Goal: Task Accomplishment & Management: Use online tool/utility

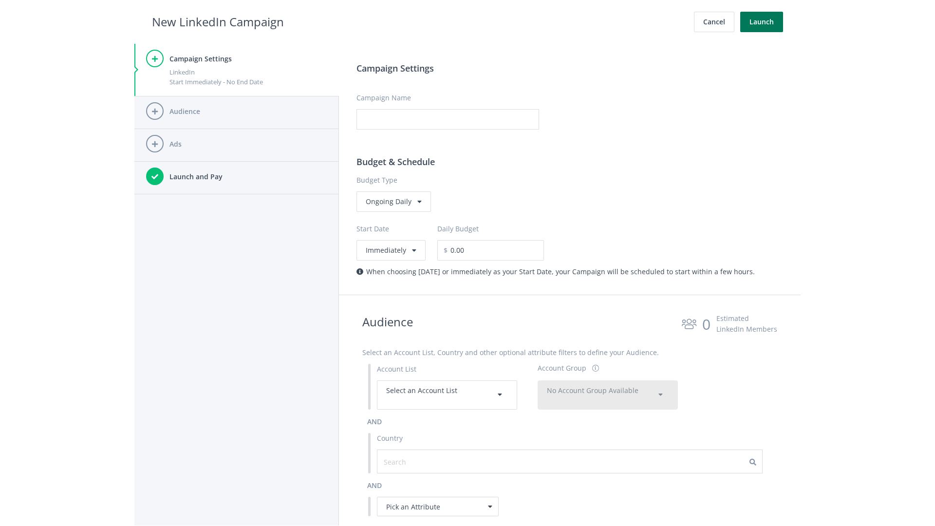
click at [761, 22] on button "Launch" at bounding box center [761, 22] width 43 height 20
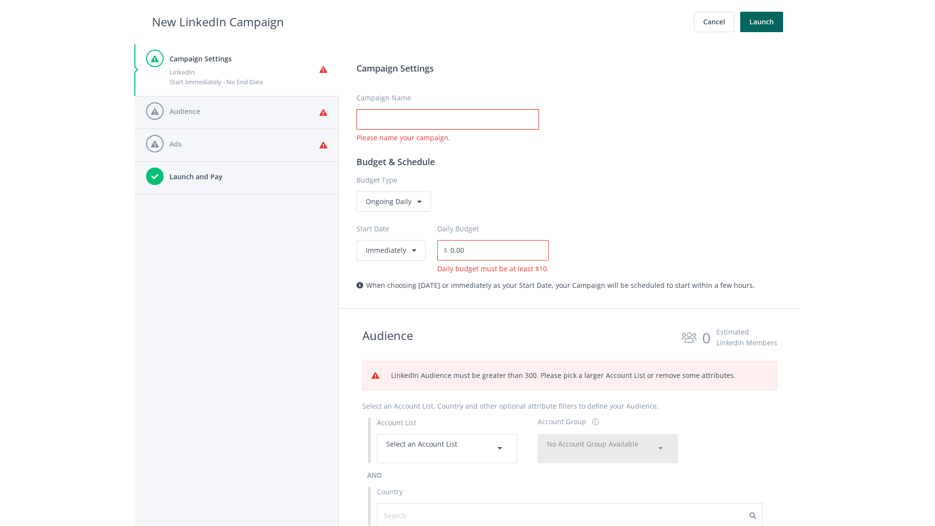
click at [447, 119] on input "Campaign Name" at bounding box center [447, 119] width 183 height 20
click at [218, 21] on h2 "New LinkedIn Campaign" at bounding box center [218, 22] width 132 height 18
type input "Campaign Name"
click at [218, 21] on h2 "New LinkedIn Campaign" at bounding box center [218, 22] width 132 height 18
click at [447, 448] on span "Select an Account List" at bounding box center [421, 443] width 71 height 9
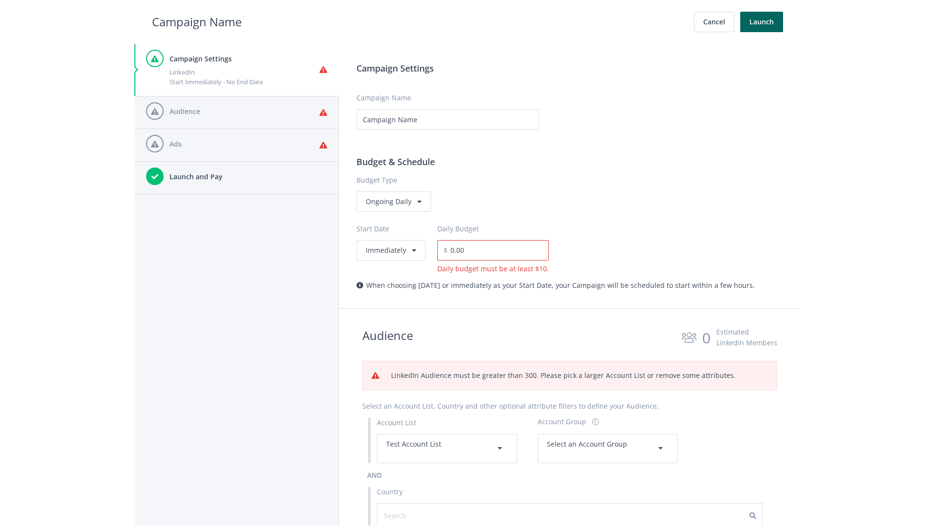
click at [608, 448] on span "Select an Account Group" at bounding box center [587, 443] width 80 height 9
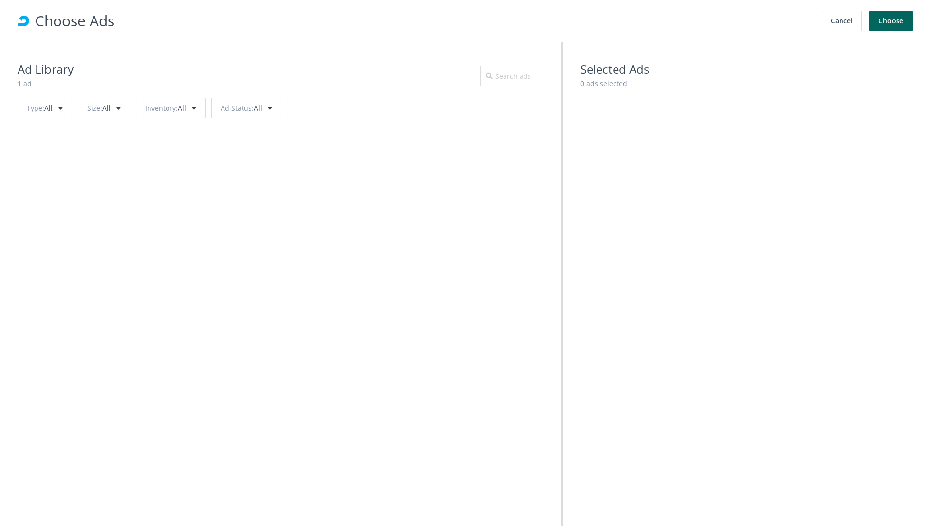
scroll to position [438, 0]
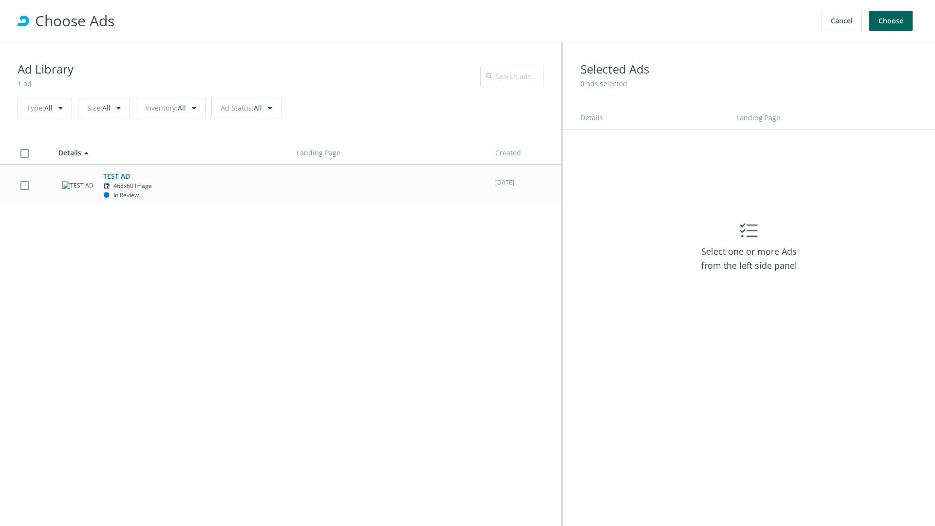
click at [280, 185] on td "TEST AD 468x60 Image In Review" at bounding box center [169, 185] width 238 height 41
checkbox input "true"
click at [891, 21] on button "Choose" at bounding box center [890, 21] width 43 height 20
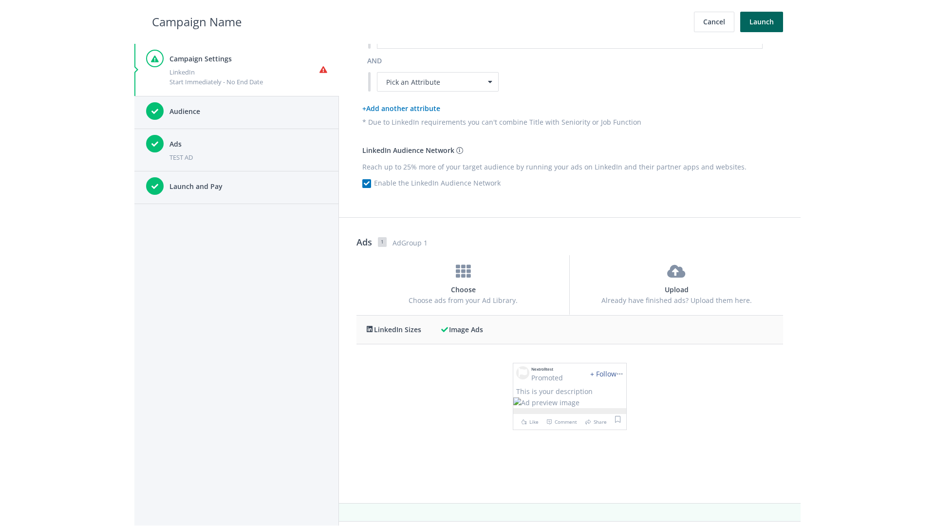
scroll to position [0, 0]
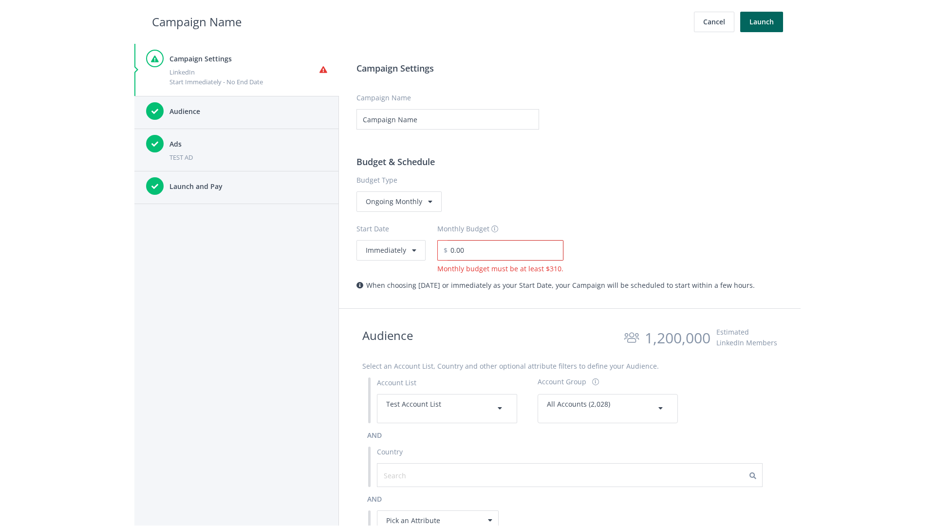
click at [502, 250] on input "0.00" at bounding box center [505, 250] width 116 height 20
click at [197, 21] on h2 "Campaign Name" at bounding box center [197, 22] width 90 height 18
type input "2,000.00"
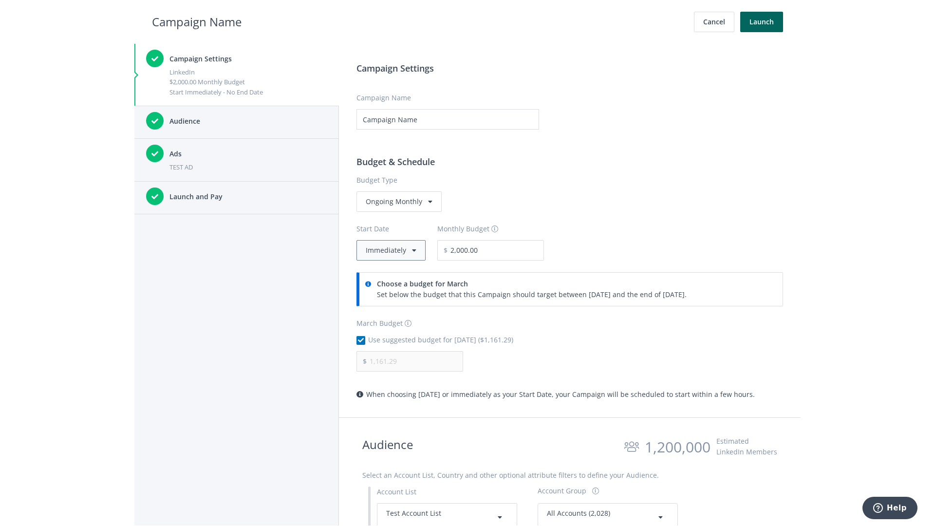
click at [390, 250] on button "Immediately" at bounding box center [390, 250] width 69 height 20
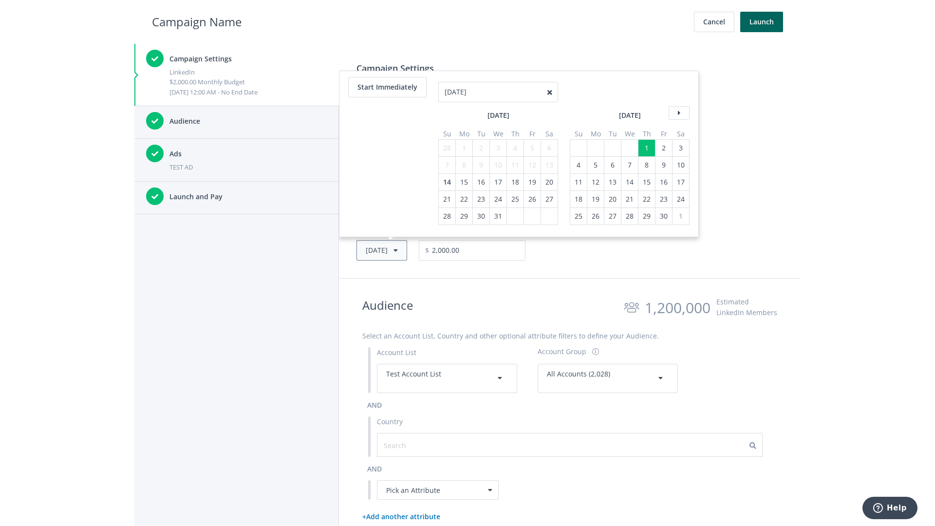
click at [396, 250] on button "Thu, Apr 1, 2021" at bounding box center [381, 250] width 51 height 20
click at [678, 95] on icon at bounding box center [678, 96] width 21 height 14
click at [446, 148] on div "4" at bounding box center [447, 148] width 13 height 17
type input "05/02/2021"
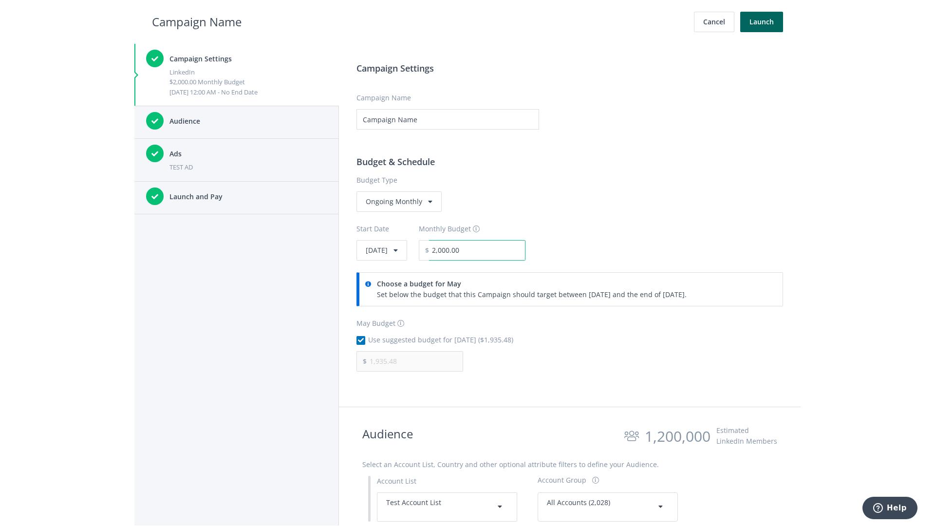
click at [503, 250] on input "2,000.00" at bounding box center [477, 250] width 96 height 20
click at [197, 21] on h2 "Campaign Name" at bounding box center [197, 22] width 90 height 18
type input "2,500.00"
type input "2,419.35"
checkbox input "false"
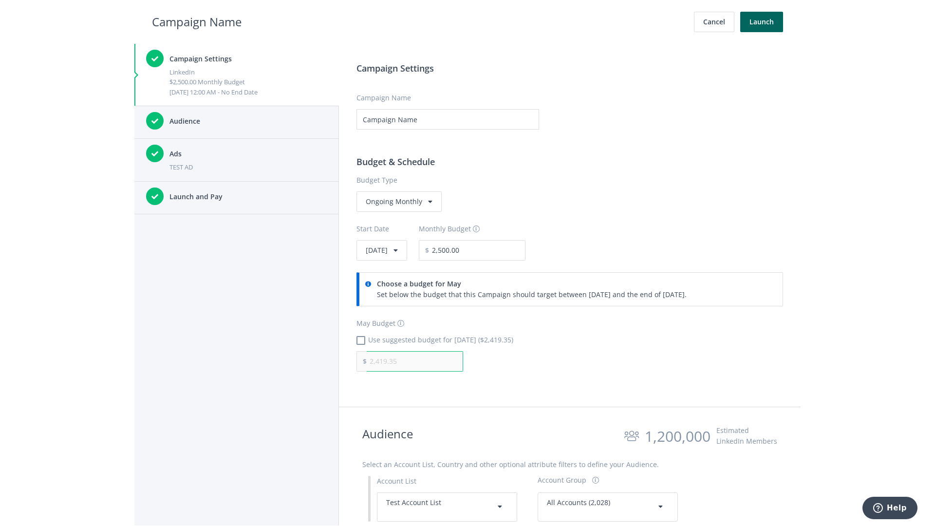
click at [415, 361] on input "2,419.35" at bounding box center [415, 361] width 96 height 20
type input "1,000.00"
click at [197, 21] on h2 "Campaign Name" at bounding box center [197, 22] width 90 height 18
click at [503, 250] on input "2,500.00" at bounding box center [477, 250] width 96 height 20
click at [197, 21] on h2 "Campaign Name" at bounding box center [197, 22] width 90 height 18
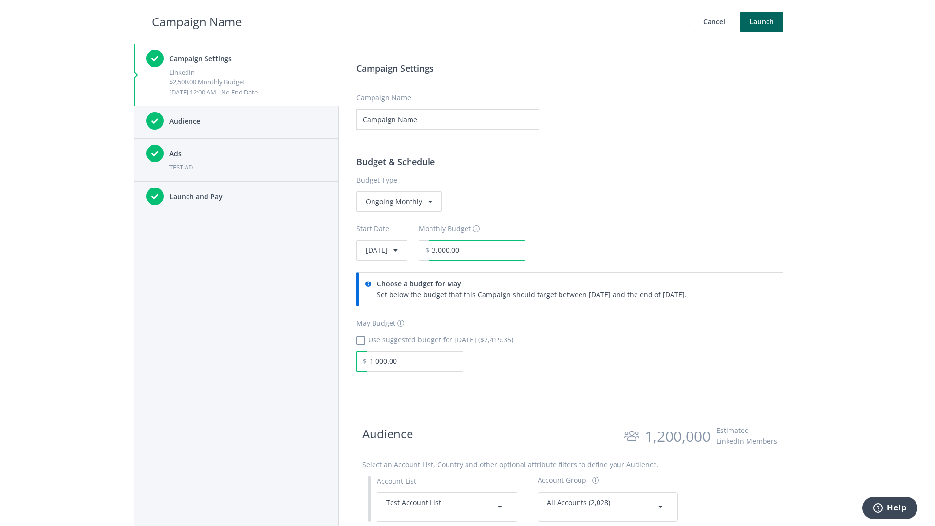
click at [503, 250] on input "3,000.00" at bounding box center [477, 250] width 96 height 20
click at [197, 21] on h2 "Campaign Name" at bounding box center [197, 22] width 90 height 18
type input "2,500.00"
checkbox input "true"
type input "2,419.35"
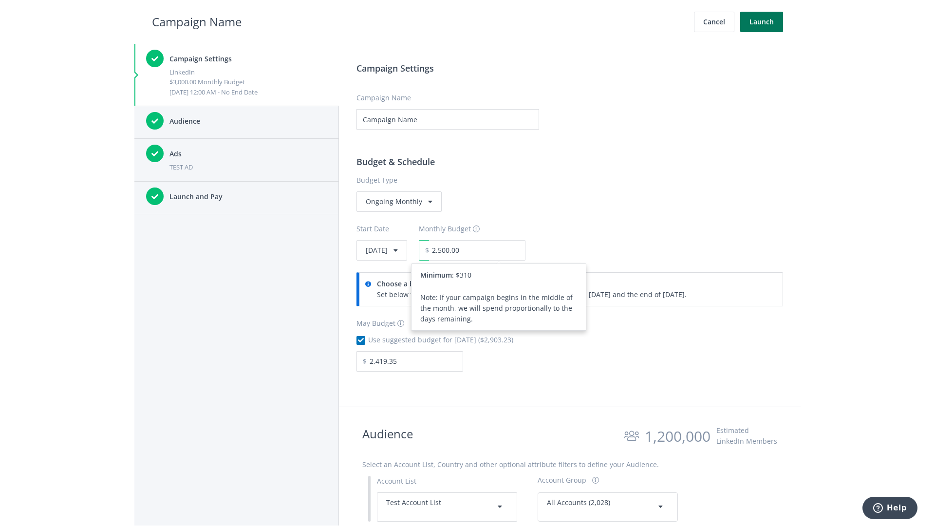
click at [761, 22] on button "Launch" at bounding box center [761, 22] width 43 height 20
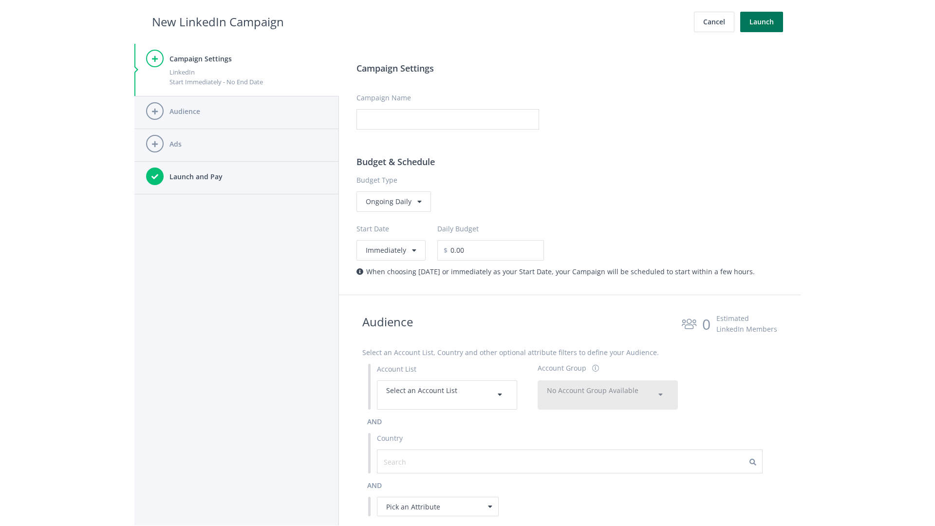
click at [761, 22] on button "Launch" at bounding box center [761, 22] width 43 height 20
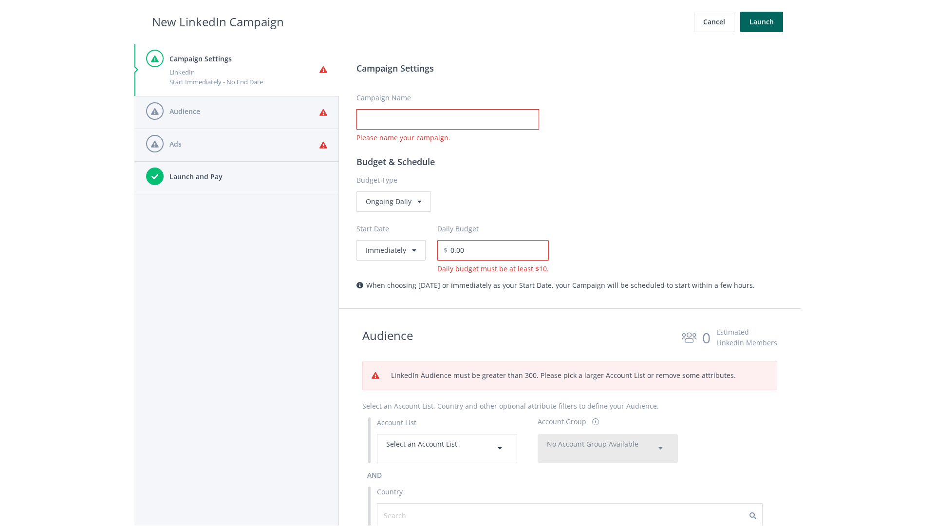
click at [447, 119] on input "Campaign Name" at bounding box center [447, 119] width 183 height 20
click at [218, 21] on h2 "New LinkedIn Campaign" at bounding box center [218, 22] width 132 height 18
type input "Campaign Name"
click at [218, 21] on h2 "New LinkedIn Campaign" at bounding box center [218, 22] width 132 height 18
click at [447, 448] on span "Select an Account List" at bounding box center [421, 443] width 71 height 9
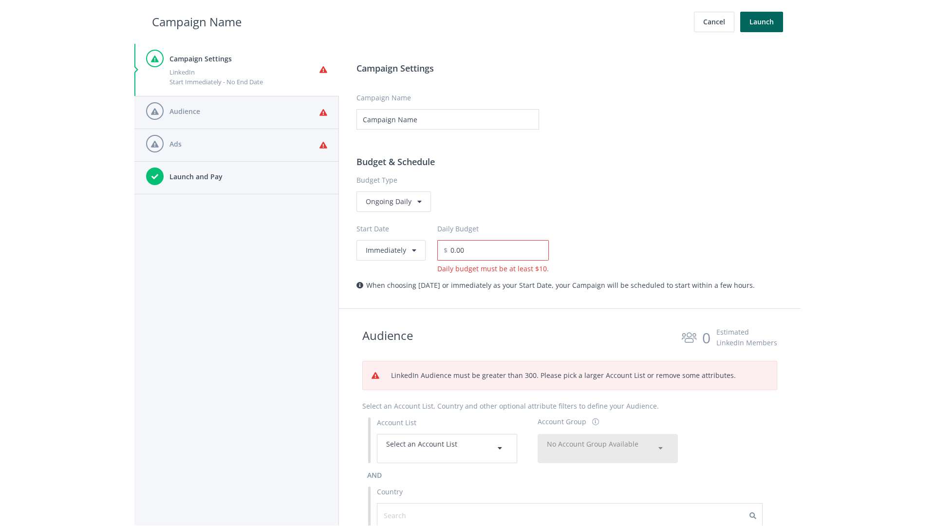
click at [608, 439] on span "No Account Group Available" at bounding box center [593, 443] width 92 height 9
click at [578, 468] on span "All Accounts (2,028)" at bounding box center [577, 472] width 61 height 9
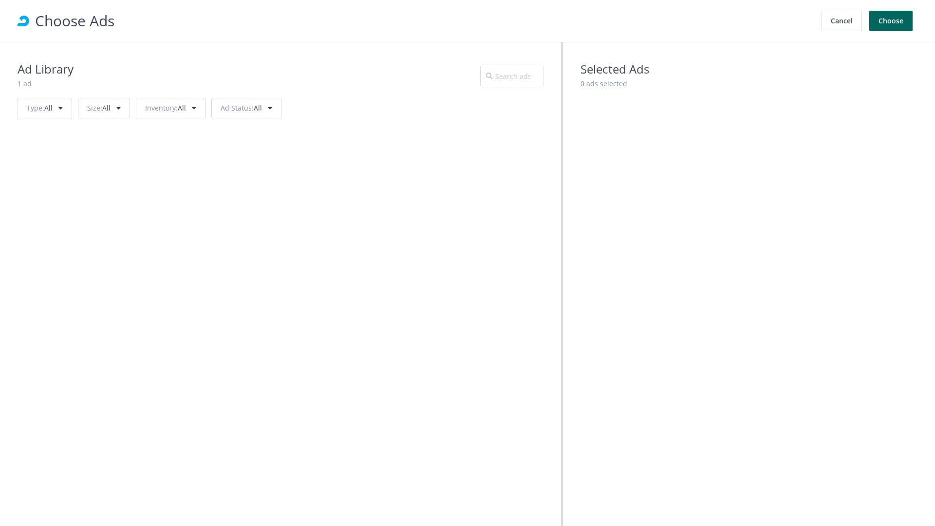
scroll to position [438, 0]
click at [891, 21] on button "Choose" at bounding box center [890, 21] width 43 height 20
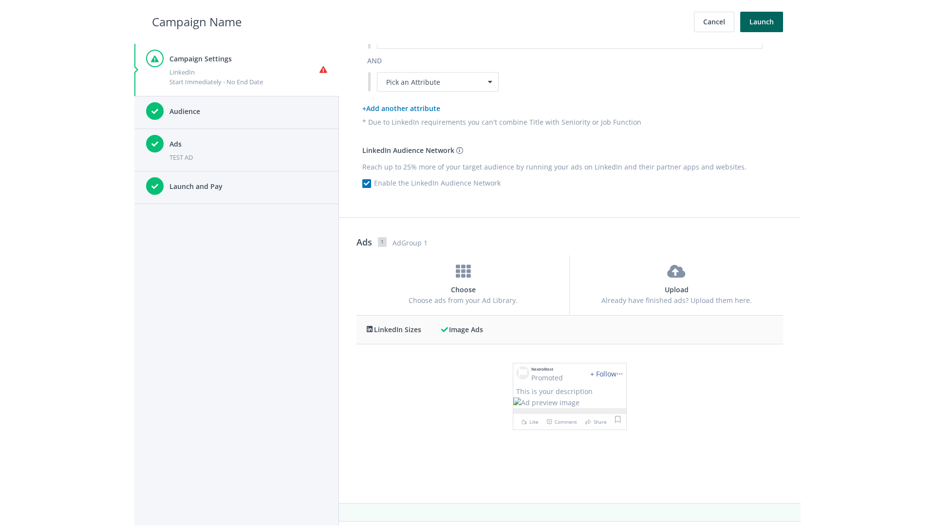
scroll to position [0, 0]
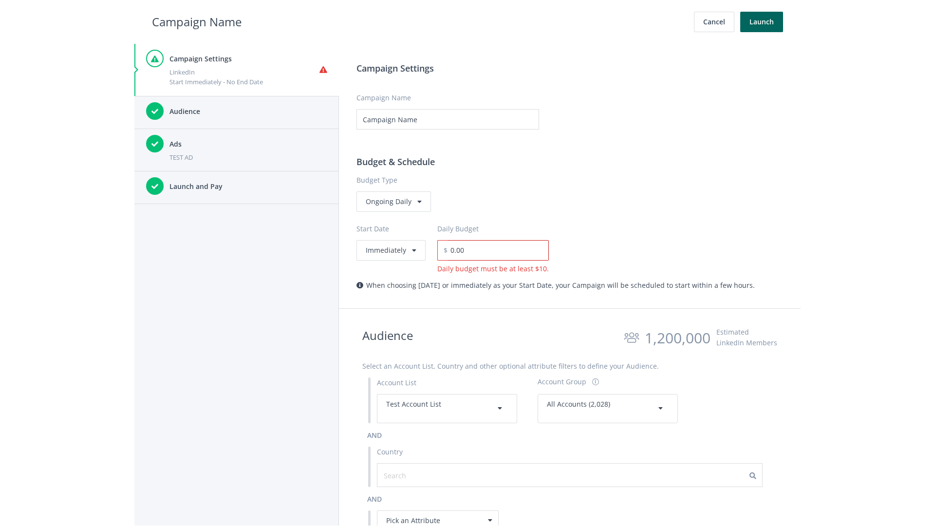
click at [495, 250] on input "0.00" at bounding box center [497, 250] width 101 height 20
click at [197, 21] on h2 "Campaign Name" at bounding box center [197, 22] width 90 height 18
type input "15.00"
click at [761, 22] on button "Launch" at bounding box center [761, 22] width 43 height 20
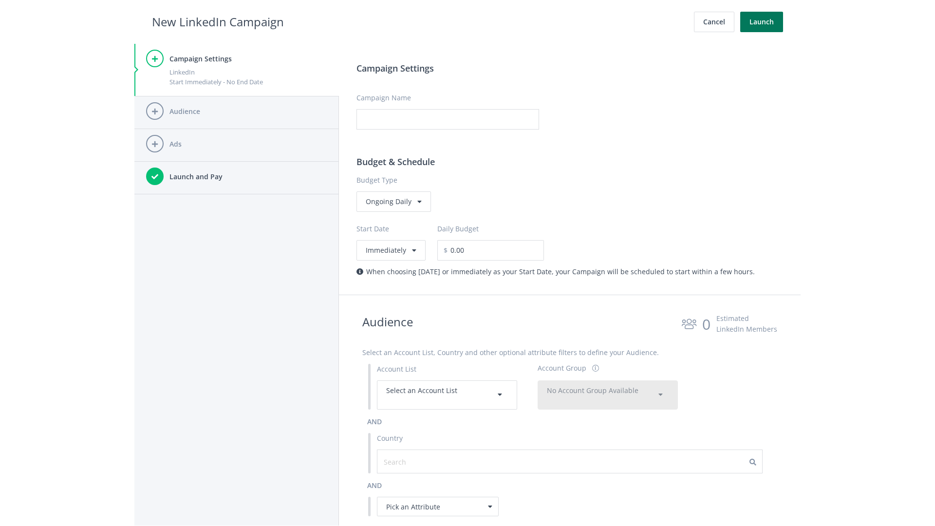
click at [761, 22] on button "Launch" at bounding box center [761, 22] width 43 height 20
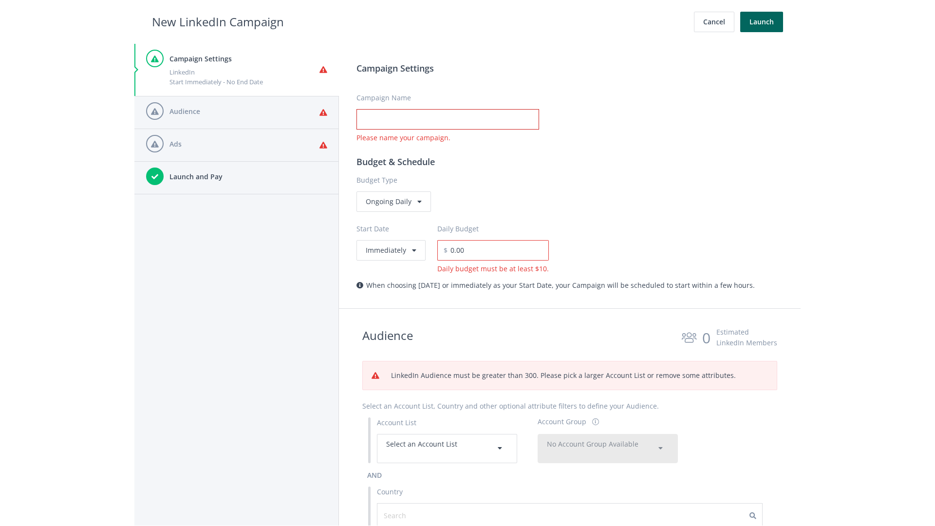
click at [447, 119] on input "Campaign Name" at bounding box center [447, 119] width 183 height 20
click at [218, 21] on h2 "New LinkedIn Campaign" at bounding box center [218, 22] width 132 height 18
type input "Campaign Name"
click at [218, 21] on h2 "New LinkedIn Campaign" at bounding box center [218, 22] width 132 height 18
click at [447, 448] on span "Select an Account List" at bounding box center [421, 443] width 71 height 9
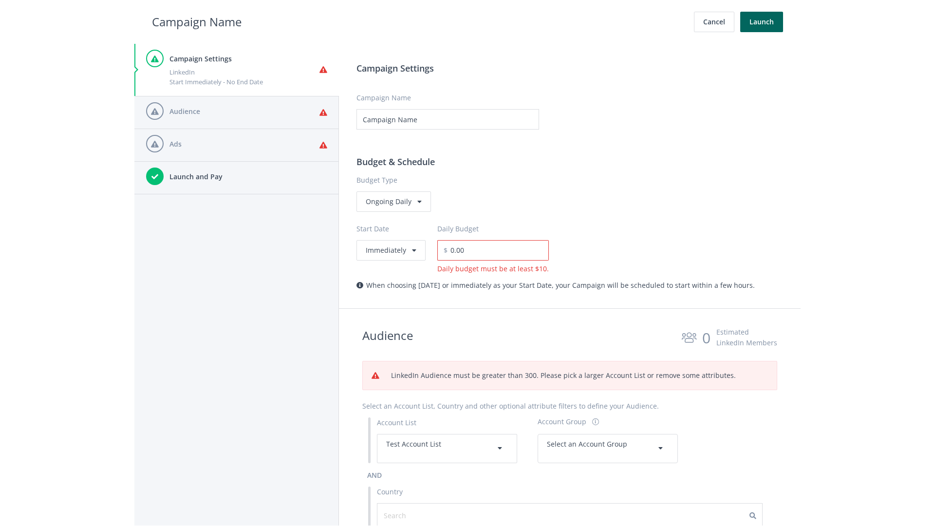
click at [608, 439] on span "Select an Account Group" at bounding box center [587, 443] width 80 height 9
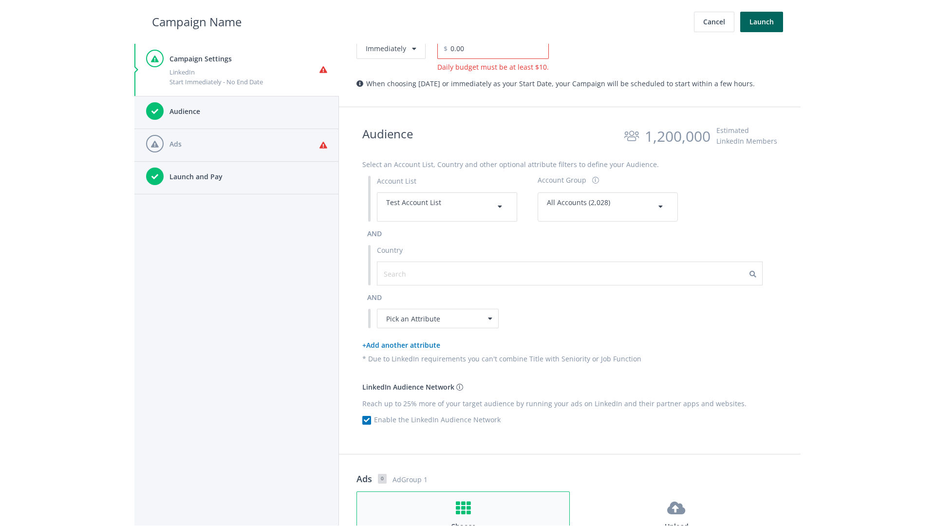
click at [463, 521] on h4 "Choose" at bounding box center [463, 526] width 195 height 11
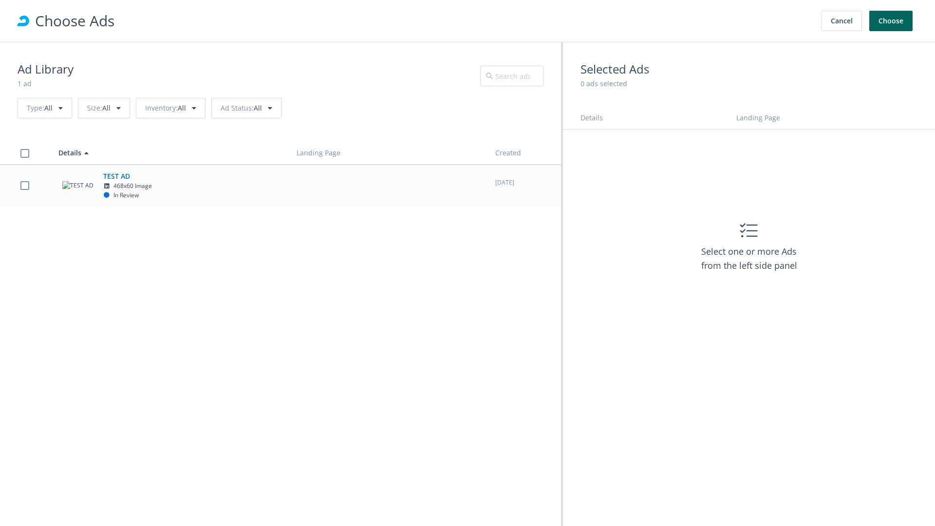
click at [280, 185] on td "TEST AD 468x60 Image In Review" at bounding box center [169, 185] width 238 height 41
checkbox input "true"
click at [891, 21] on button "Choose" at bounding box center [890, 21] width 43 height 20
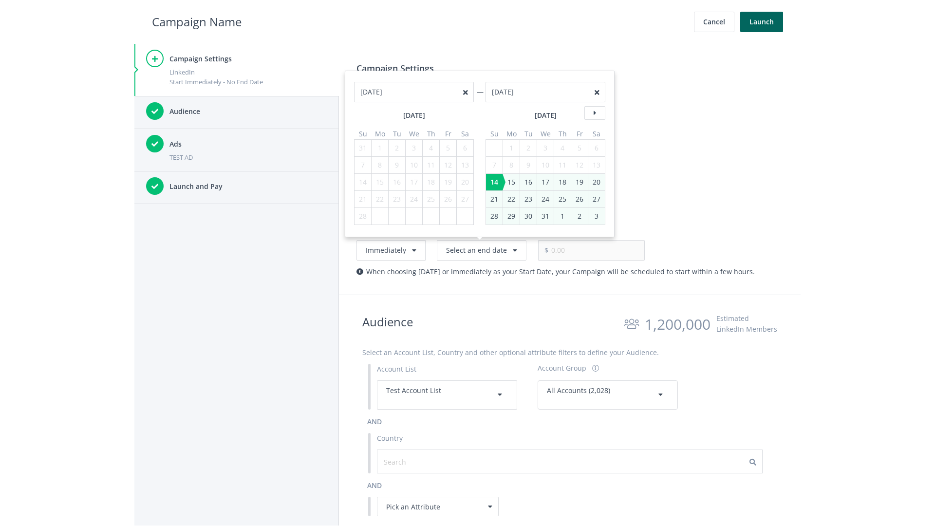
type input "05/01/2021"
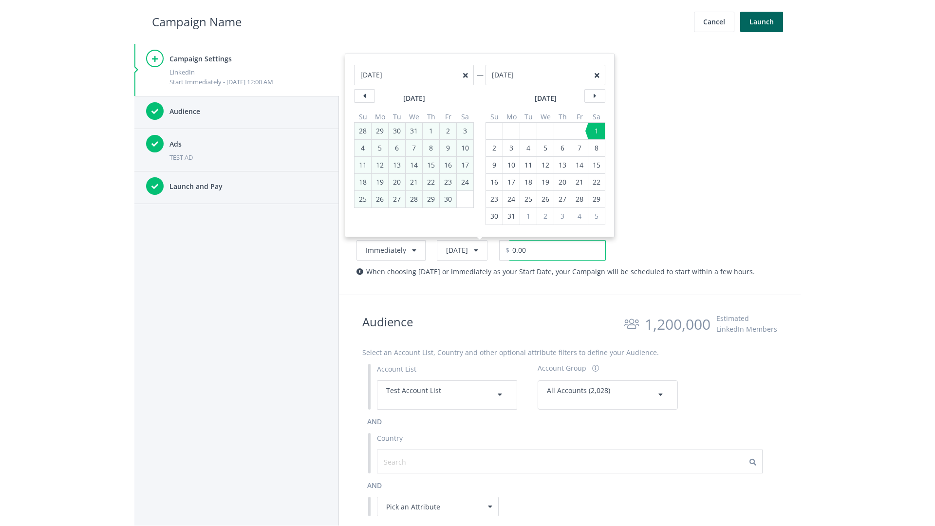
click at [580, 250] on input "0.00" at bounding box center [557, 250] width 96 height 20
click at [197, 21] on h2 "Campaign Name" at bounding box center [197, 22] width 90 height 18
type input "3,000.00"
click at [761, 22] on button "Launch" at bounding box center [761, 22] width 43 height 20
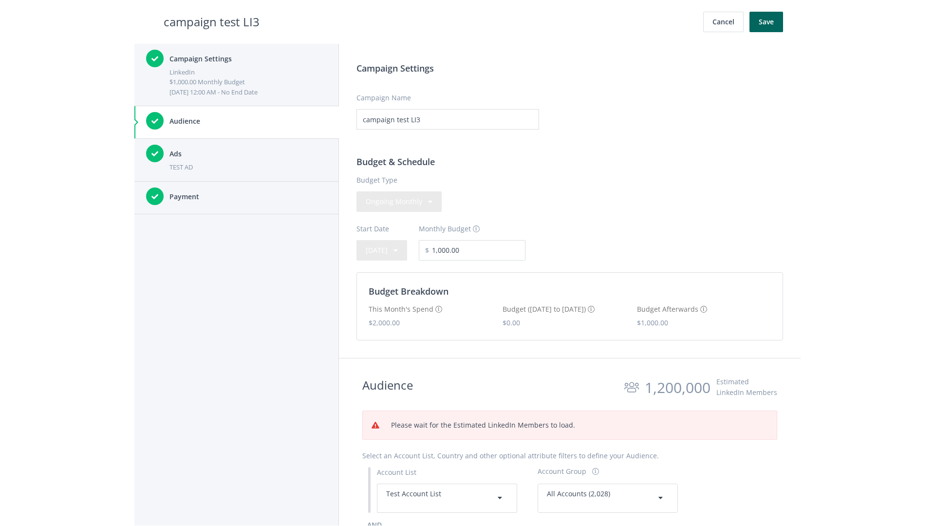
scroll to position [71, 0]
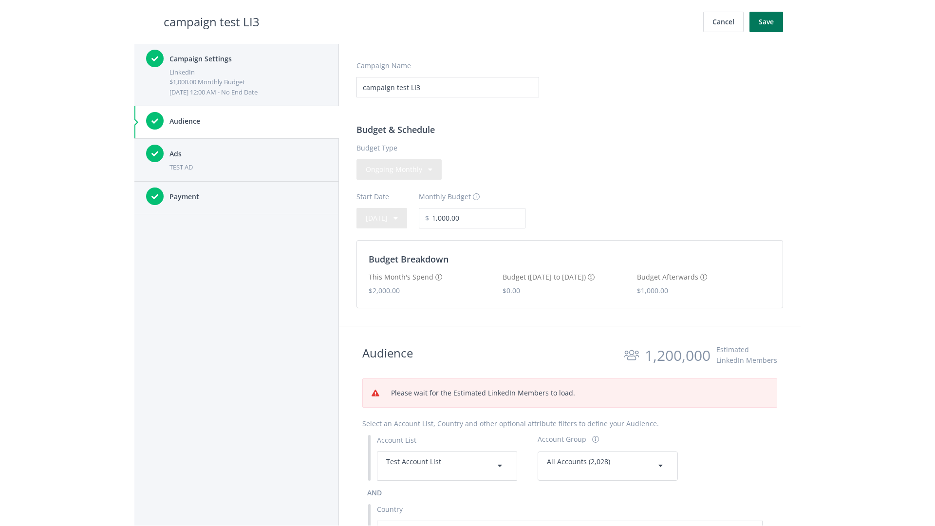
click at [766, 22] on button "Save" at bounding box center [766, 22] width 34 height 20
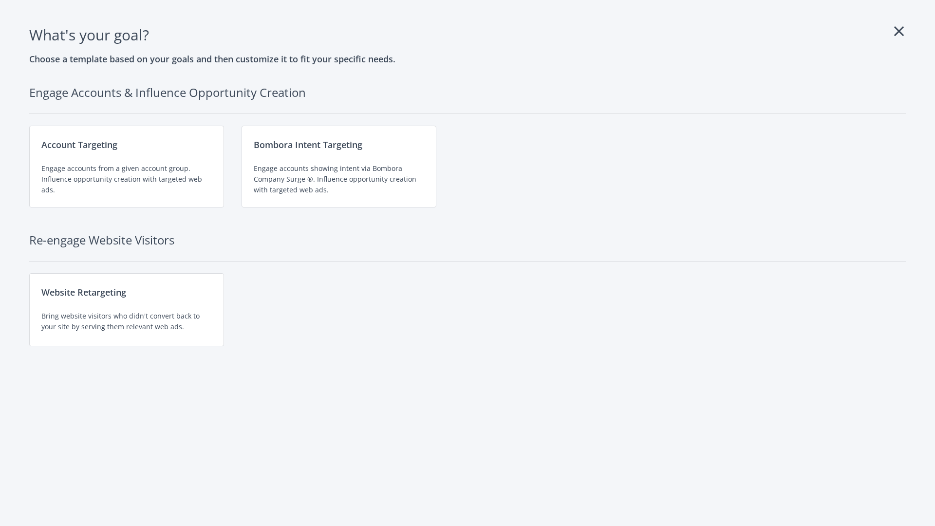
click at [127, 166] on div "Engage accounts from a given account group. Influence opportunity creation with…" at bounding box center [126, 179] width 170 height 32
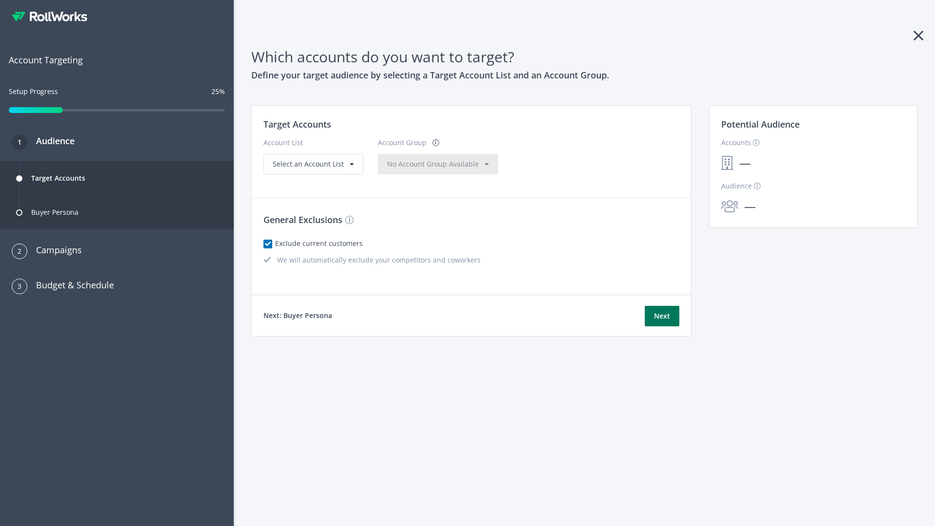
click at [662, 316] on button "Next" at bounding box center [662, 316] width 35 height 20
click at [312, 168] on span "Select an Account List" at bounding box center [308, 163] width 71 height 9
click at [413, 168] on span "No Account Group Available" at bounding box center [433, 163] width 92 height 9
click at [749, 177] on link "View Accounts" at bounding box center [750, 177] width 58 height 11
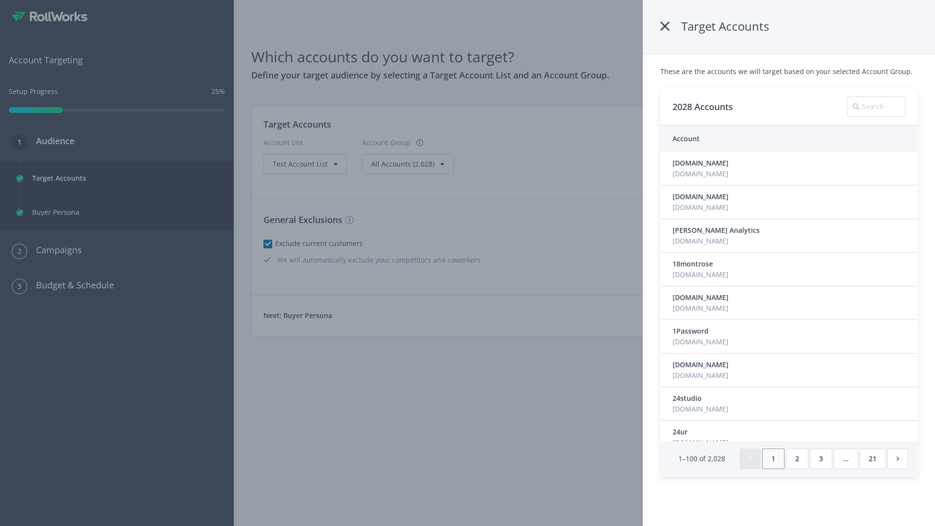
click at [666, 26] on icon at bounding box center [664, 27] width 9 height 18
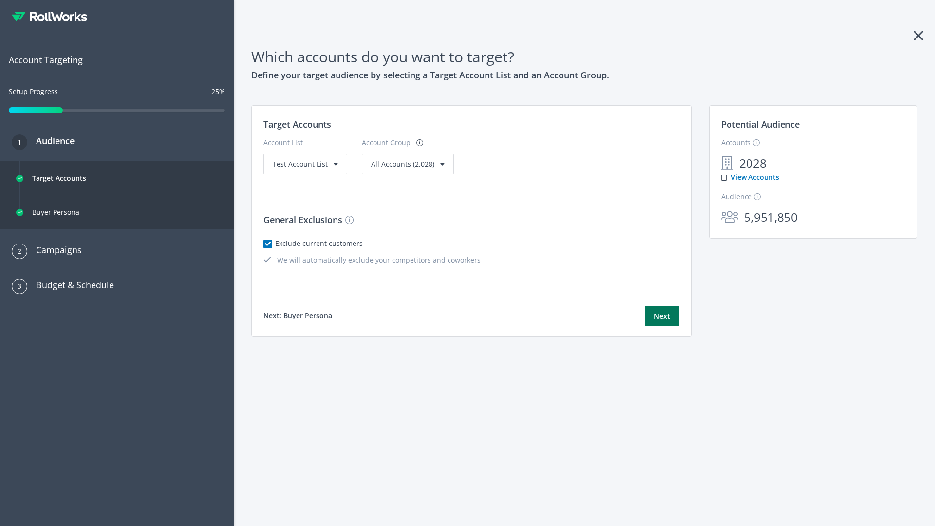
click at [662, 316] on button "Next" at bounding box center [662, 316] width 35 height 20
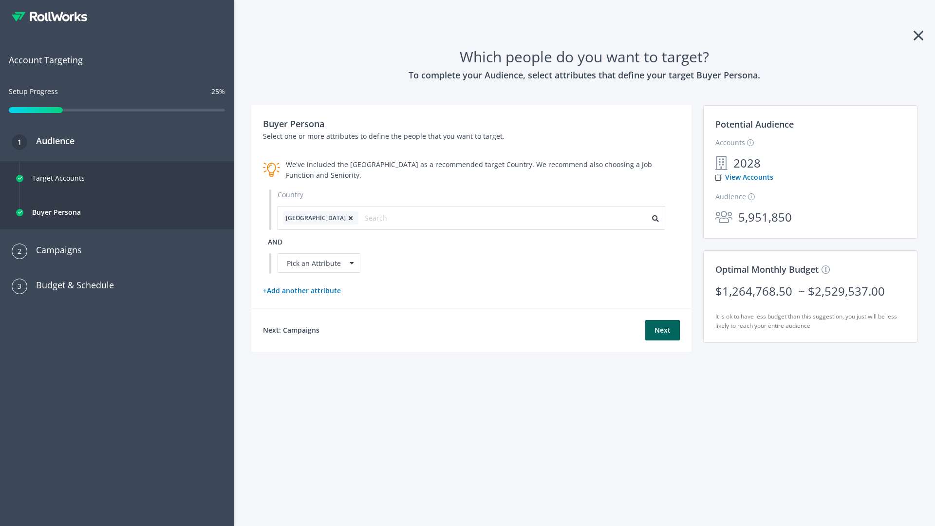
click at [346, 218] on icon at bounding box center [351, 218] width 10 height 6
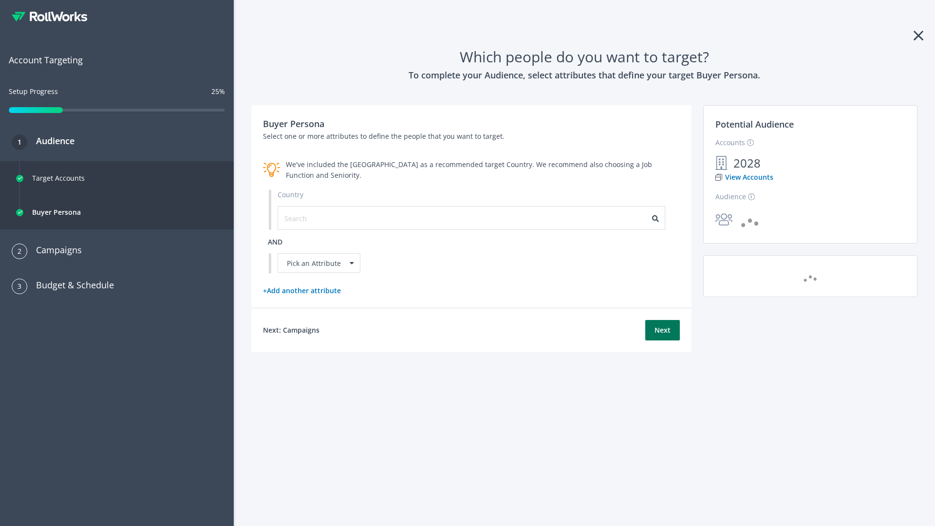
click at [662, 330] on button "Next" at bounding box center [662, 330] width 35 height 20
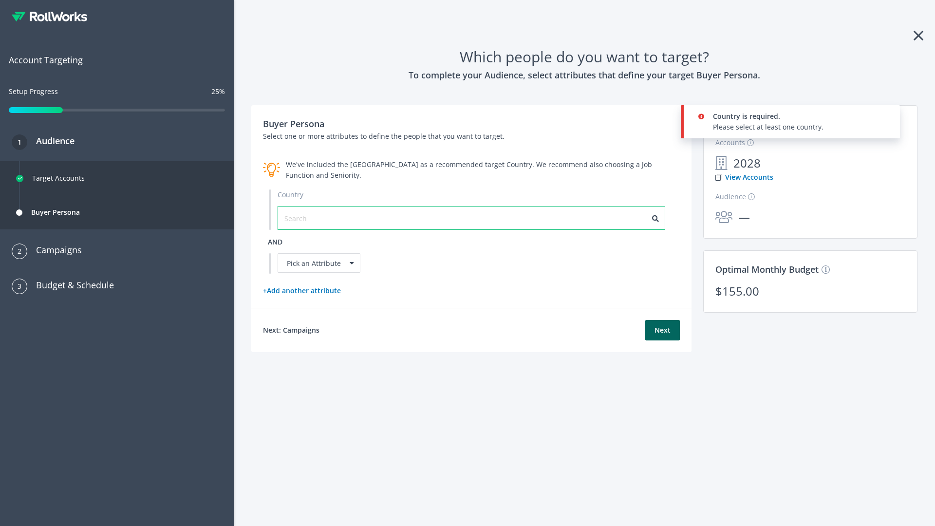
click at [322, 218] on input "text" at bounding box center [327, 218] width 87 height 11
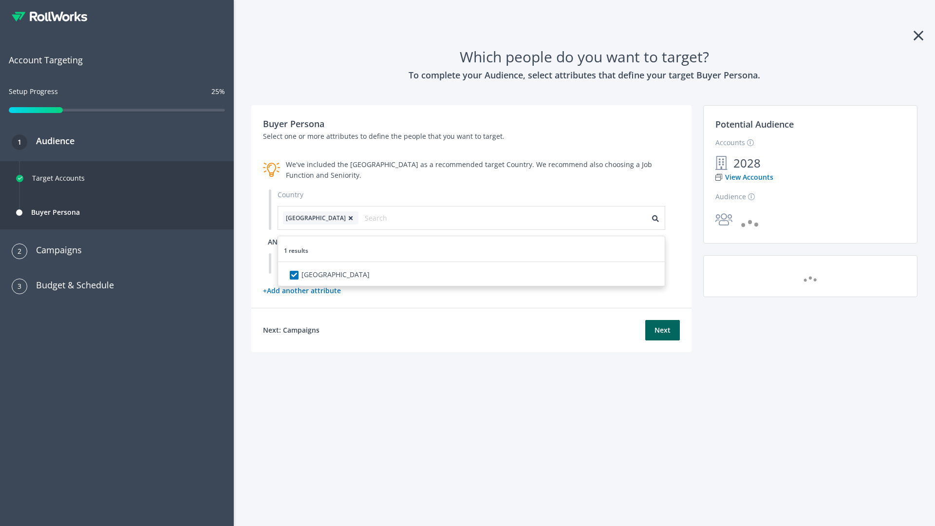
click at [275, 241] on span "and" at bounding box center [275, 241] width 15 height 9
click at [319, 263] on div "Pick an Attribute" at bounding box center [318, 262] width 83 height 19
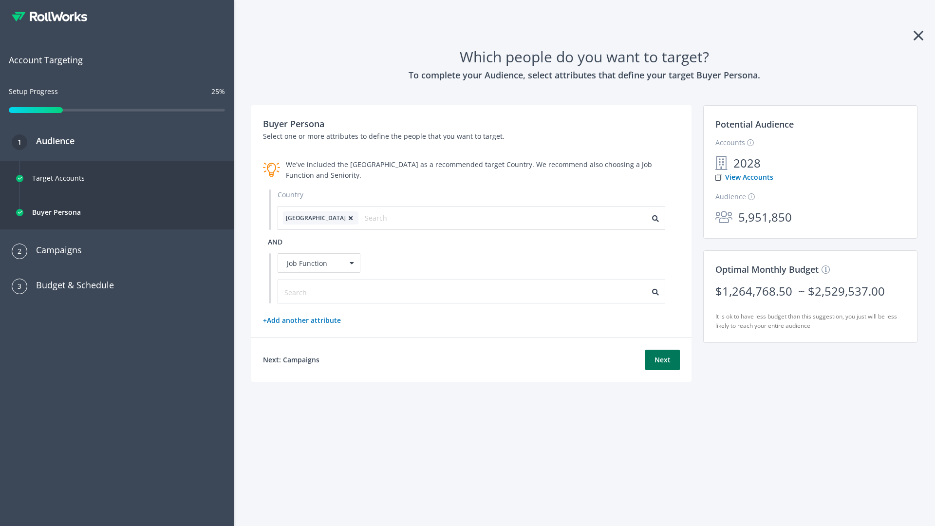
click at [662, 360] on button "Next" at bounding box center [662, 360] width 35 height 20
click at [322, 291] on input "text" at bounding box center [327, 292] width 87 height 11
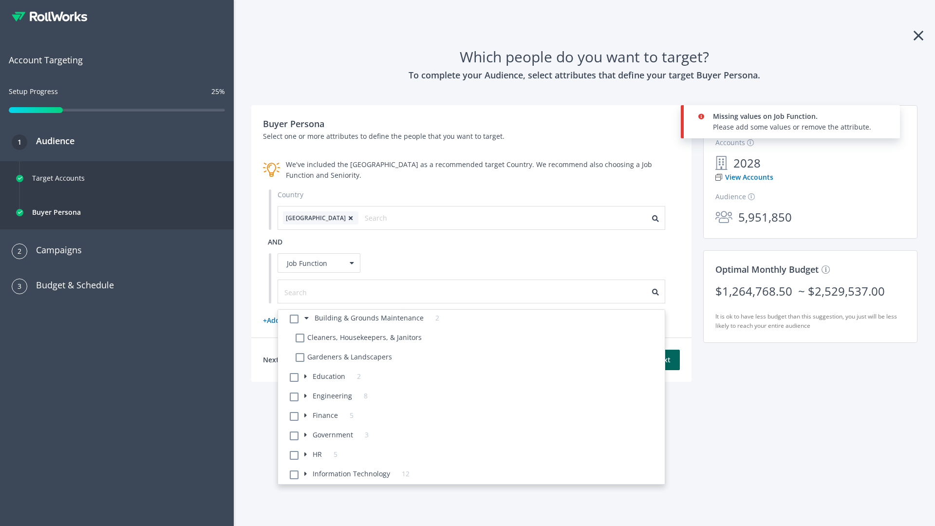
click at [477, 339] on li "Cleaners, Housekeepers, & Janitors" at bounding box center [477, 338] width 375 height 19
checkbox Janitors-5 "true"
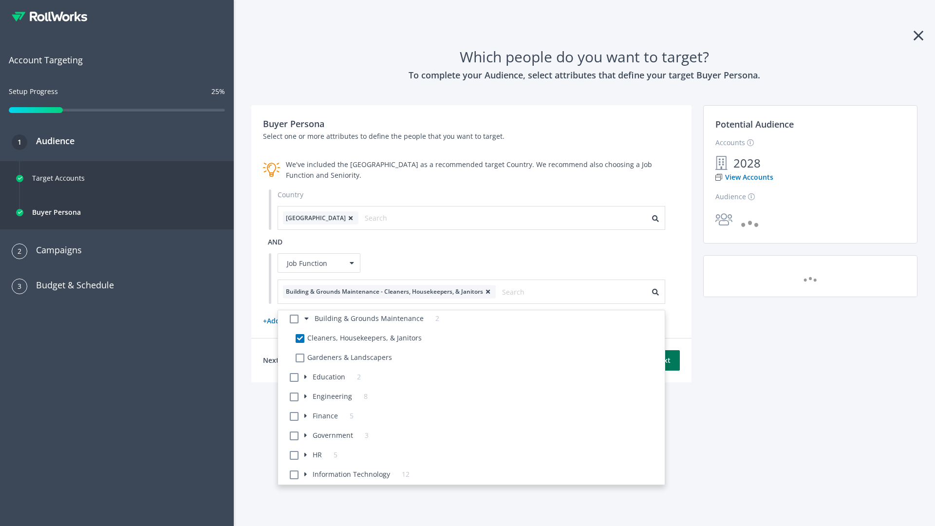
click at [662, 360] on button "Next" at bounding box center [662, 360] width 35 height 20
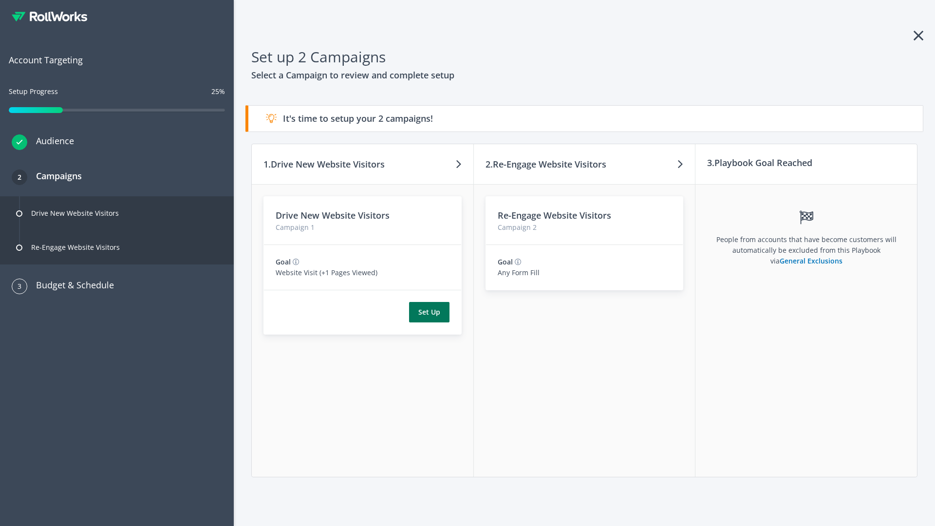
click at [429, 312] on button "Set Up" at bounding box center [429, 312] width 40 height 20
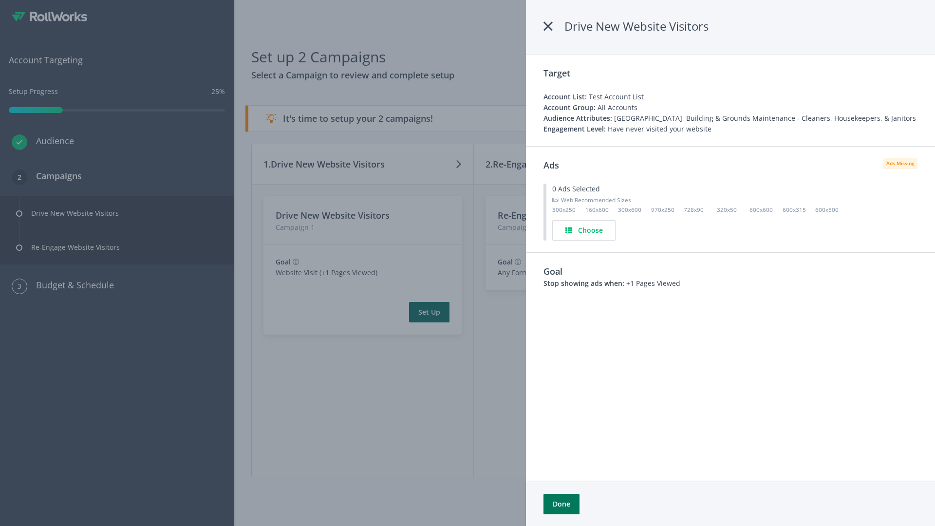
click at [561, 504] on button "Done" at bounding box center [561, 504] width 36 height 20
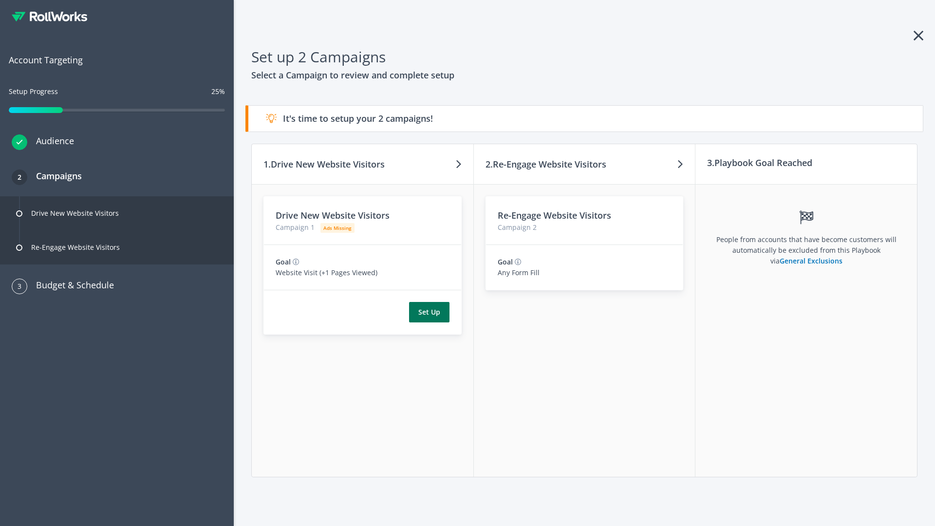
click at [429, 312] on button "Set Up" at bounding box center [429, 312] width 40 height 20
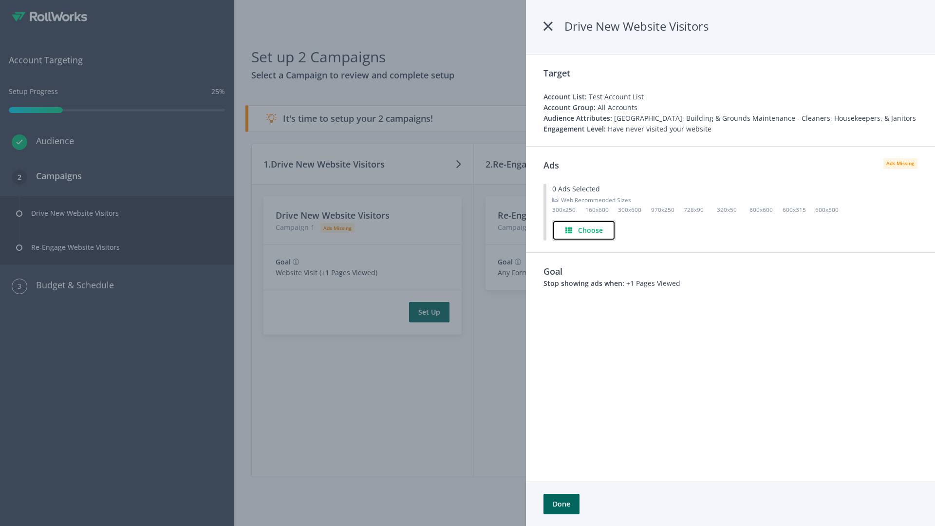
click at [584, 230] on h4 "Choose" at bounding box center [590, 230] width 25 height 11
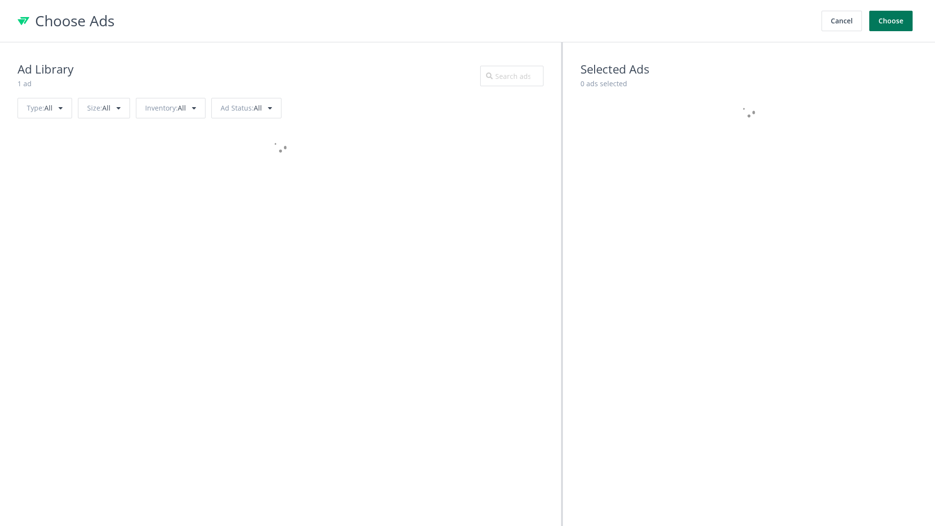
click at [891, 21] on button "Choose" at bounding box center [890, 21] width 43 height 20
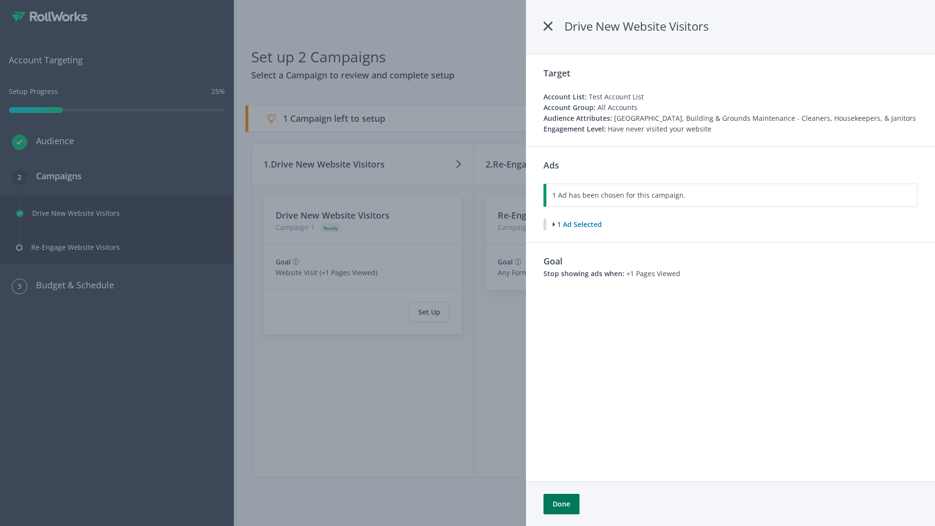
click at [561, 504] on button "Done" at bounding box center [561, 504] width 36 height 20
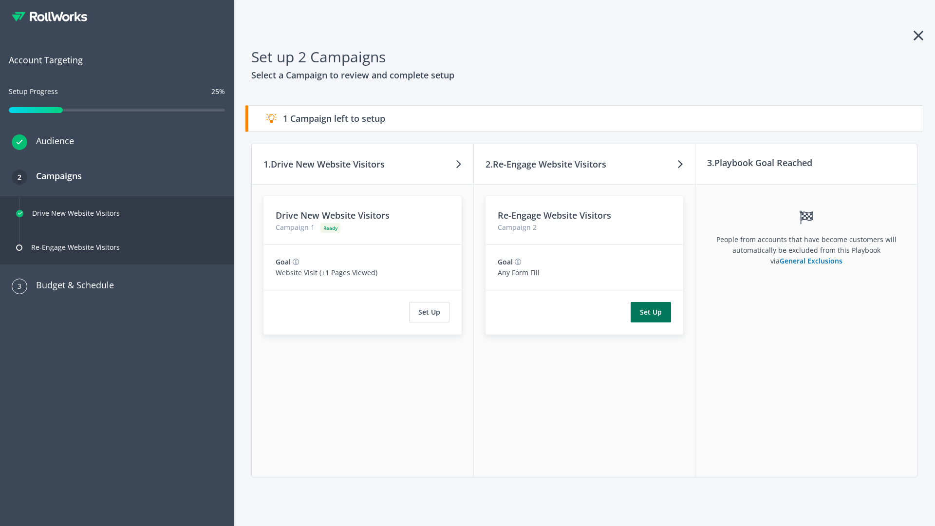
click at [651, 312] on button "Set Up" at bounding box center [650, 312] width 40 height 20
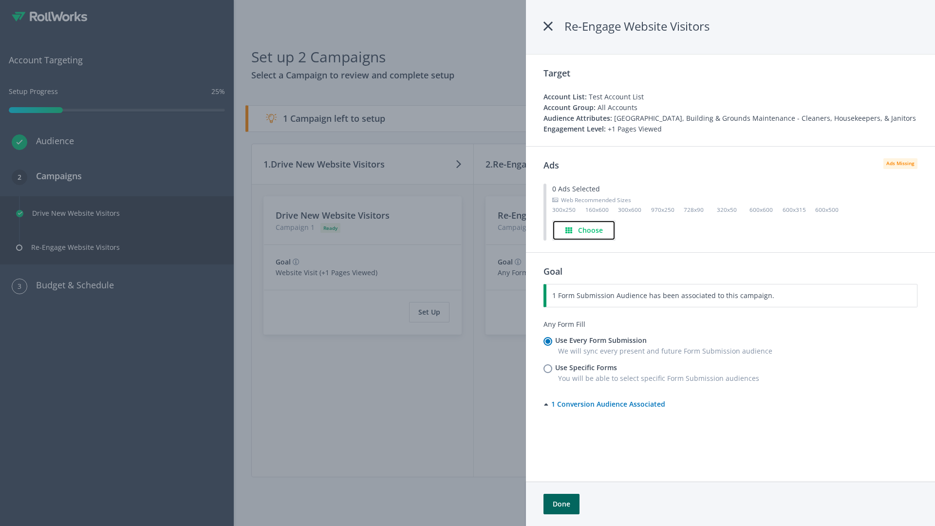
click at [584, 230] on h4 "Choose" at bounding box center [590, 230] width 25 height 11
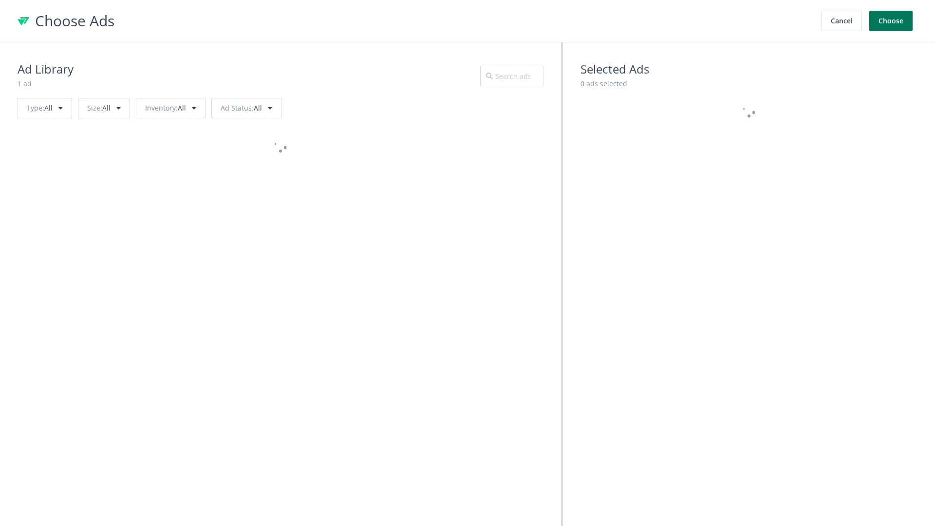
click at [891, 21] on button "Choose" at bounding box center [890, 21] width 43 height 20
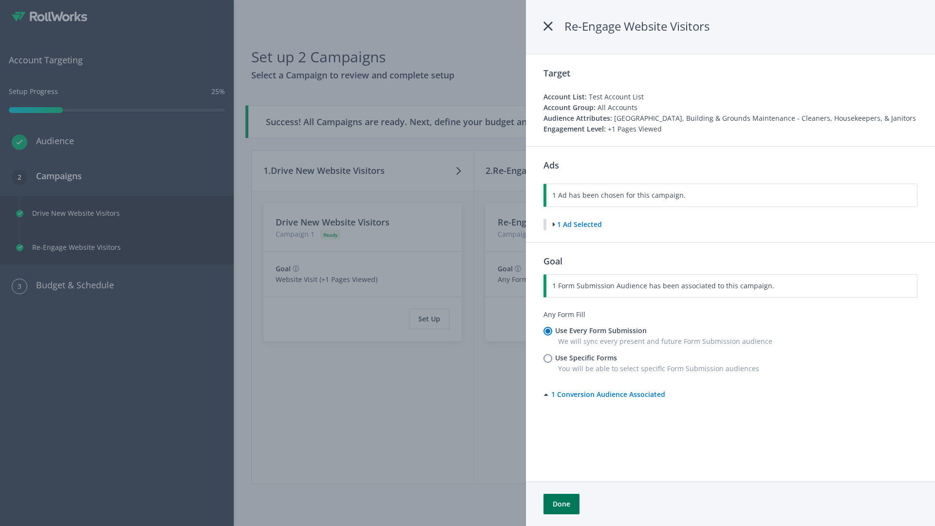
click at [561, 504] on button "Done" at bounding box center [561, 504] width 36 height 20
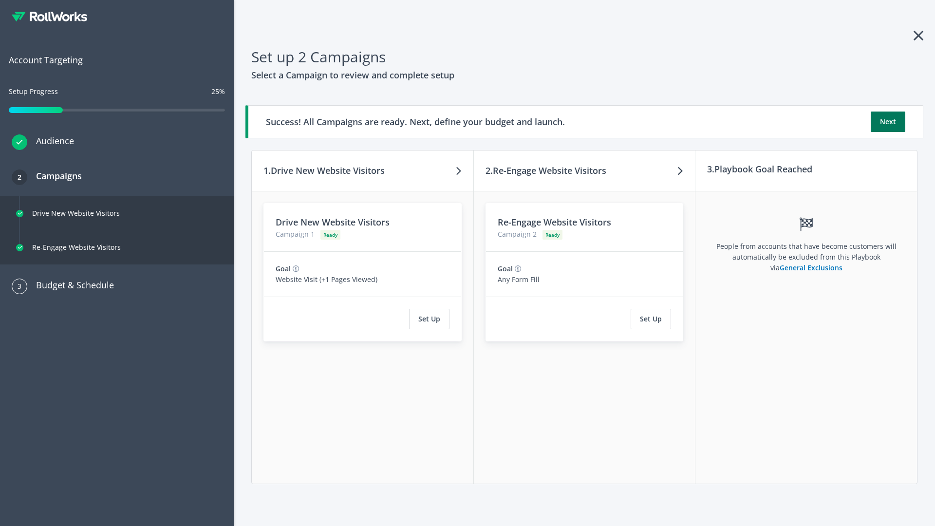
click at [888, 122] on button "Next" at bounding box center [887, 121] width 35 height 20
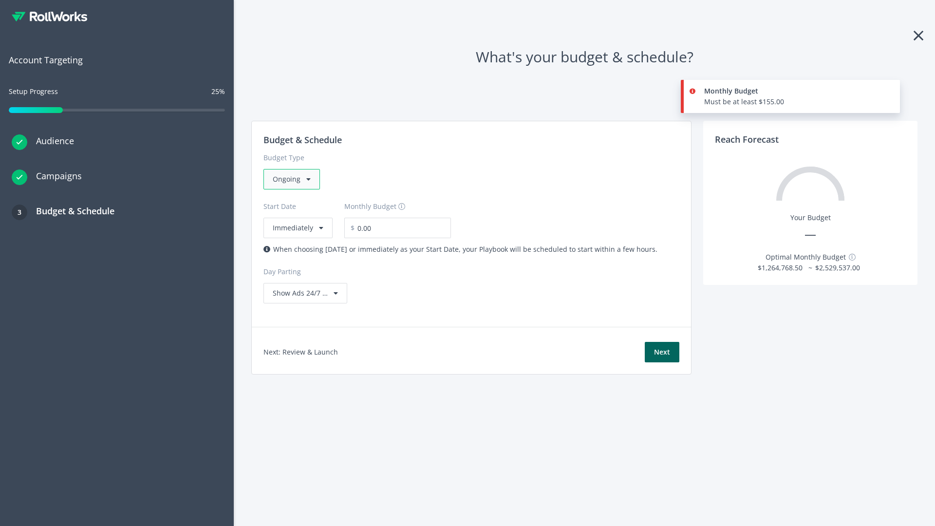
click at [291, 179] on div "Ongoing" at bounding box center [291, 179] width 56 height 20
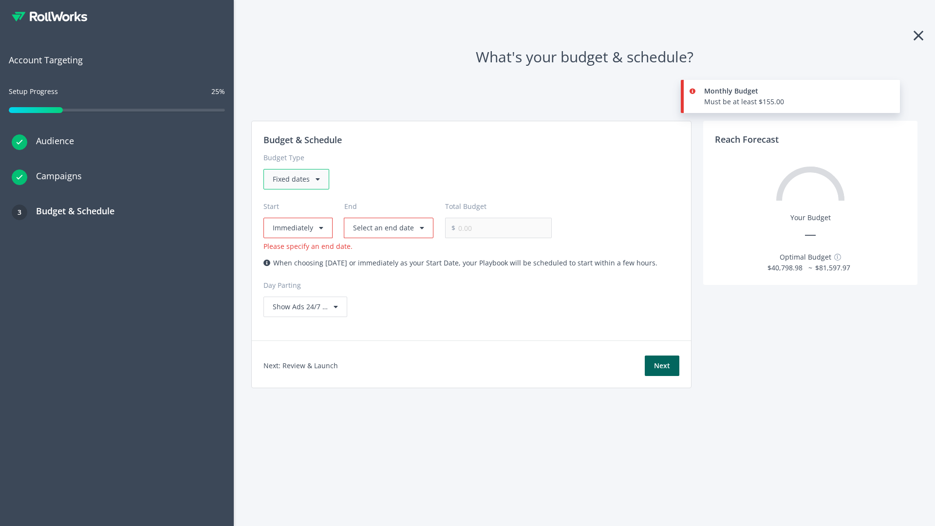
click at [296, 179] on div "Fixed dates" at bounding box center [296, 179] width 66 height 20
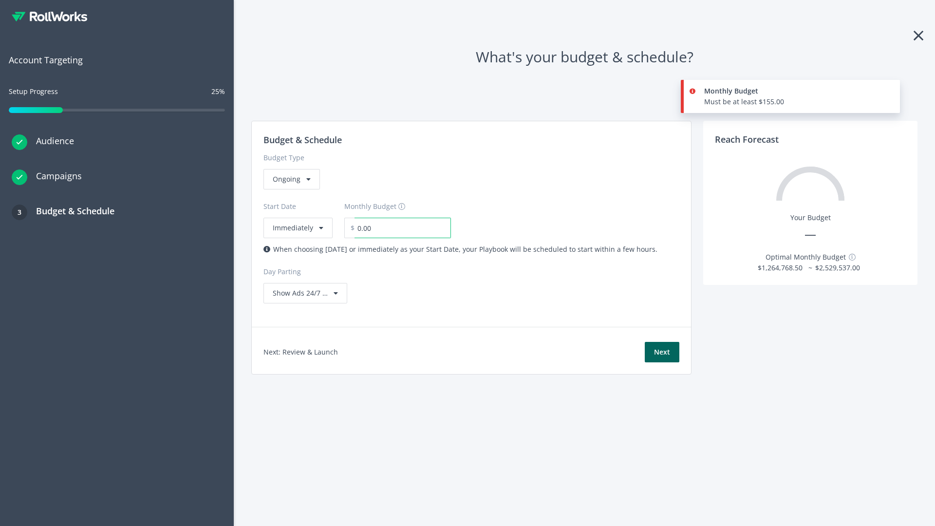
click at [396, 228] on input "0.00" at bounding box center [402, 228] width 96 height 20
click at [413, 228] on input "1.00" at bounding box center [402, 228] width 96 height 20
type input "1,000.00"
click at [297, 218] on button "Immediately" at bounding box center [297, 228] width 69 height 20
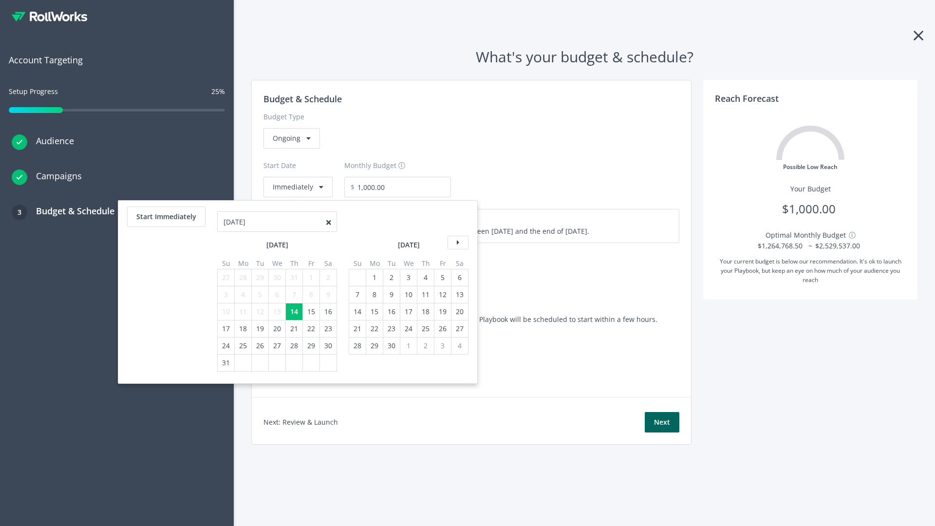
click at [457, 242] on icon at bounding box center [457, 243] width 21 height 14
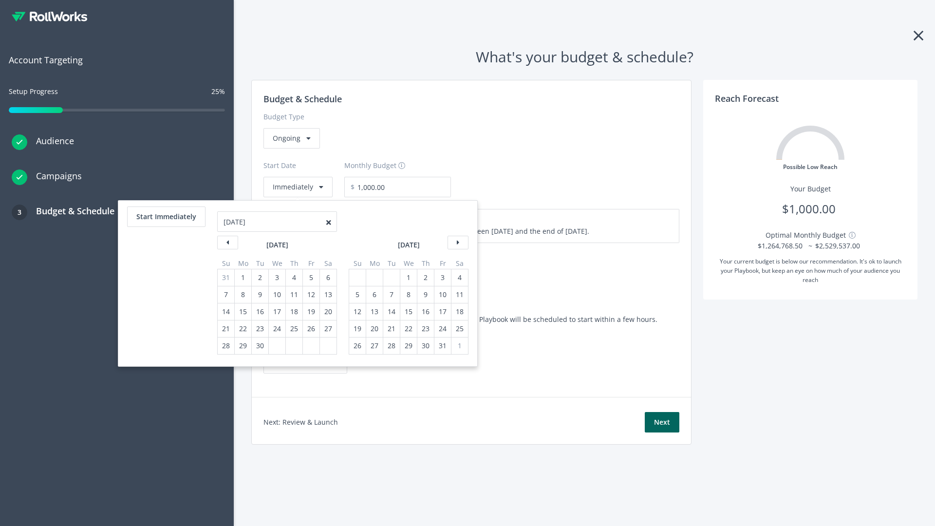
click at [356, 295] on div "5" at bounding box center [357, 294] width 13 height 17
type input "870.97"
click at [407, 277] on div "1" at bounding box center [408, 277] width 13 height 17
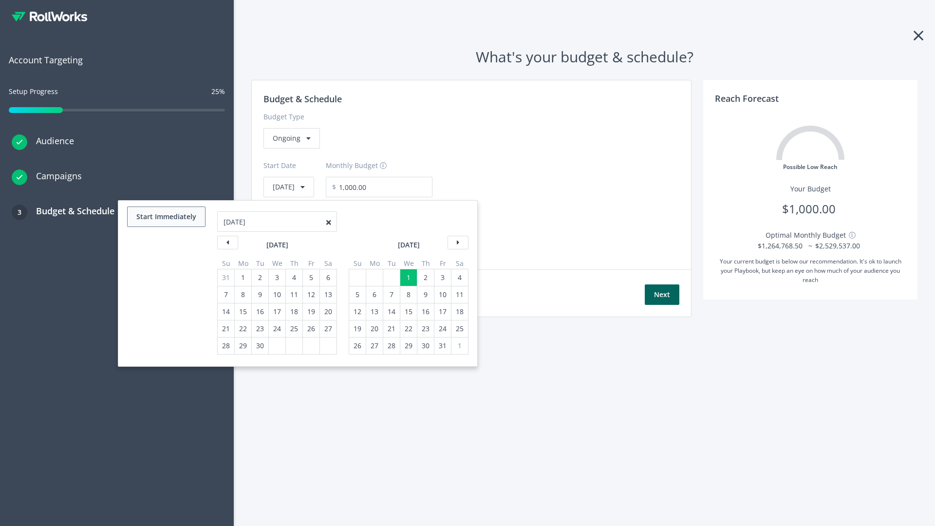
click at [166, 217] on button "Start Immediately" at bounding box center [166, 216] width 78 height 20
type input "[DATE]"
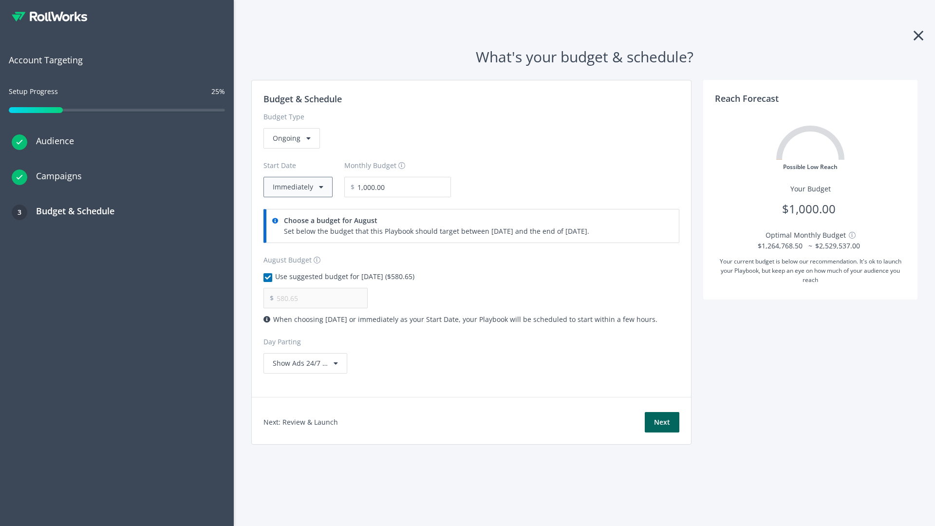
click at [297, 187] on button "Immediately" at bounding box center [297, 187] width 69 height 20
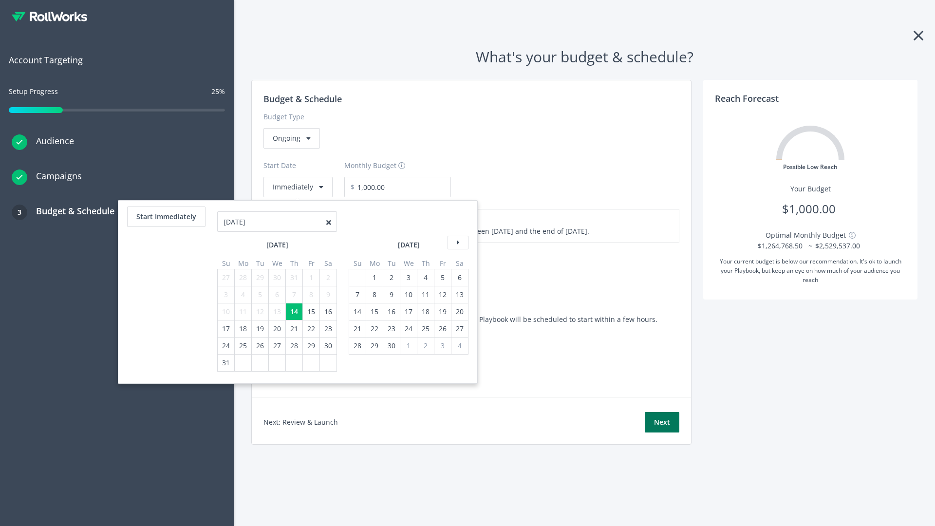
click at [662, 422] on button "Next" at bounding box center [662, 422] width 35 height 20
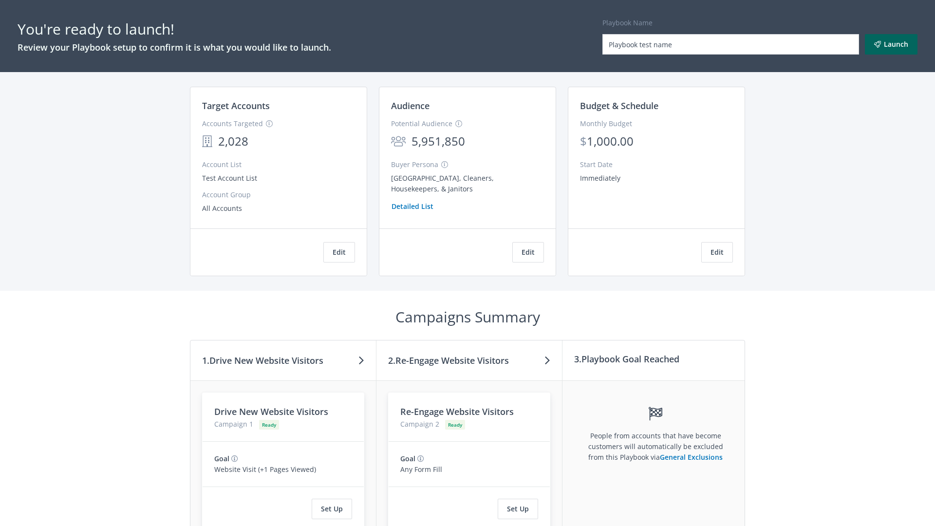
type input "Playbook test name"
click at [891, 44] on button "Launch" at bounding box center [891, 44] width 53 height 20
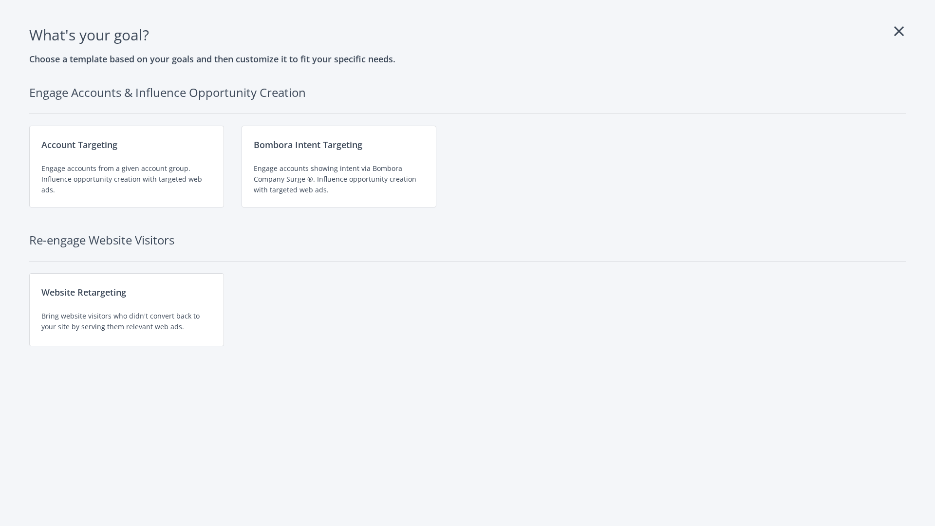
click at [339, 166] on div "Engage accounts showing intent via Bombora Company Surge ®. Influence opportuni…" at bounding box center [339, 179] width 170 height 32
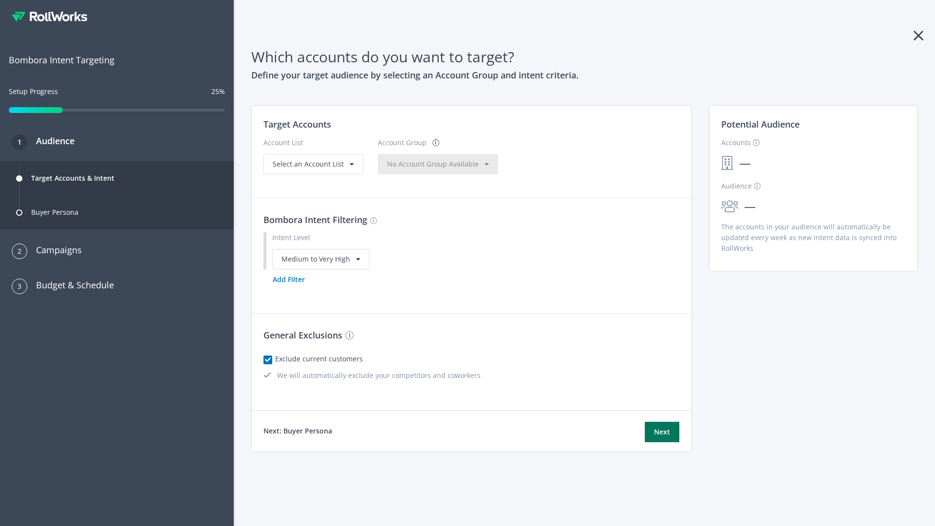
click at [662, 431] on button "Next" at bounding box center [662, 432] width 35 height 20
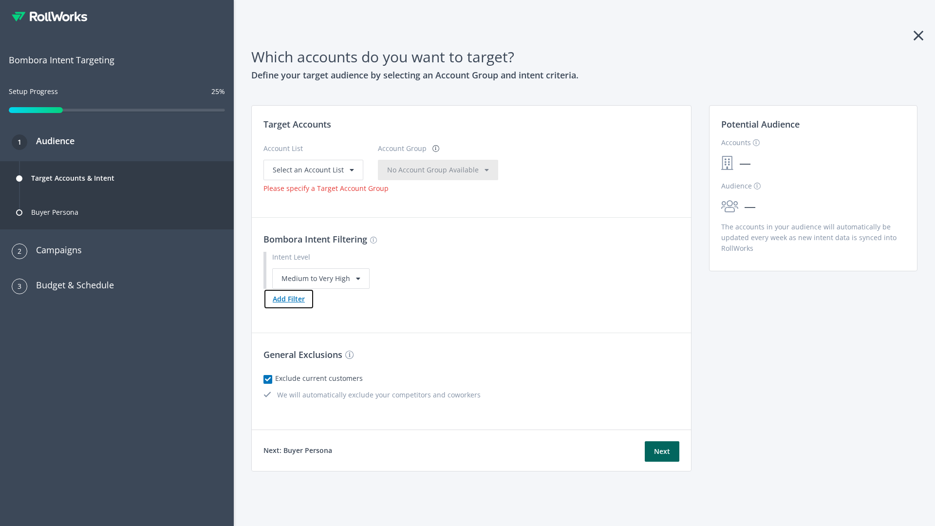
click at [288, 298] on button "Add Filter" at bounding box center [288, 299] width 51 height 20
click at [662, 462] on button "Next" at bounding box center [662, 451] width 35 height 20
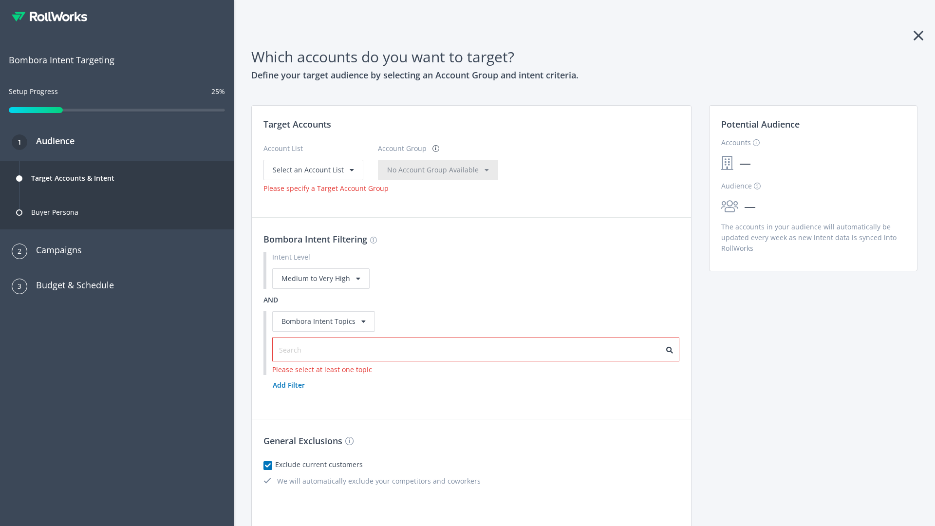
click at [317, 345] on input "text" at bounding box center [322, 350] width 87 height 11
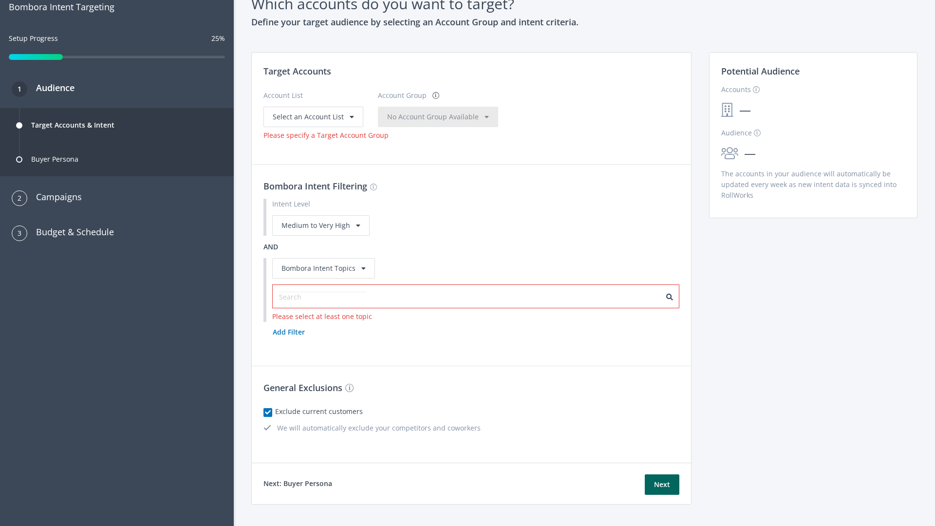
click at [312, 116] on span "Select an Account List" at bounding box center [308, 116] width 71 height 9
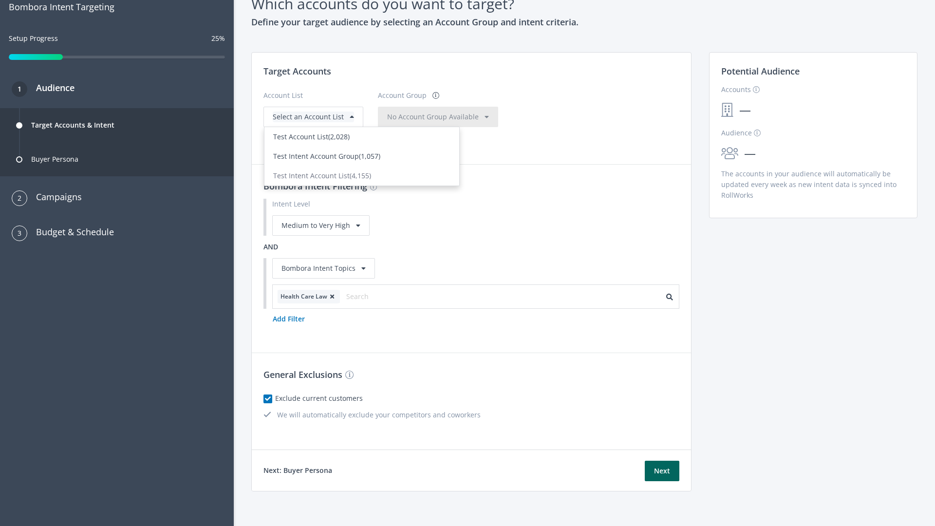
click at [362, 161] on span "(1,057)" at bounding box center [369, 155] width 21 height 9
click at [443, 121] on span "No Account Group Available" at bounding box center [433, 116] width 92 height 9
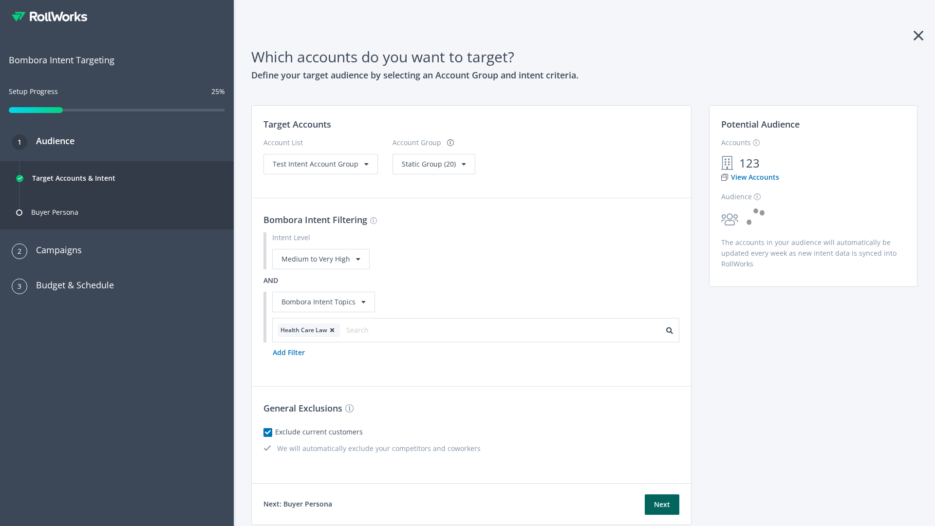
click at [430, 164] on span "Static Group (20)" at bounding box center [429, 163] width 54 height 9
click at [319, 164] on span "Test Intent Account Group" at bounding box center [316, 163] width 86 height 9
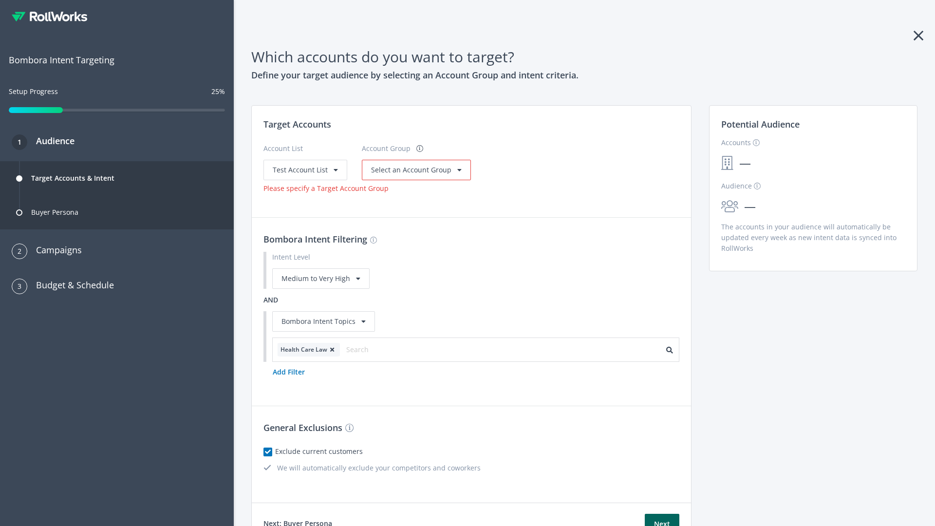
click at [413, 169] on span "Select an Account Group" at bounding box center [411, 169] width 80 height 9
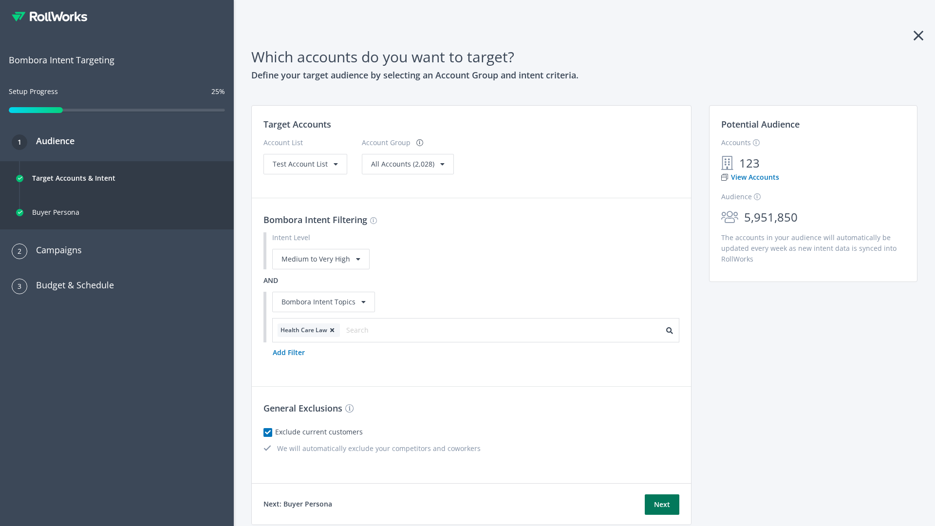
click at [662, 504] on button "Next" at bounding box center [662, 504] width 35 height 20
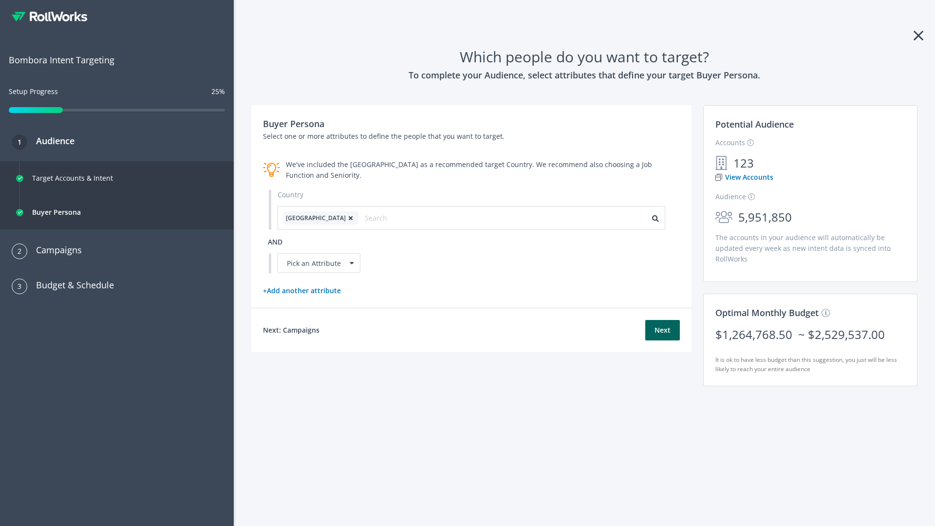
click at [346, 218] on icon at bounding box center [351, 218] width 10 height 6
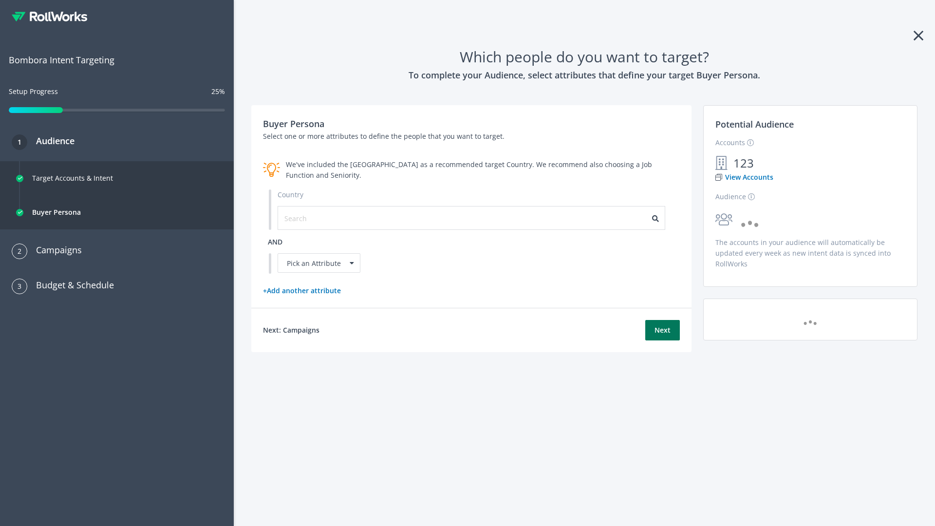
click at [662, 330] on button "Next" at bounding box center [662, 330] width 35 height 20
click at [322, 218] on input "text" at bounding box center [327, 218] width 87 height 11
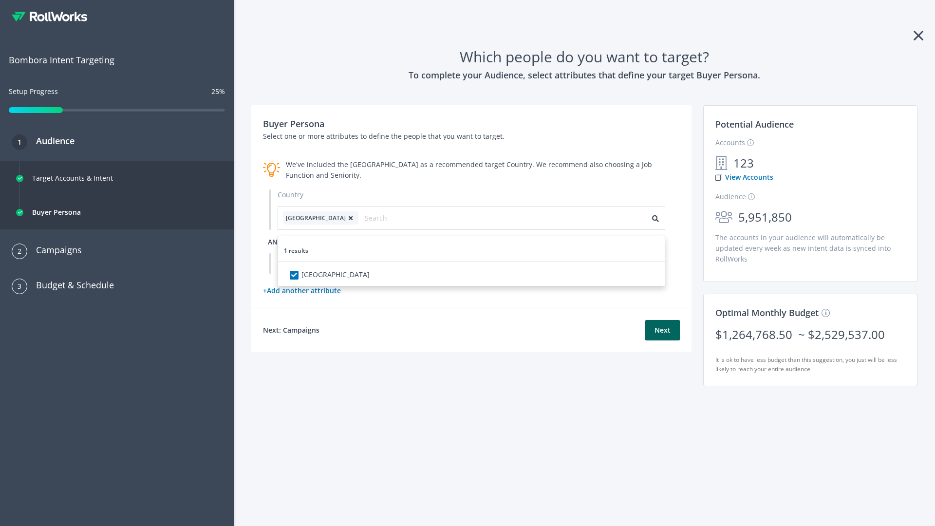
click at [275, 241] on span "and" at bounding box center [275, 241] width 15 height 9
click at [319, 263] on div "Pick an Attribute" at bounding box center [318, 262] width 83 height 19
click at [662, 340] on button "Next" at bounding box center [662, 330] width 35 height 20
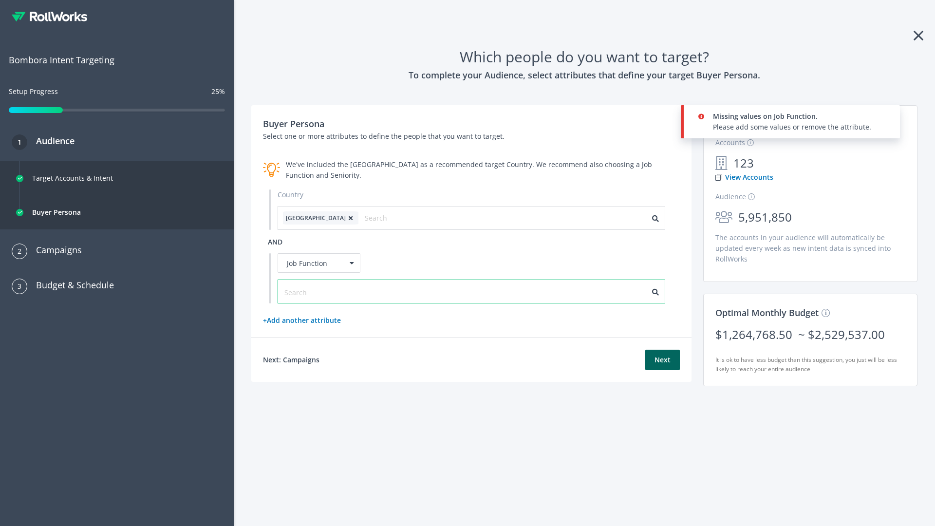
click at [322, 291] on input "text" at bounding box center [327, 292] width 87 height 11
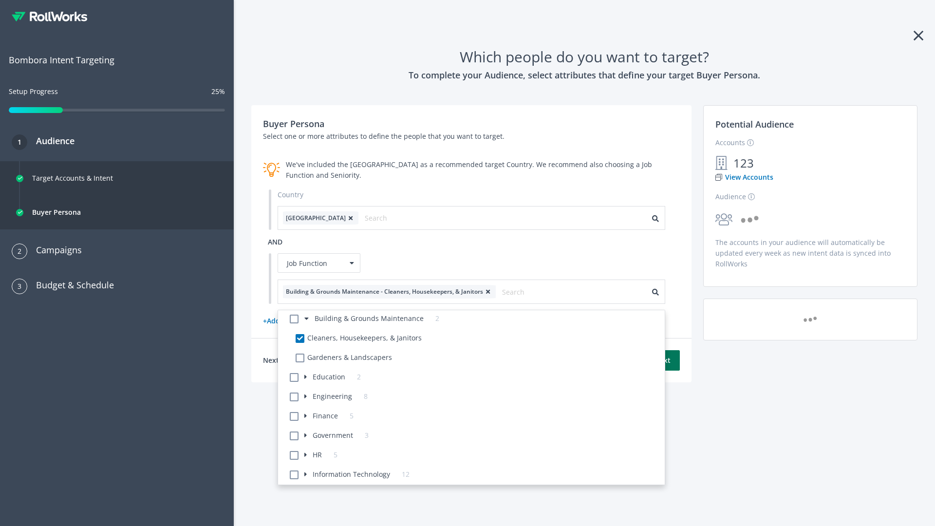
click at [662, 360] on button "Next" at bounding box center [662, 360] width 35 height 20
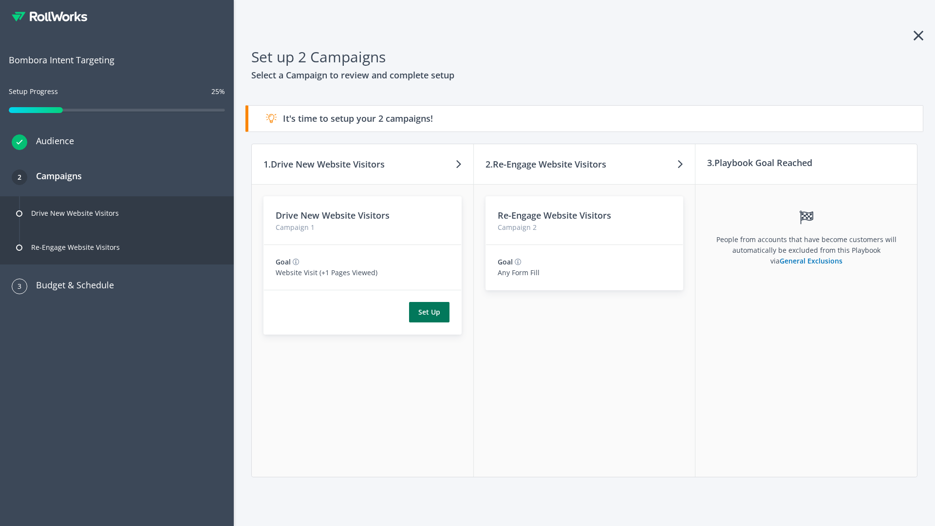
click at [429, 312] on button "Set Up" at bounding box center [429, 312] width 40 height 20
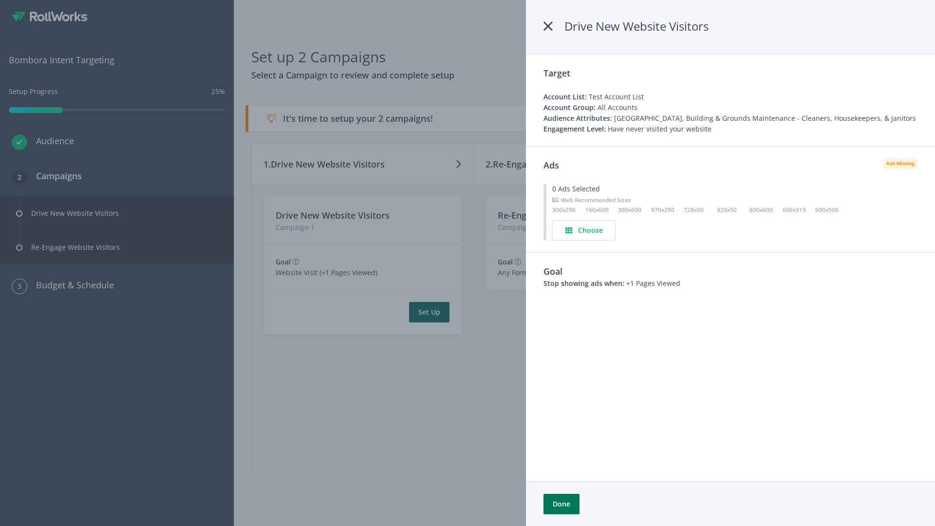
click at [561, 504] on button "Done" at bounding box center [561, 504] width 36 height 20
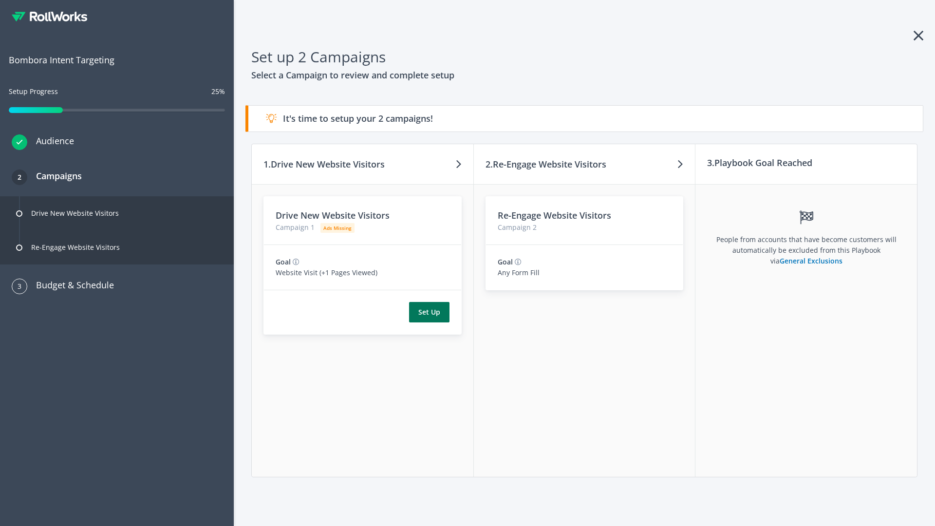
click at [429, 312] on button "Set Up" at bounding box center [429, 312] width 40 height 20
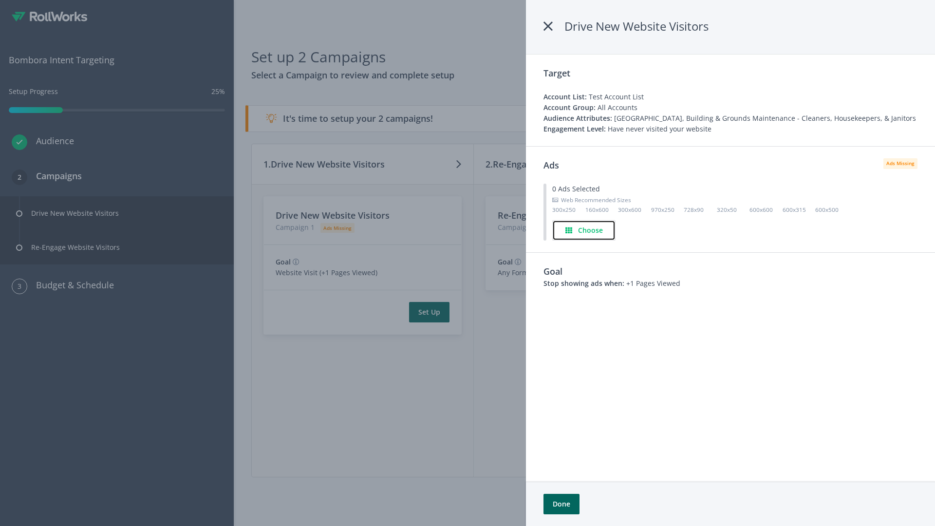
click at [584, 230] on h4 "Choose" at bounding box center [590, 230] width 25 height 11
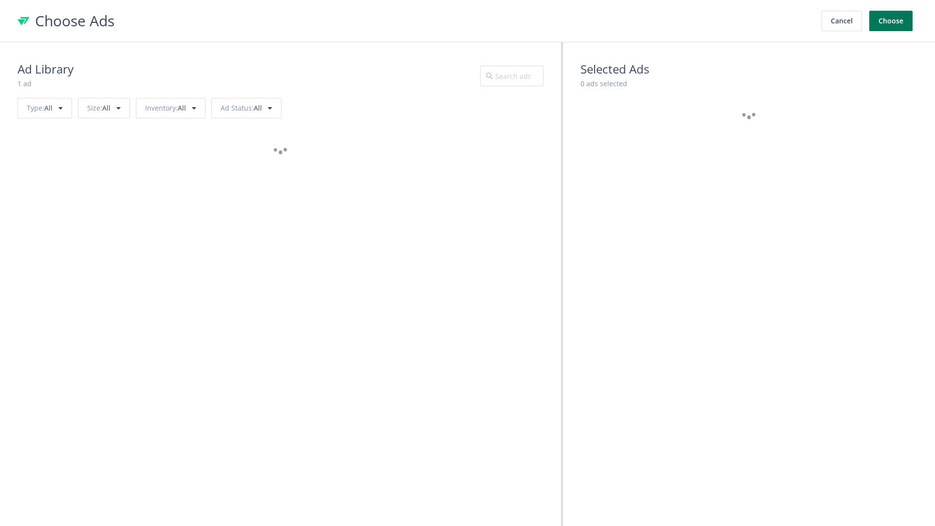
click at [891, 21] on button "Choose" at bounding box center [890, 21] width 43 height 20
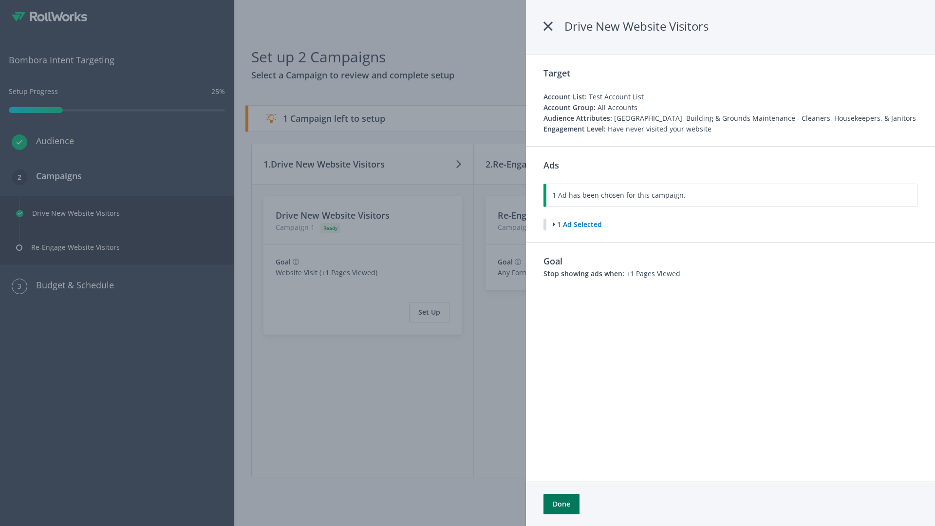
click at [561, 504] on button "Done" at bounding box center [561, 504] width 36 height 20
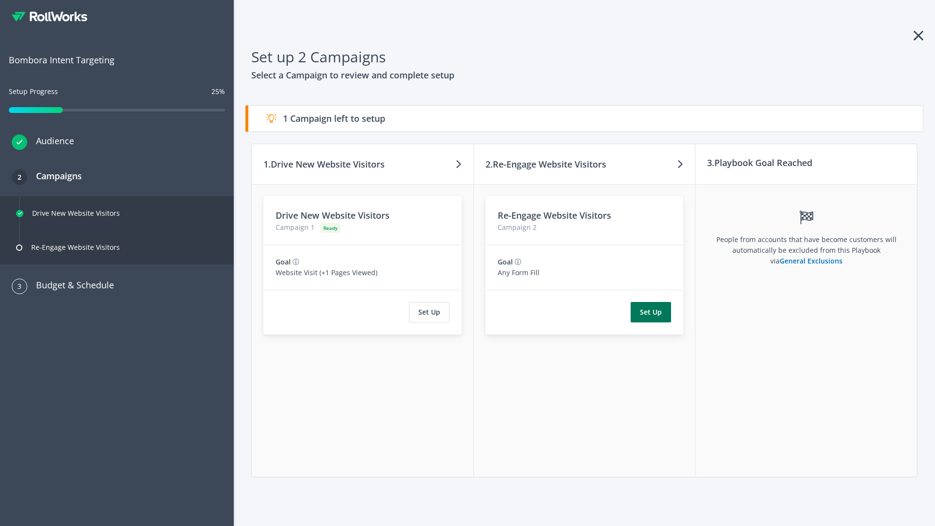
click at [651, 312] on button "Set Up" at bounding box center [650, 312] width 40 height 20
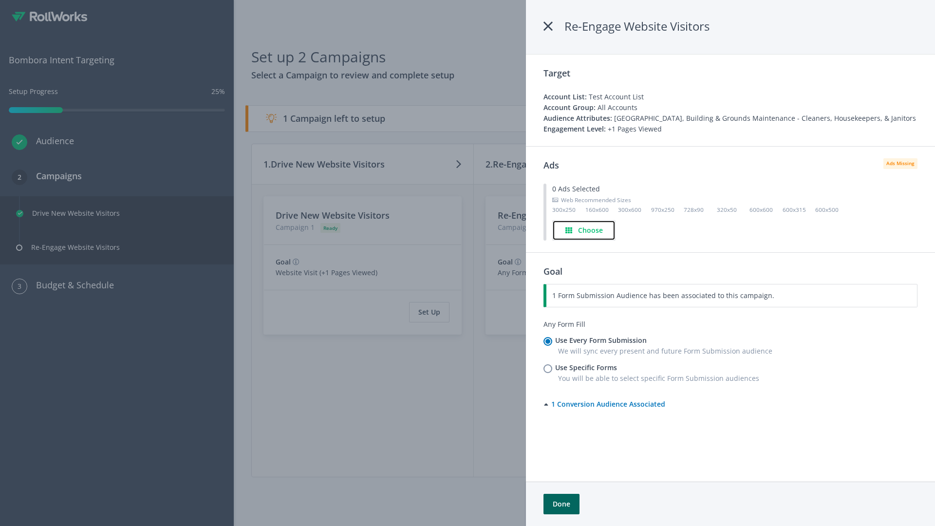
click at [584, 230] on h4 "Choose" at bounding box center [590, 230] width 25 height 11
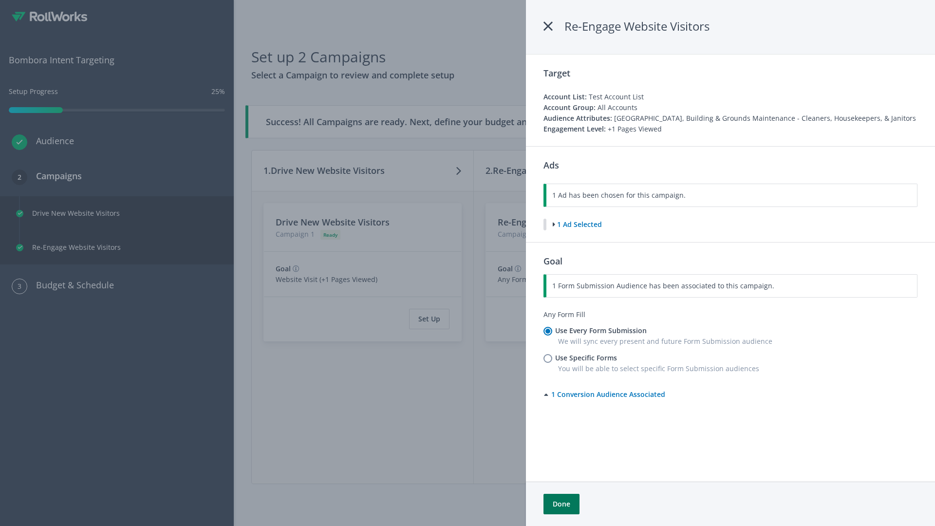
click at [561, 504] on button "Done" at bounding box center [561, 504] width 36 height 20
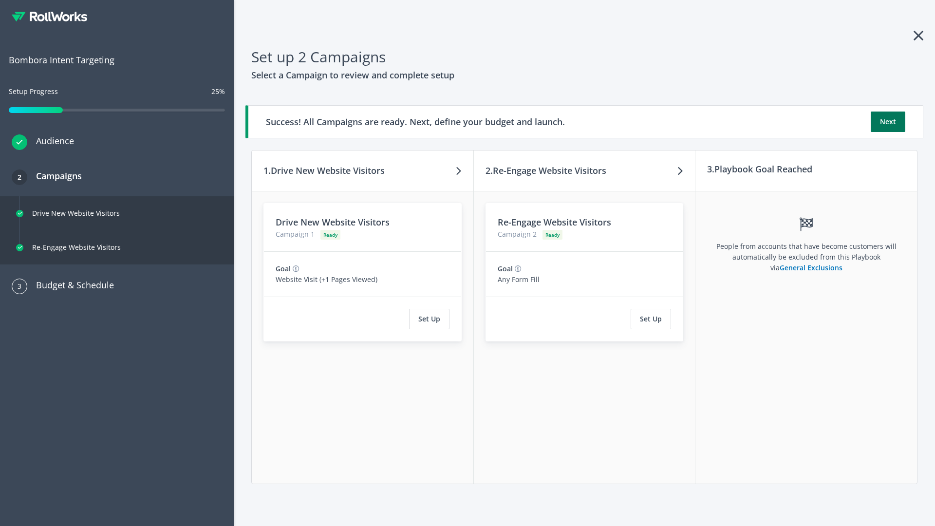
click at [888, 122] on button "Next" at bounding box center [887, 121] width 35 height 20
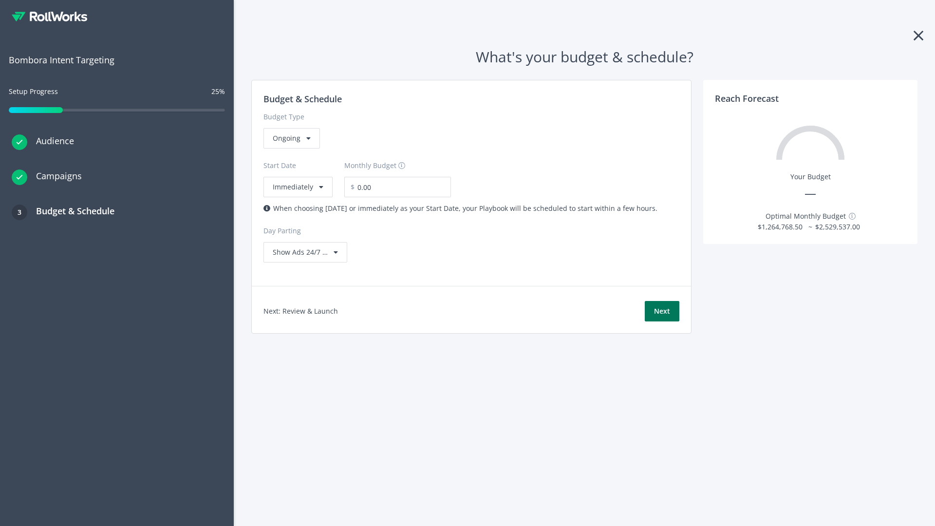
click at [662, 311] on button "Next" at bounding box center [662, 311] width 35 height 20
click at [291, 148] on div "Ongoing" at bounding box center [291, 138] width 56 height 20
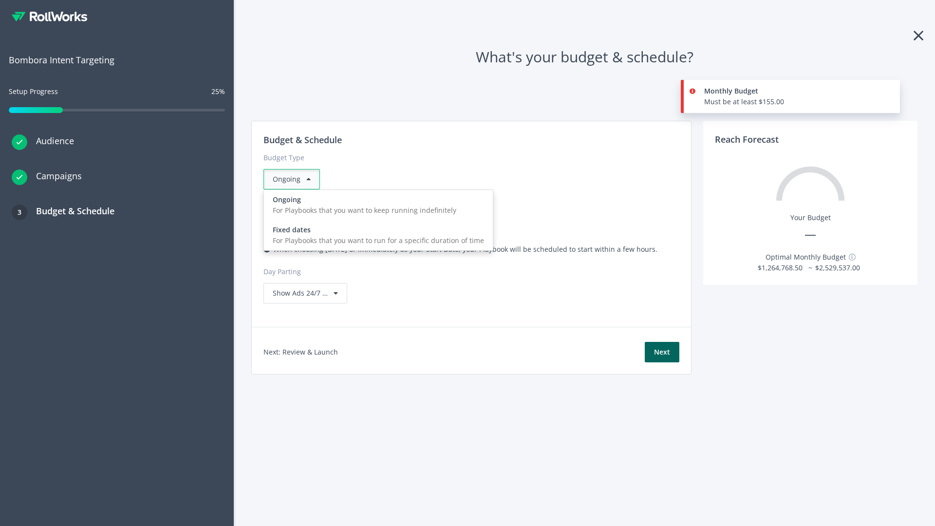
click at [375, 235] on div "For Playbooks that you want to run for a specific duration of time" at bounding box center [378, 240] width 211 height 11
click at [296, 179] on div "Ongoing" at bounding box center [291, 179] width 56 height 20
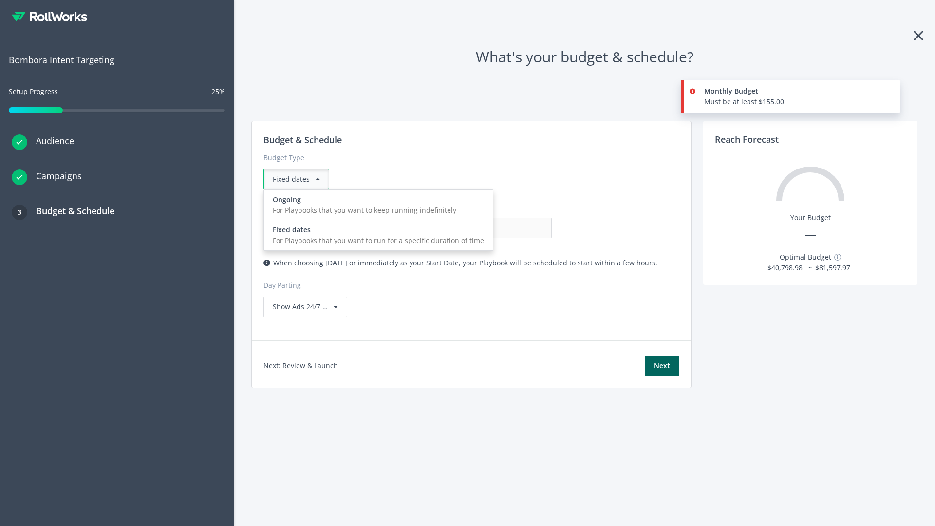
click at [375, 205] on div "For Playbooks that you want to keep running indefinitely" at bounding box center [378, 210] width 211 height 11
click at [455, 228] on input "0.00" at bounding box center [503, 228] width 96 height 20
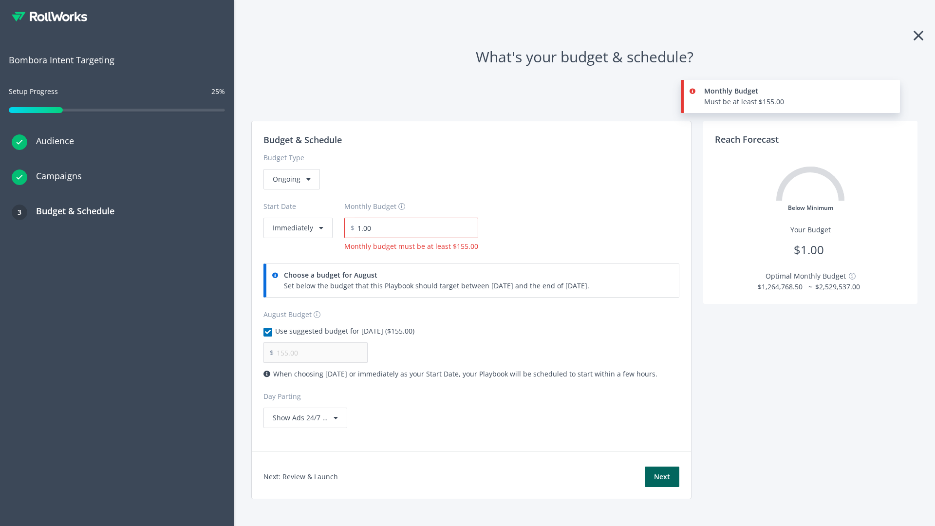
click at [413, 228] on input "1.00" at bounding box center [416, 228] width 124 height 20
type input "1,000.00"
click at [297, 218] on button "Immediately" at bounding box center [297, 228] width 69 height 20
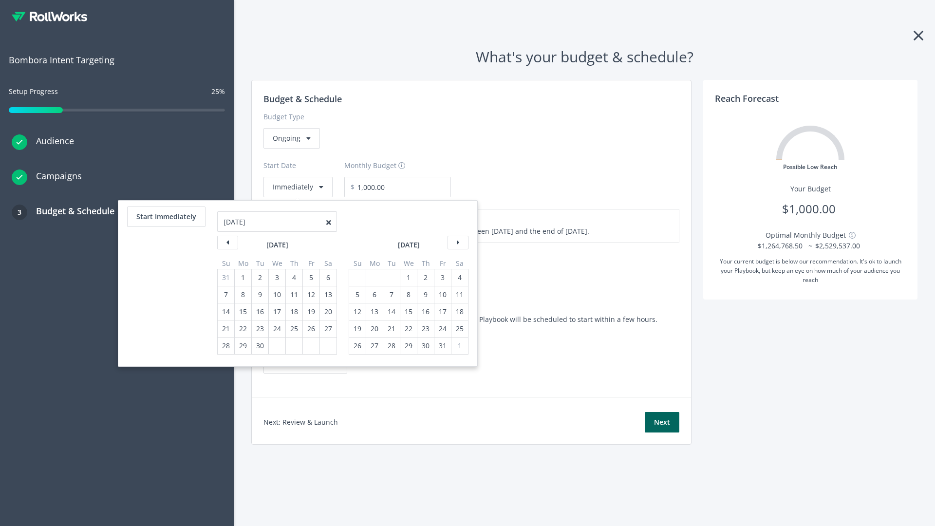
click at [356, 295] on div "5" at bounding box center [357, 294] width 13 height 17
type input "870.97"
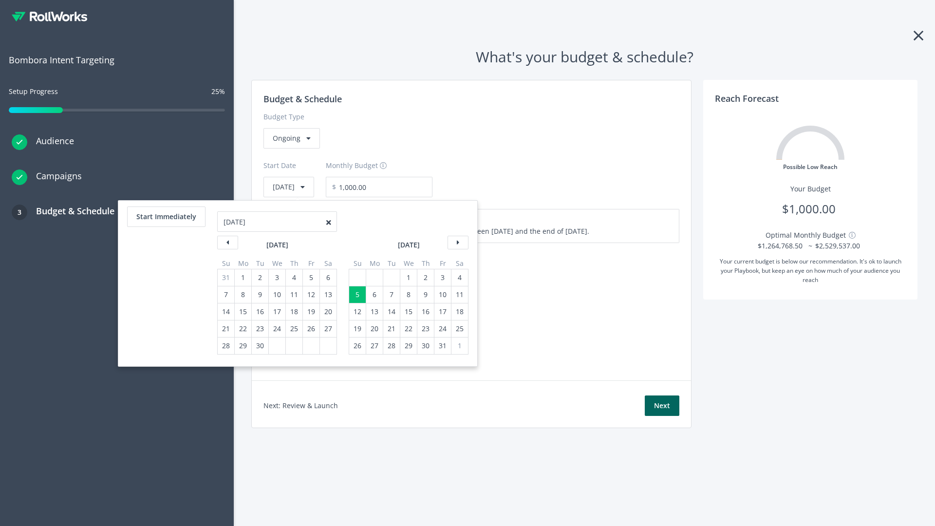
click at [407, 277] on div "1" at bounding box center [408, 277] width 13 height 17
click at [166, 217] on button "Start Immediately" at bounding box center [166, 216] width 78 height 20
type input "[DATE]"
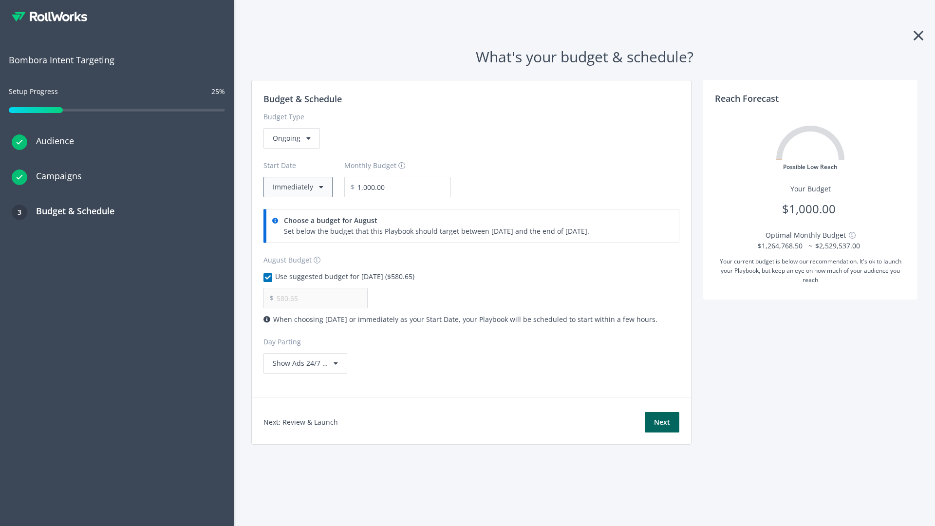
click at [297, 187] on button "Immediately" at bounding box center [297, 187] width 69 height 20
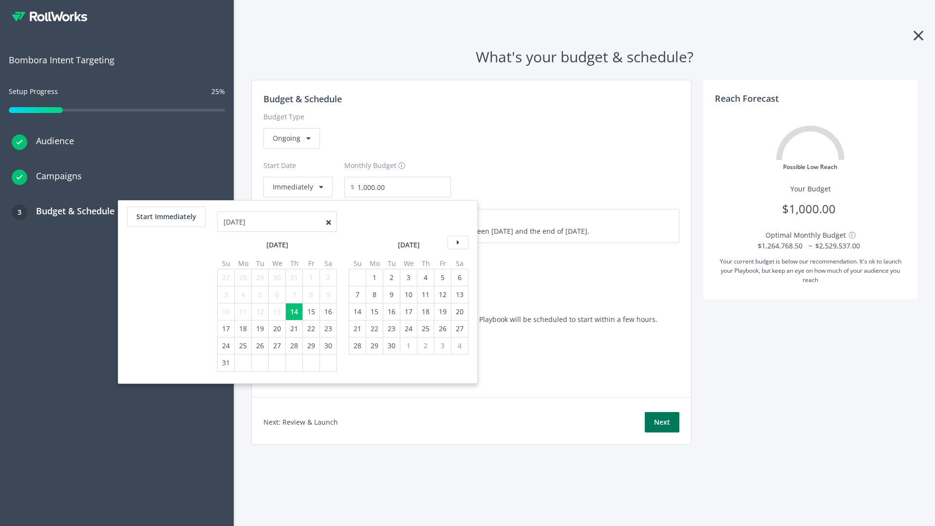
click at [662, 422] on button "Next" at bounding box center [662, 422] width 35 height 20
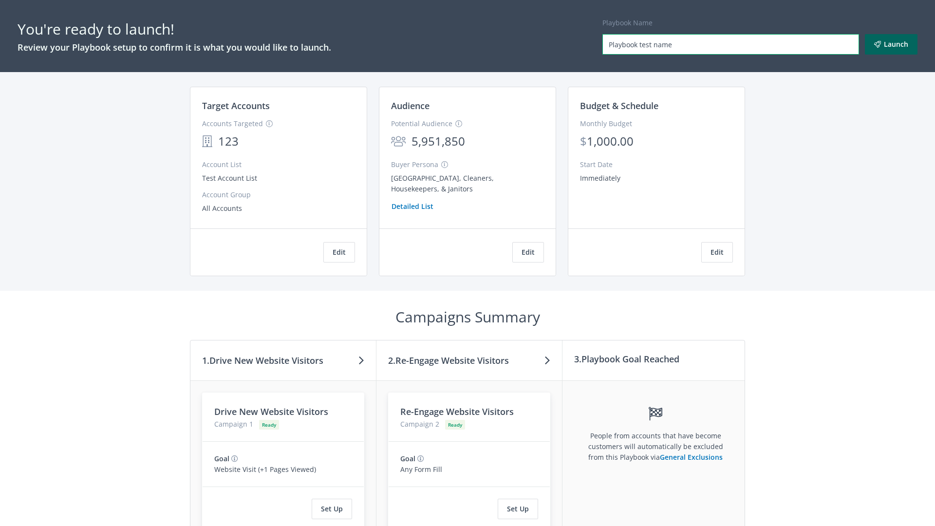
type input "Playbook test name"
click at [891, 44] on button "Launch" at bounding box center [891, 44] width 53 height 20
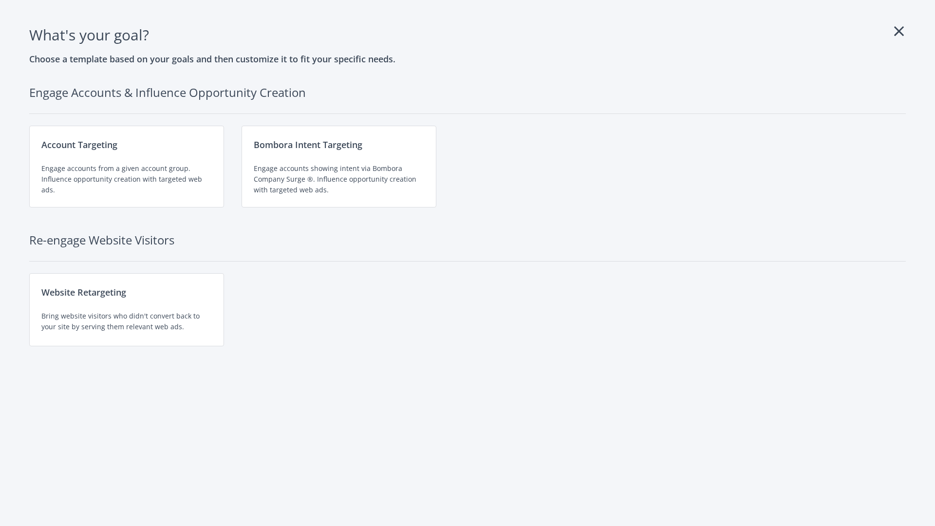
click at [127, 310] on div "Website Retargeting Bring website visitors who didn't convert back to your site…" at bounding box center [126, 309] width 195 height 73
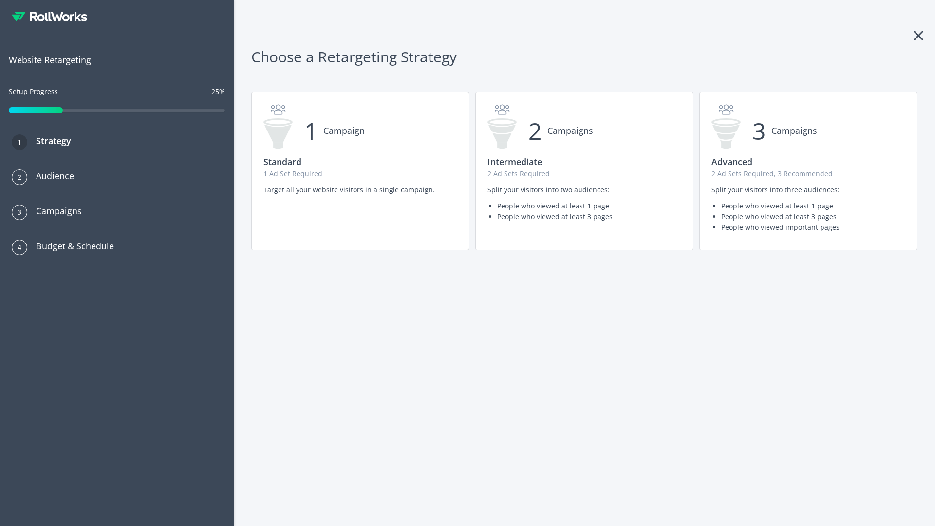
click at [808, 171] on p "2 Ad Sets Required, 3 Recommended" at bounding box center [808, 173] width 194 height 11
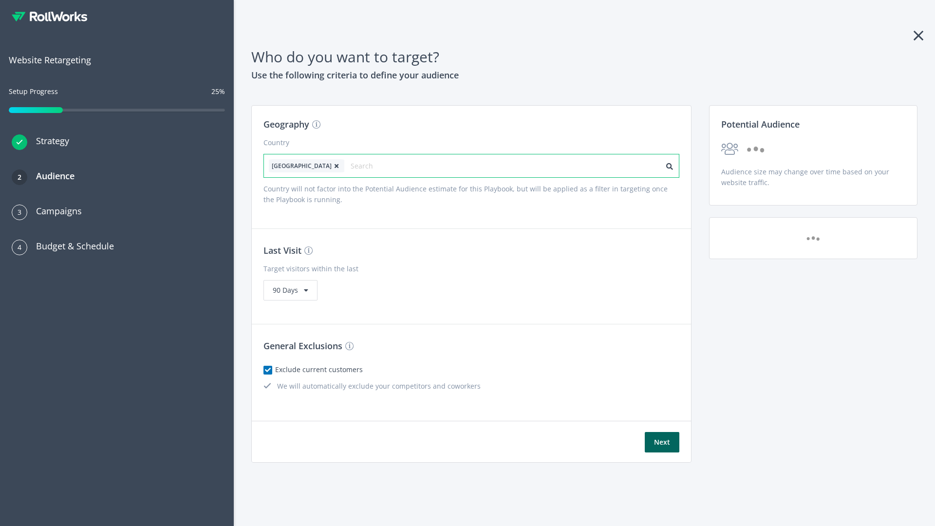
click at [367, 166] on input "text" at bounding box center [394, 166] width 87 height 14
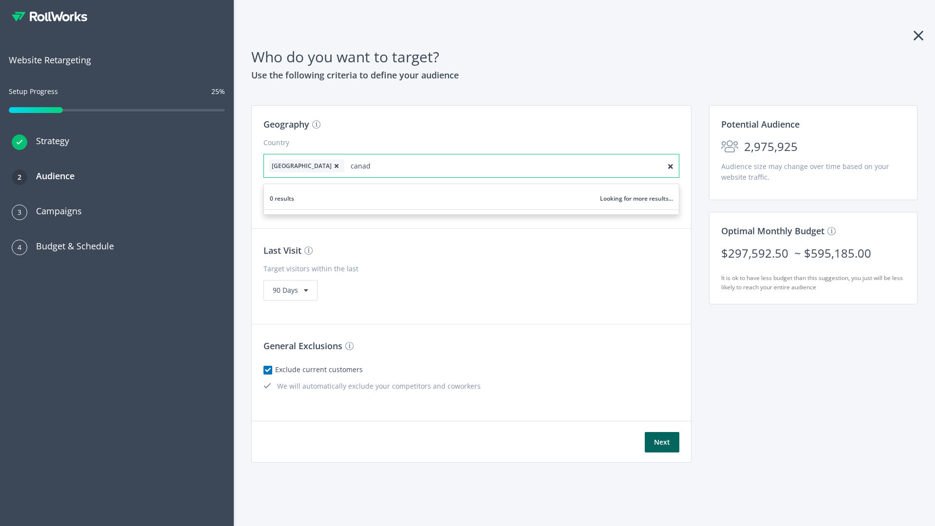
type input "[GEOGRAPHIC_DATA]"
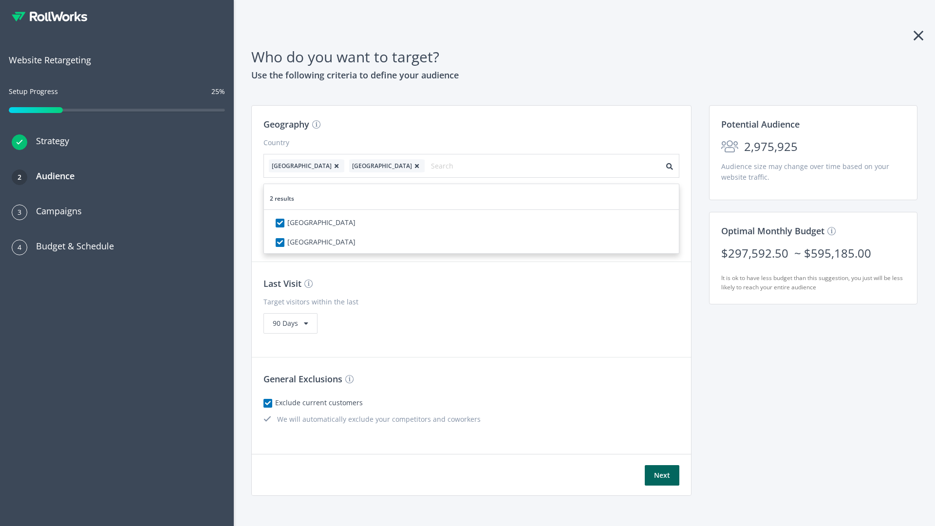
click at [332, 166] on icon at bounding box center [337, 166] width 10 height 6
checkbox input "false"
click at [662, 465] on button "Next" at bounding box center [662, 475] width 35 height 20
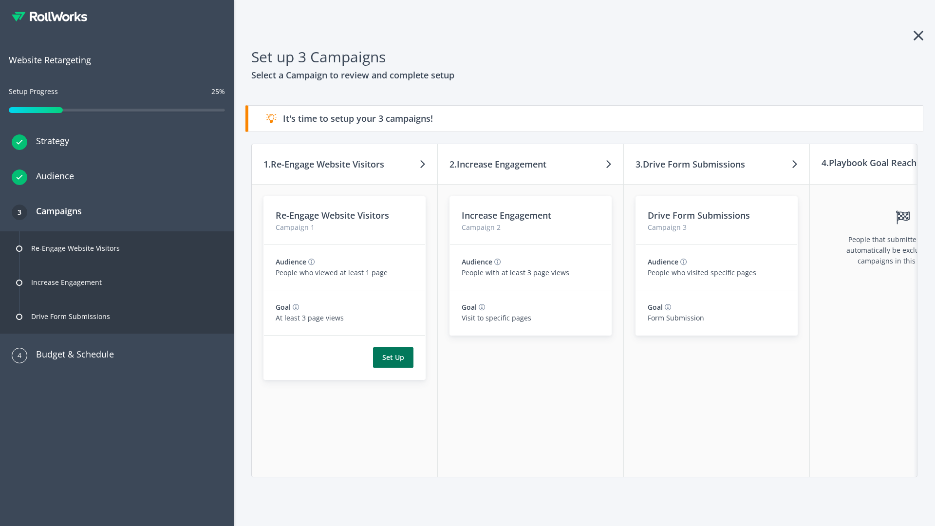
click at [393, 357] on button "Set Up" at bounding box center [393, 357] width 40 height 20
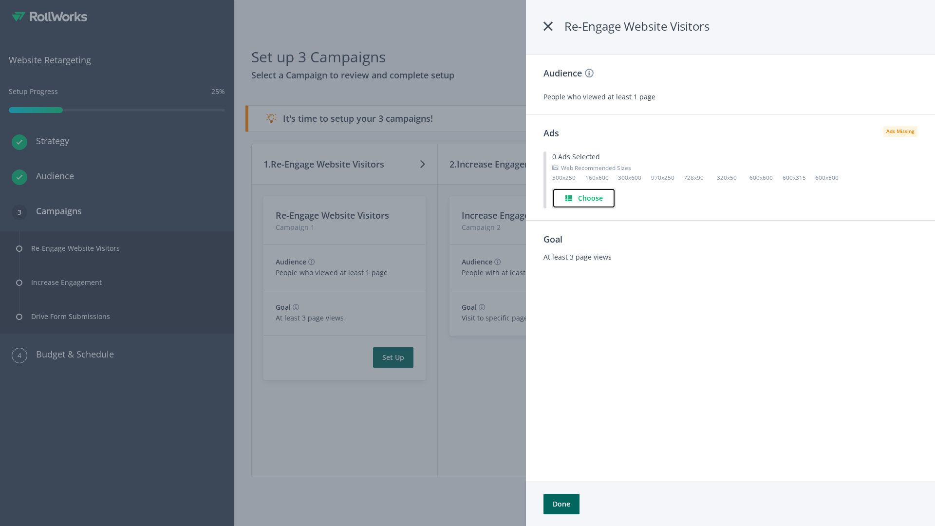
click at [584, 198] on h4 "Choose" at bounding box center [590, 198] width 25 height 11
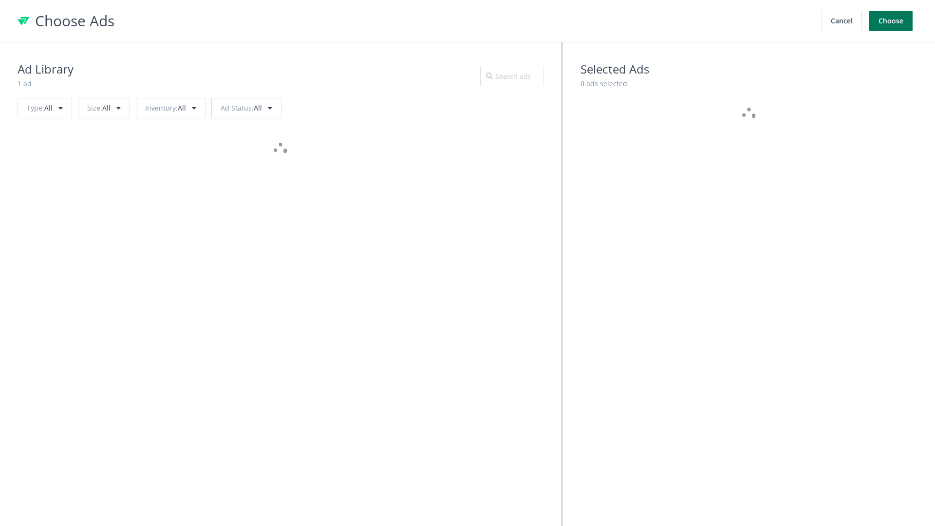
click at [891, 21] on button "Choose" at bounding box center [890, 21] width 43 height 20
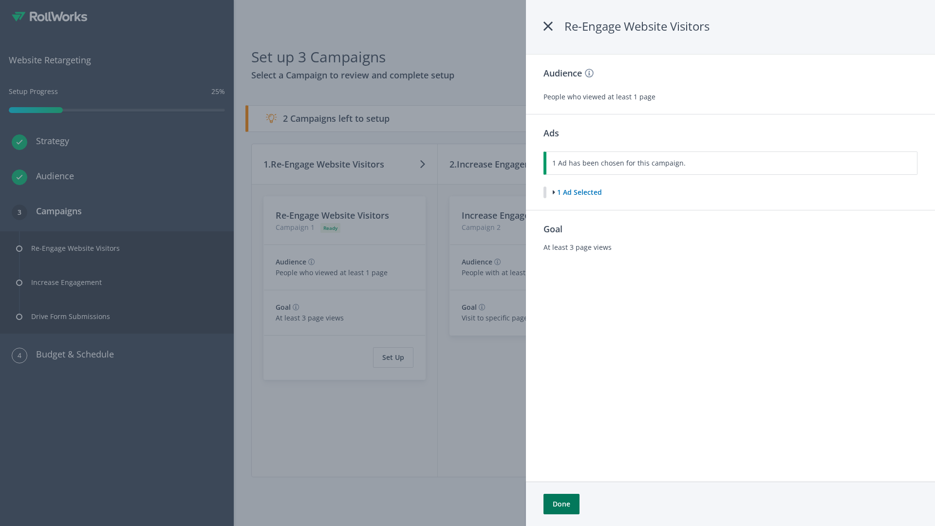
click at [561, 504] on button "Done" at bounding box center [561, 504] width 36 height 20
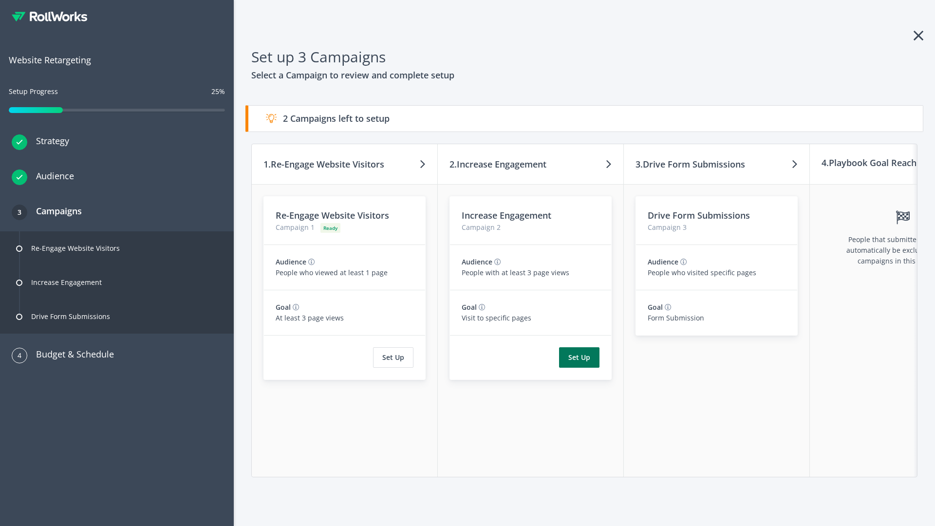
click at [579, 357] on button "Set Up" at bounding box center [579, 357] width 40 height 20
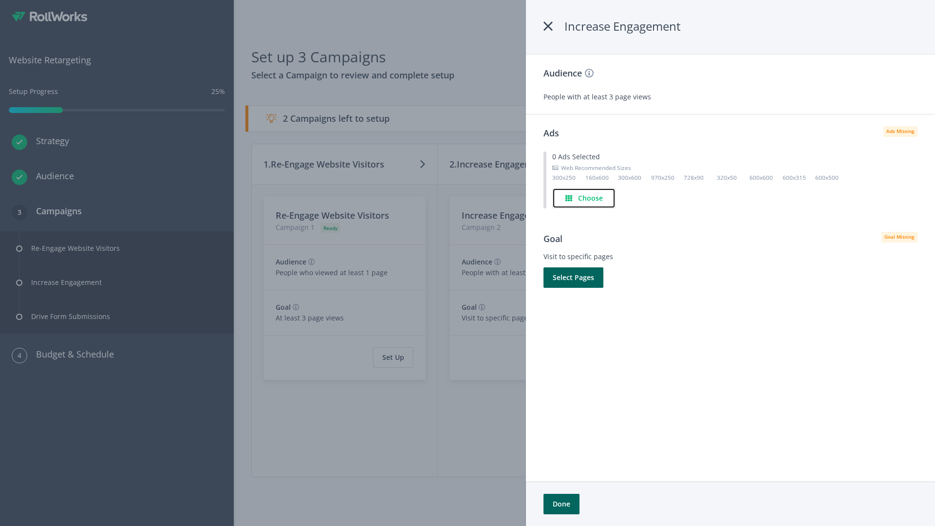
click at [584, 198] on h4 "Choose" at bounding box center [590, 198] width 25 height 11
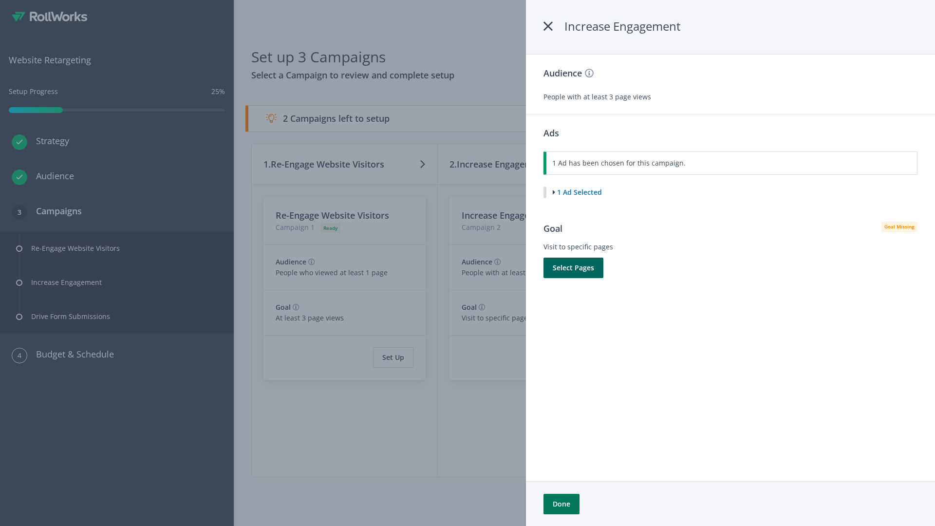
click at [561, 504] on button "Done" at bounding box center [561, 504] width 36 height 20
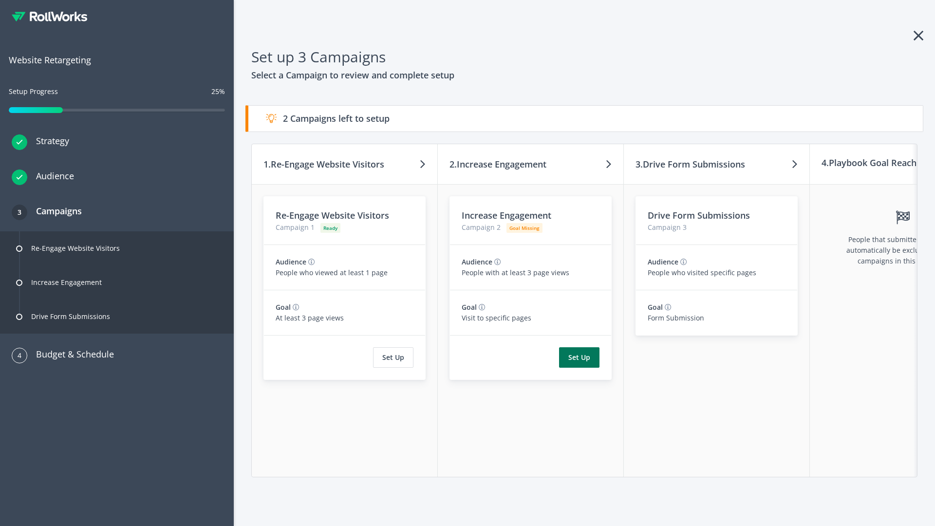
click at [579, 357] on button "Set Up" at bounding box center [579, 357] width 40 height 20
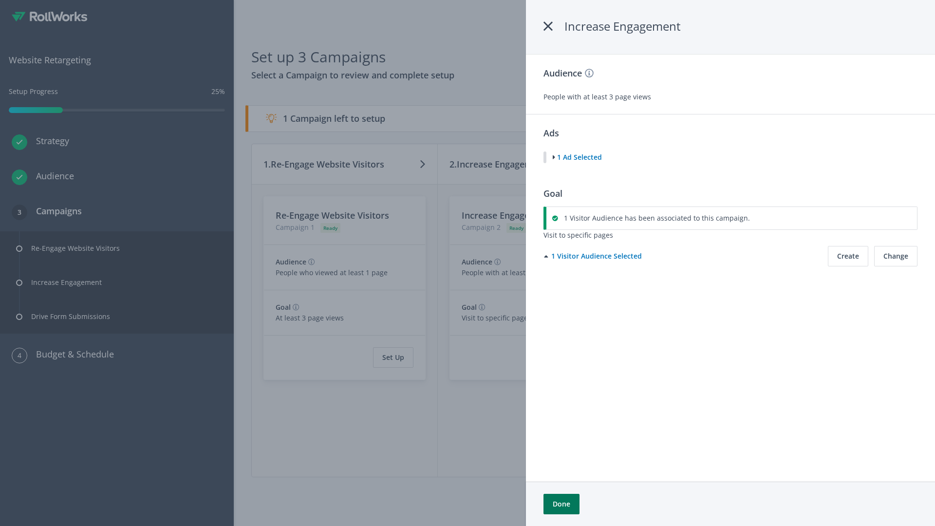
click at [561, 504] on button "Done" at bounding box center [561, 504] width 36 height 20
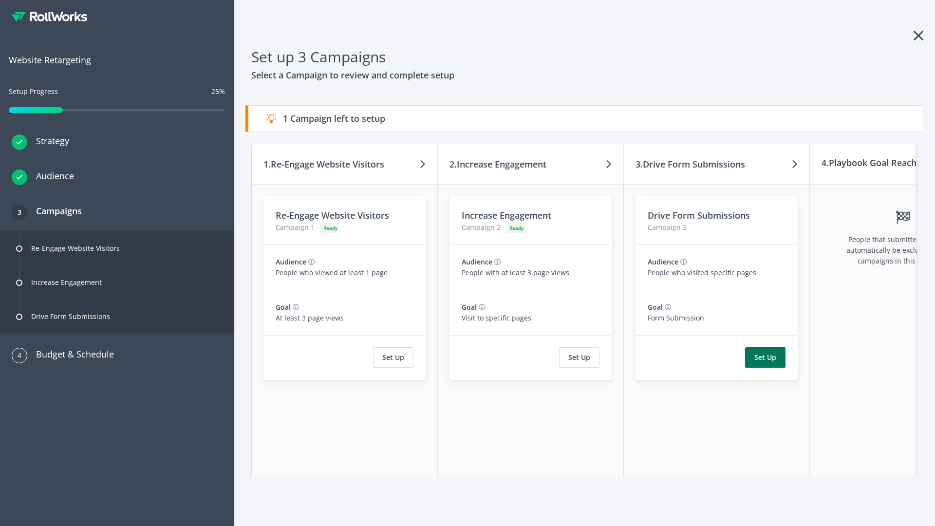
click at [765, 357] on button "Set Up" at bounding box center [765, 357] width 40 height 20
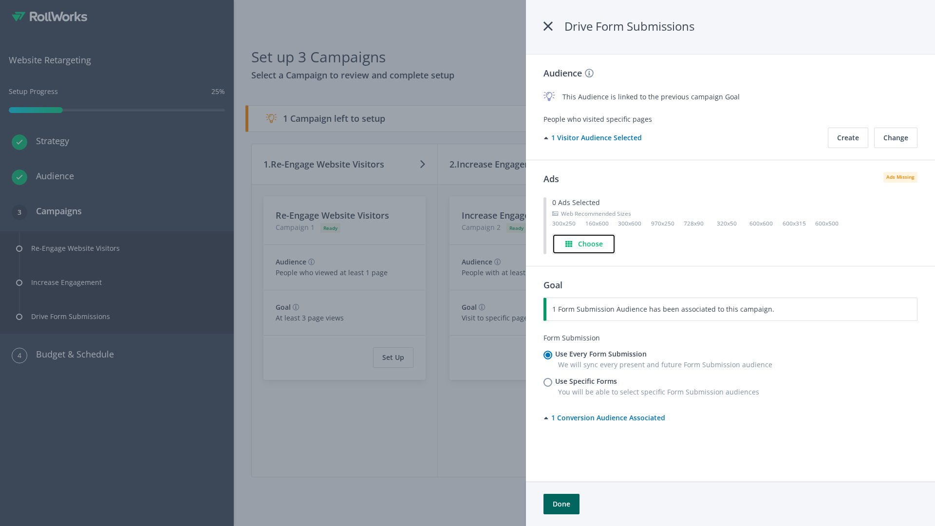
click at [584, 243] on h4 "Choose" at bounding box center [590, 244] width 25 height 11
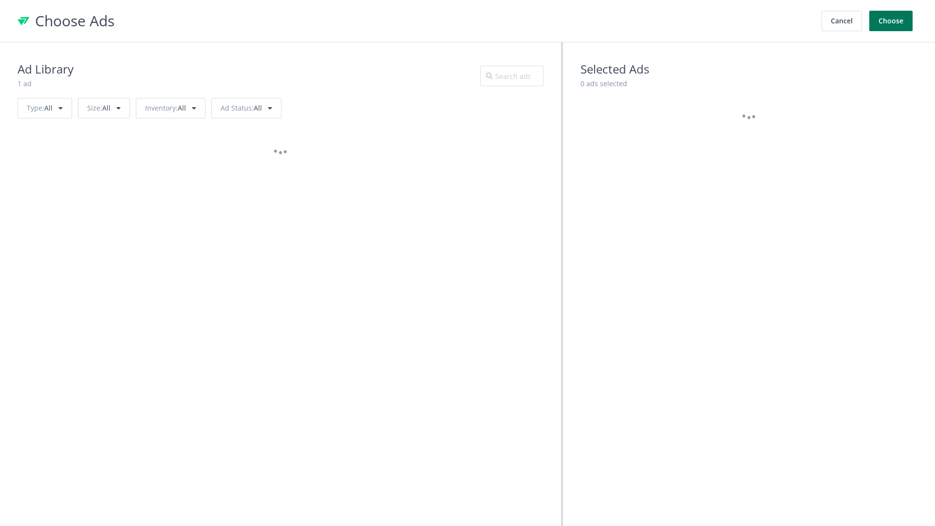
click at [891, 21] on button "Choose" at bounding box center [890, 21] width 43 height 20
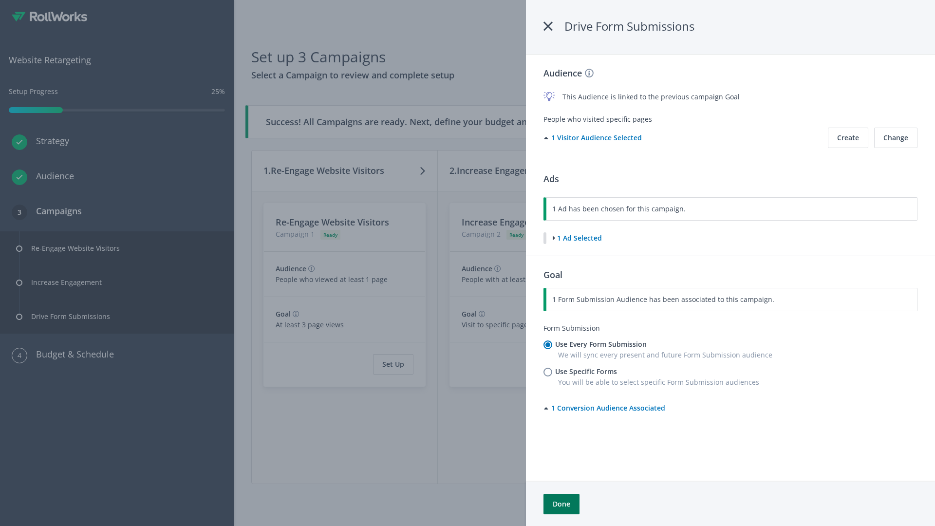
click at [561, 504] on button "Done" at bounding box center [561, 504] width 36 height 20
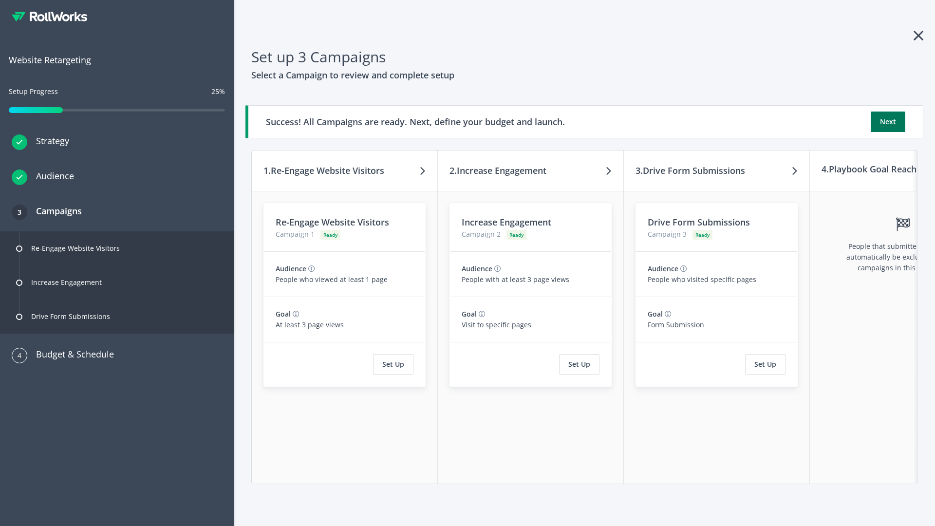
click at [888, 122] on button "Next" at bounding box center [887, 121] width 35 height 20
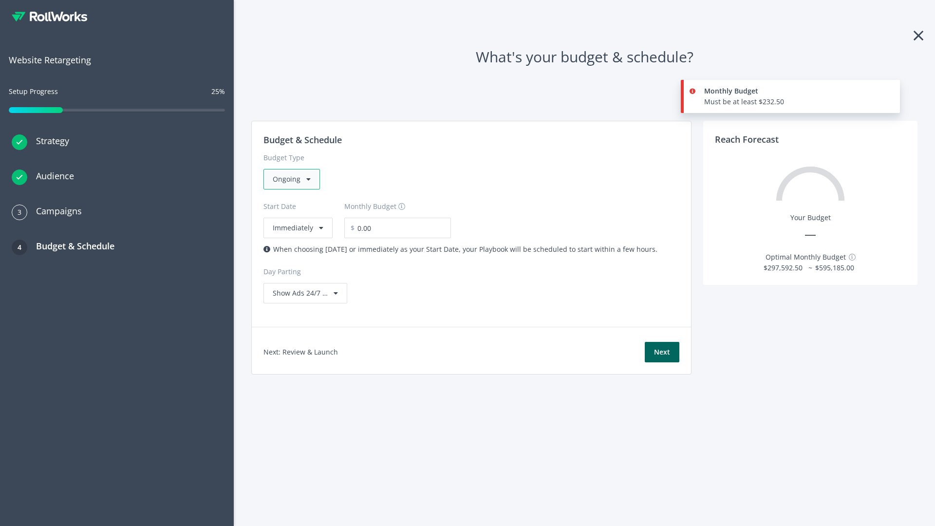
click at [291, 179] on div "Ongoing" at bounding box center [291, 179] width 56 height 20
click at [375, 235] on div "For Playbooks that you want to run for a specific duration of time" at bounding box center [378, 240] width 211 height 11
click at [296, 179] on div "Ongoing" at bounding box center [291, 179] width 56 height 20
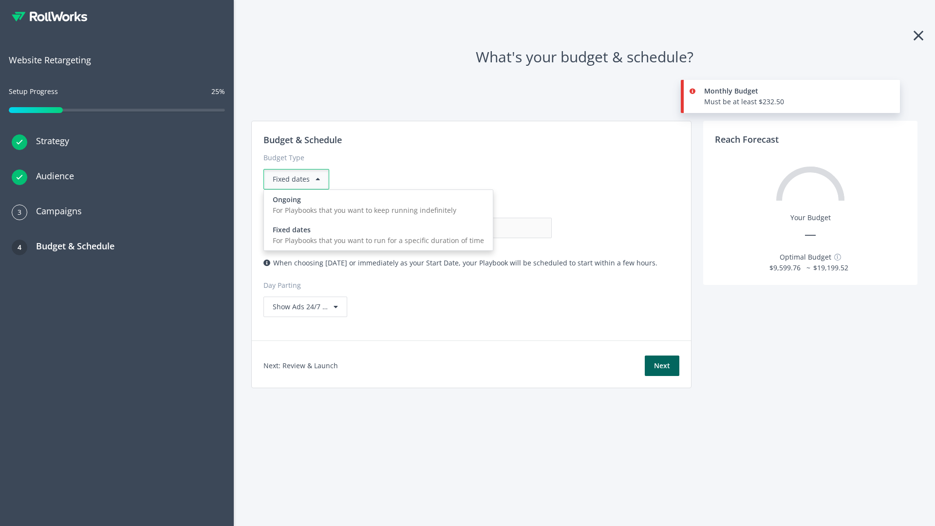
click at [375, 205] on div "For Playbooks that you want to keep running indefinitely" at bounding box center [378, 210] width 211 height 11
click at [455, 228] on input "0.00" at bounding box center [503, 228] width 96 height 20
click at [455, 228] on input "1.00" at bounding box center [503, 228] width 96 height 20
type input "1,000.00"
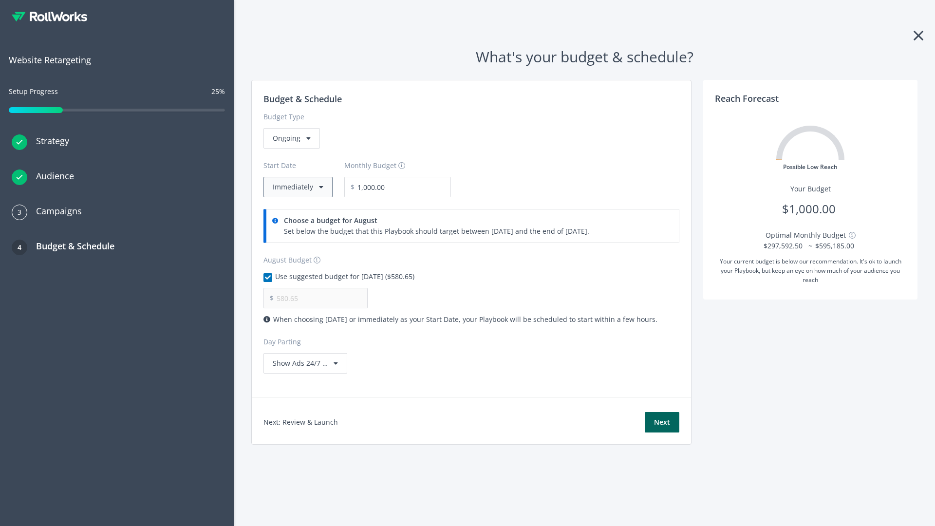
click at [297, 187] on button "Immediately" at bounding box center [297, 187] width 69 height 20
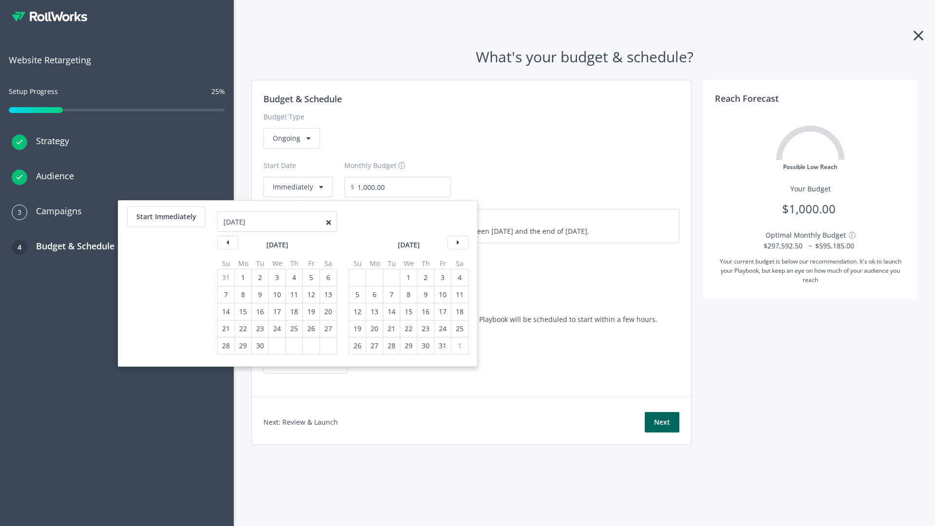
click at [356, 295] on div "5" at bounding box center [357, 294] width 13 height 17
type input "870.97"
click at [407, 277] on div "1" at bounding box center [408, 277] width 13 height 17
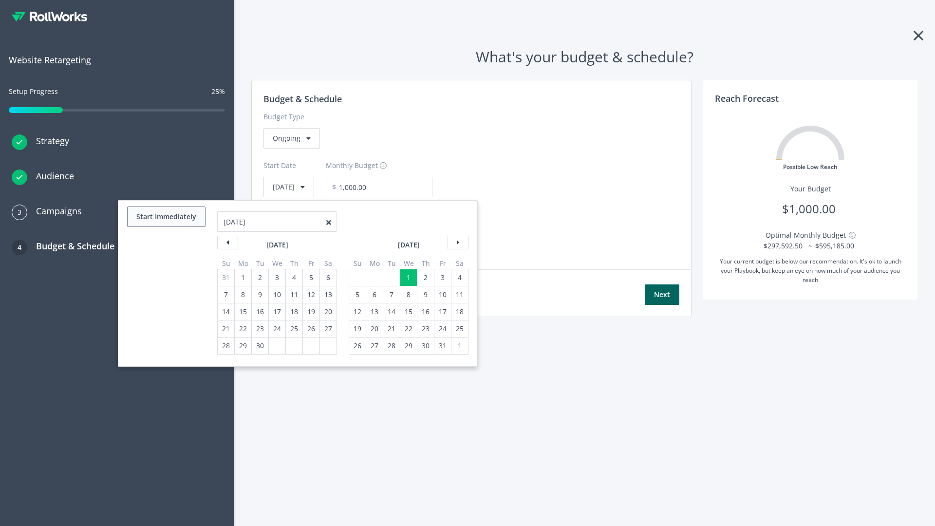
click at [166, 217] on button "Start Immediately" at bounding box center [166, 216] width 78 height 20
type input "08/14/2025"
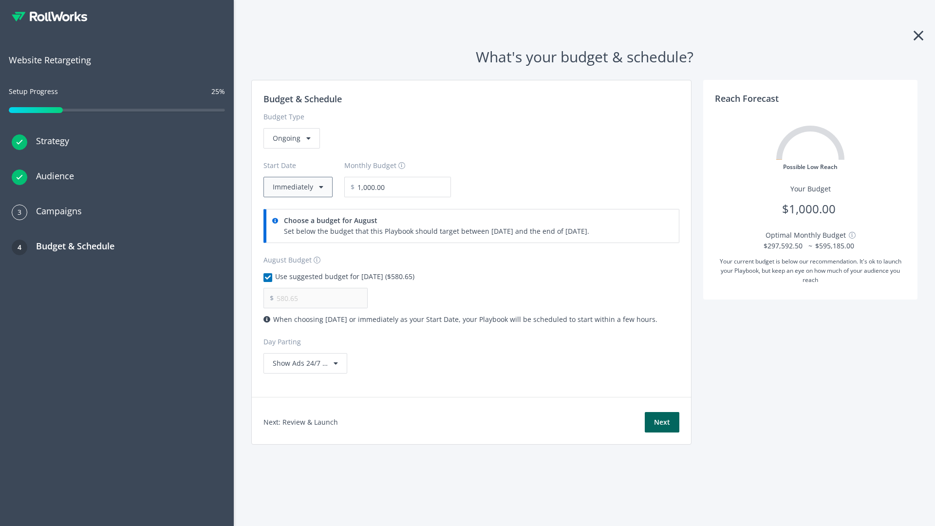
click at [297, 187] on button "Immediately" at bounding box center [297, 187] width 69 height 20
click at [662, 422] on button "Next" at bounding box center [662, 422] width 35 height 20
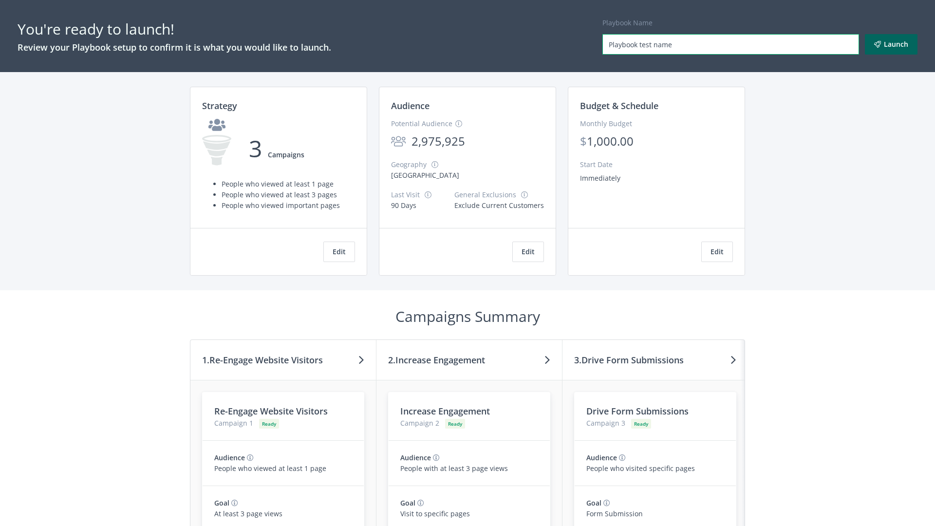
type input "Playbook test name"
click at [891, 44] on button "Launch" at bounding box center [891, 44] width 53 height 20
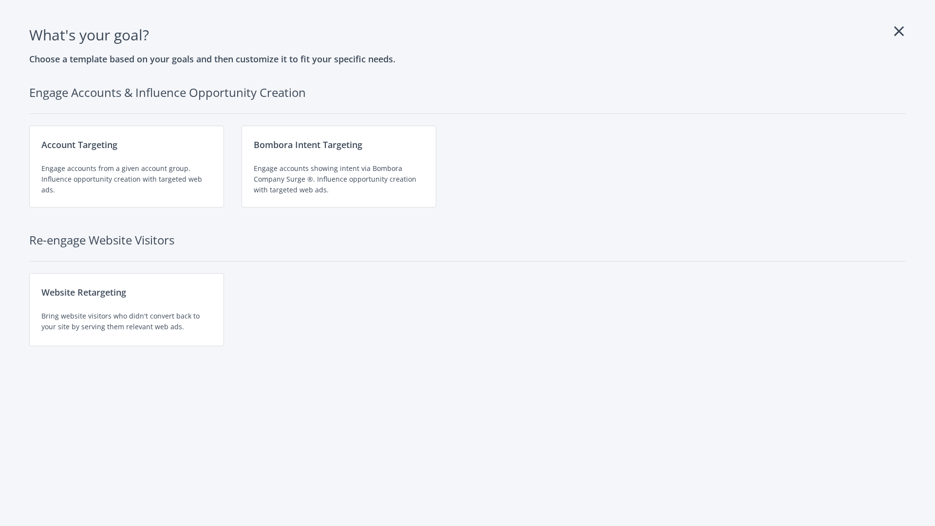
click at [127, 310] on div "Website Retargeting Bring website visitors who didn't convert back to your site…" at bounding box center [126, 309] width 195 height 73
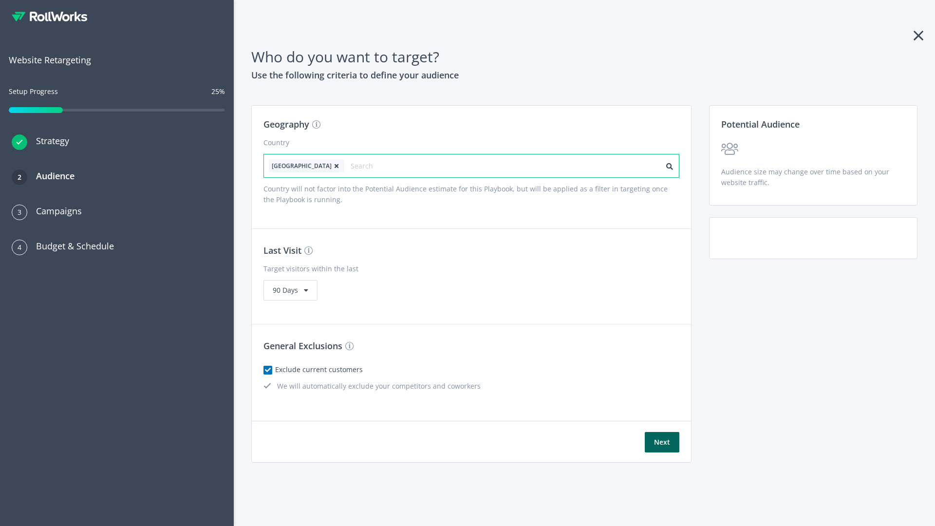
click at [367, 166] on input "text" at bounding box center [394, 166] width 87 height 14
type input "[GEOGRAPHIC_DATA]"
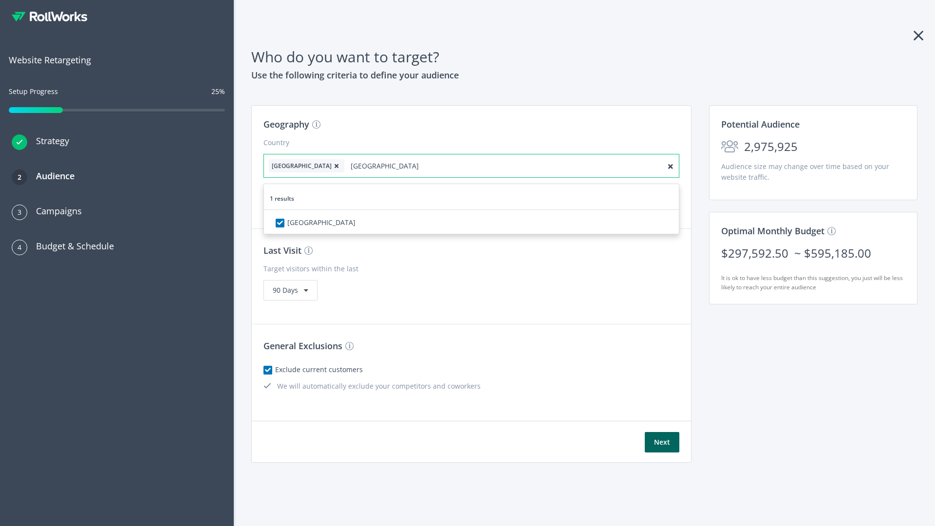
checkbox input "true"
click at [332, 166] on icon at bounding box center [337, 166] width 10 height 6
click at [662, 442] on button "Next" at bounding box center [662, 442] width 35 height 20
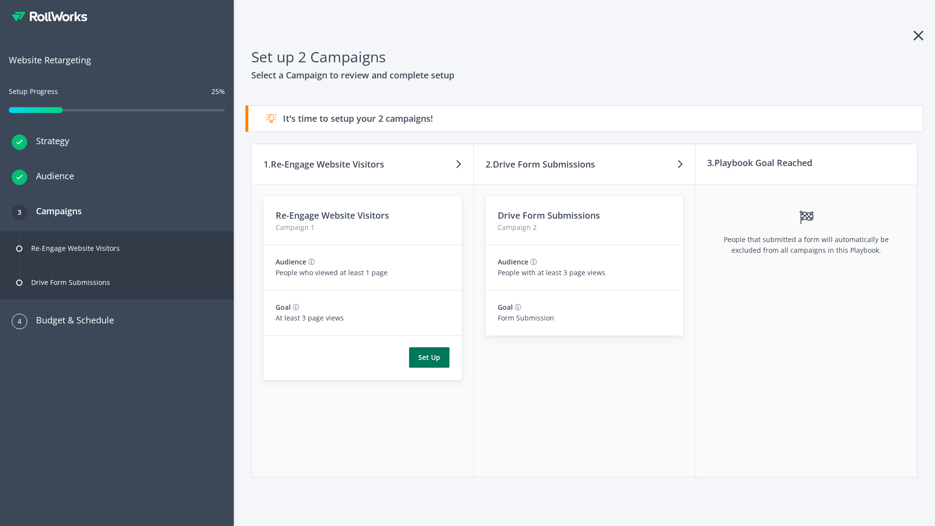
click at [429, 357] on button "Set Up" at bounding box center [429, 357] width 40 height 20
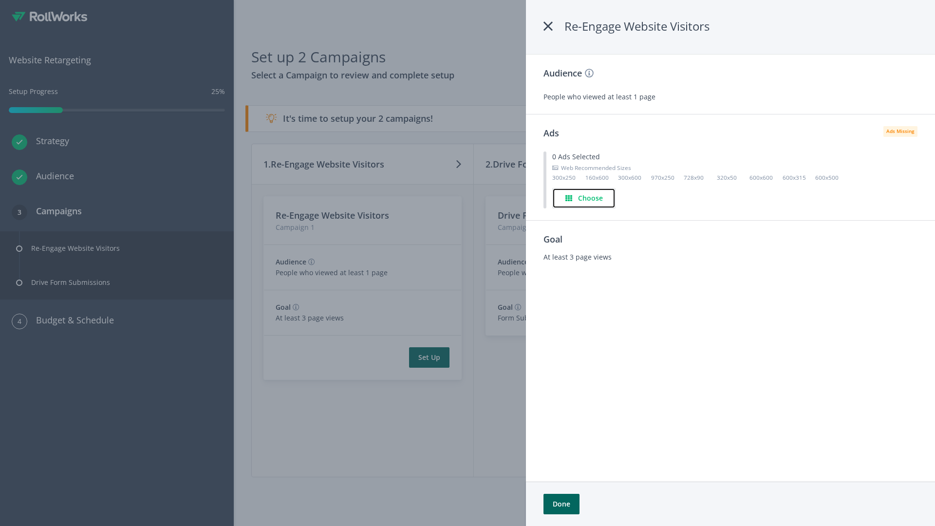
click at [584, 198] on h4 "Choose" at bounding box center [590, 198] width 25 height 11
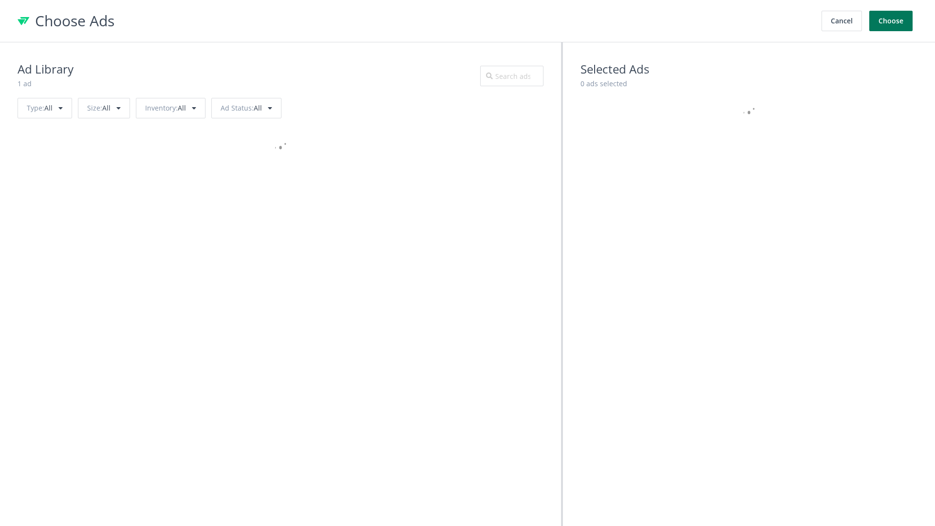
click at [891, 21] on button "Choose" at bounding box center [890, 21] width 43 height 20
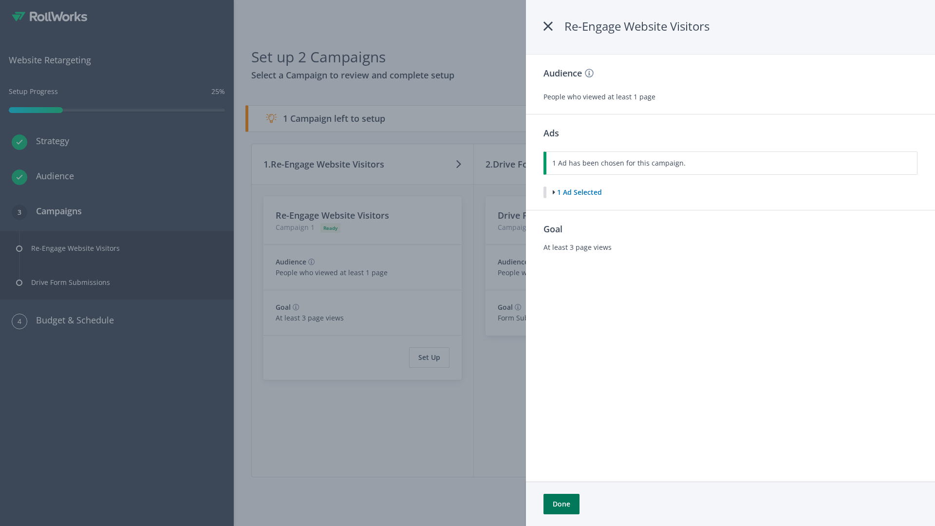
click at [561, 504] on button "Done" at bounding box center [561, 504] width 36 height 20
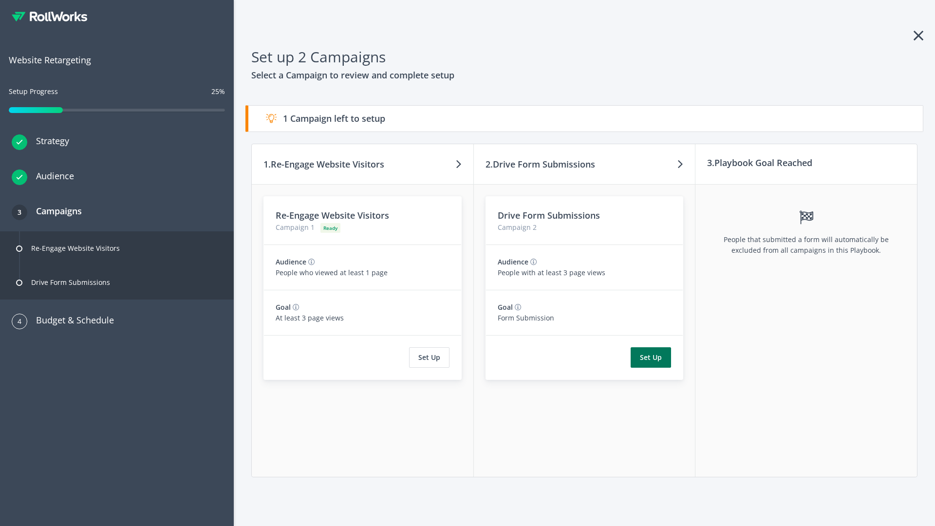
click at [651, 357] on button "Set Up" at bounding box center [650, 357] width 40 height 20
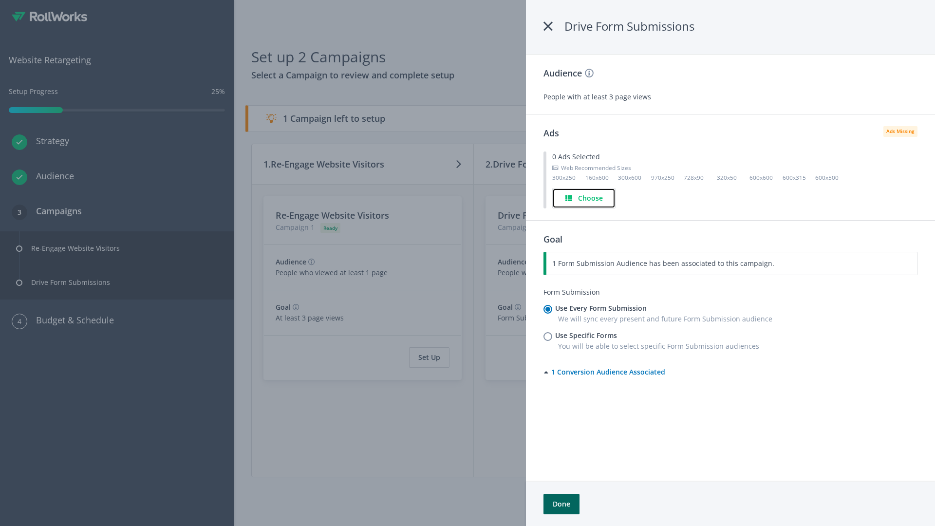
click at [584, 198] on h4 "Choose" at bounding box center [590, 198] width 25 height 11
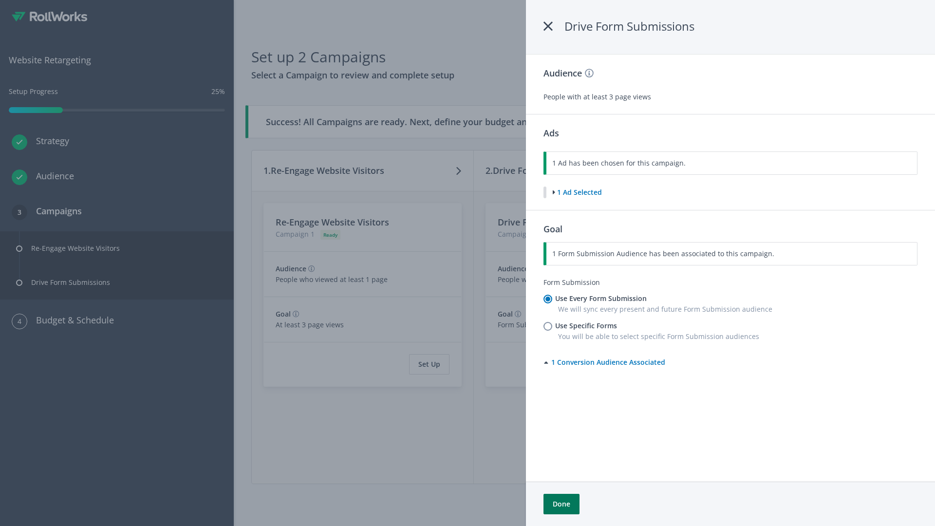
click at [561, 504] on button "Done" at bounding box center [561, 504] width 36 height 20
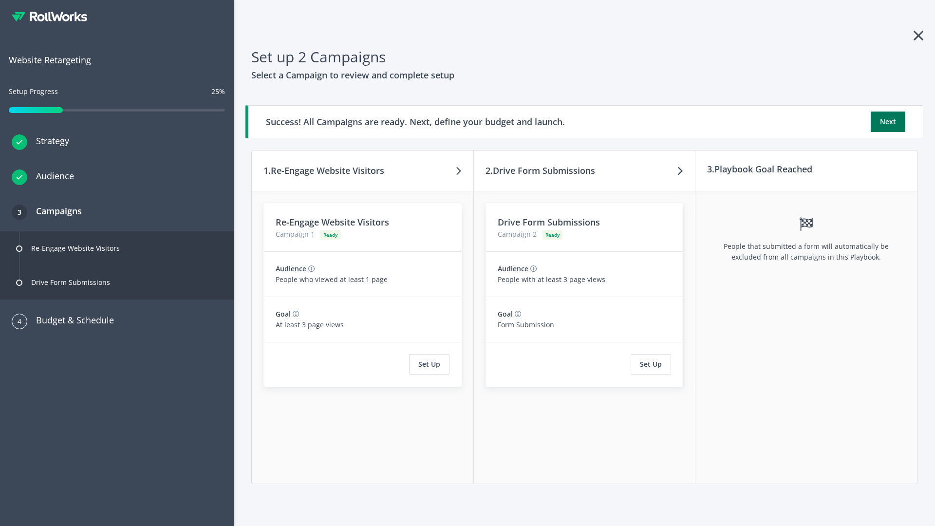
click at [888, 122] on button "Next" at bounding box center [887, 121] width 35 height 20
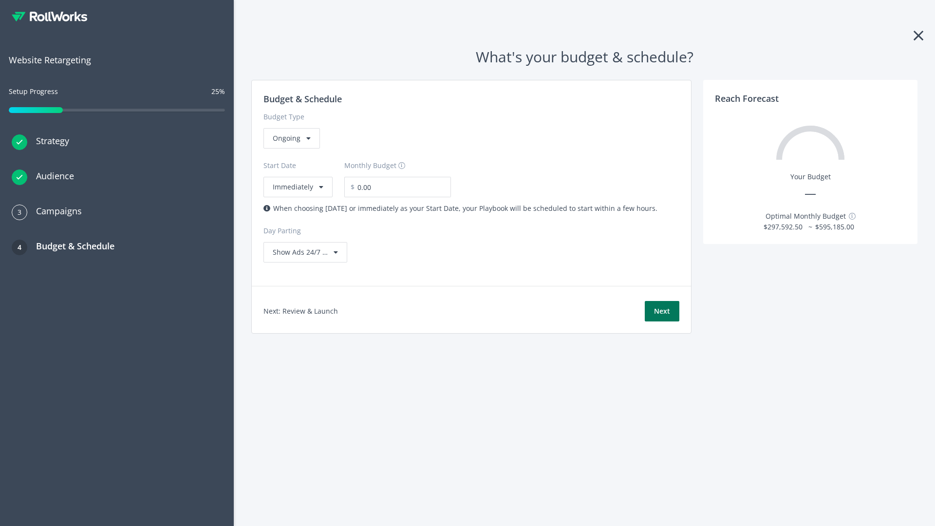
click at [662, 311] on button "Next" at bounding box center [662, 311] width 35 height 20
click at [291, 148] on div "Ongoing" at bounding box center [291, 138] width 56 height 20
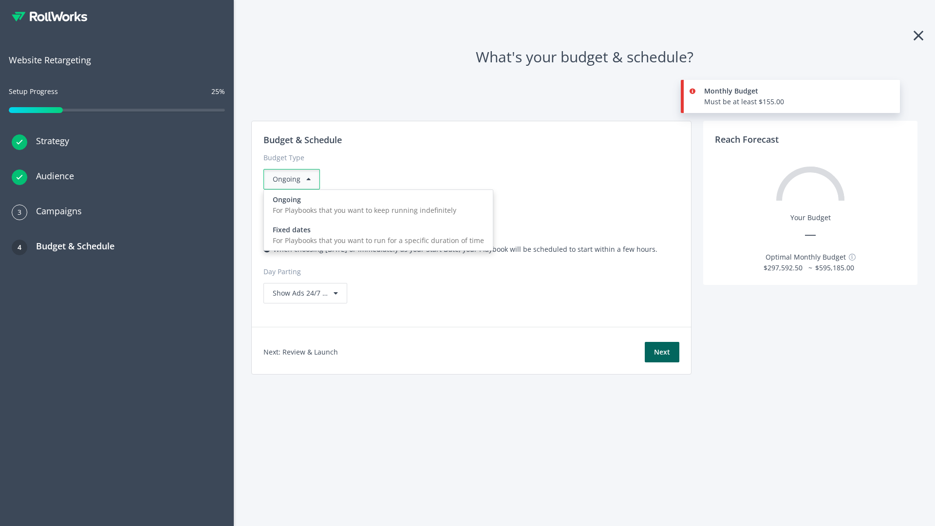
click at [375, 235] on div "For Playbooks that you want to run for a specific duration of time" at bounding box center [378, 240] width 211 height 11
click at [296, 179] on div "Ongoing" at bounding box center [291, 179] width 56 height 20
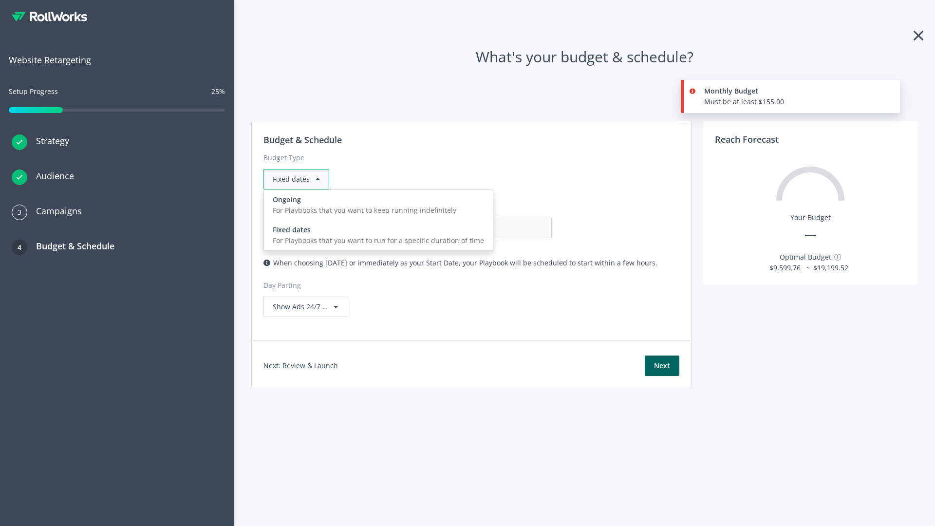
click at [375, 205] on div "For Playbooks that you want to keep running indefinitely" at bounding box center [378, 210] width 211 height 11
click at [455, 228] on input "0.00" at bounding box center [503, 228] width 96 height 20
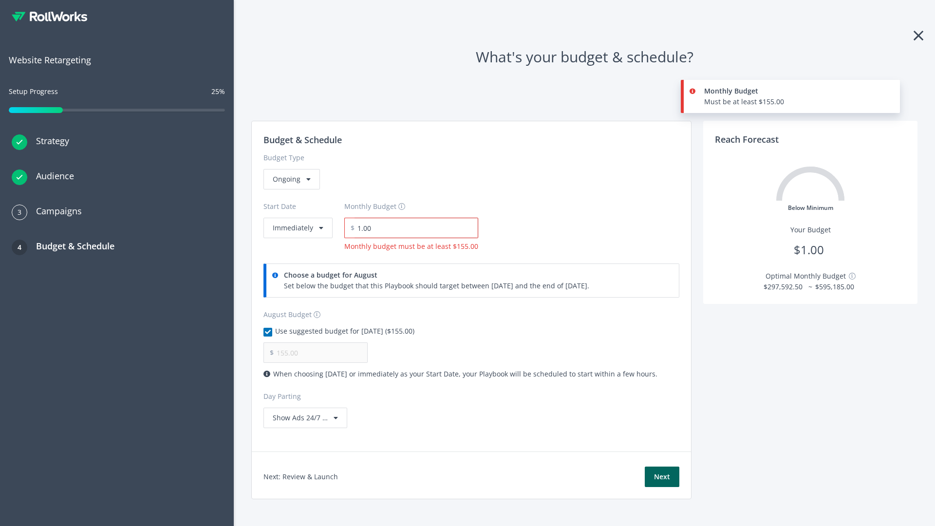
click at [413, 228] on input "1.00" at bounding box center [416, 228] width 124 height 20
type input "1,000.00"
click at [297, 218] on button "Immediately" at bounding box center [297, 228] width 69 height 20
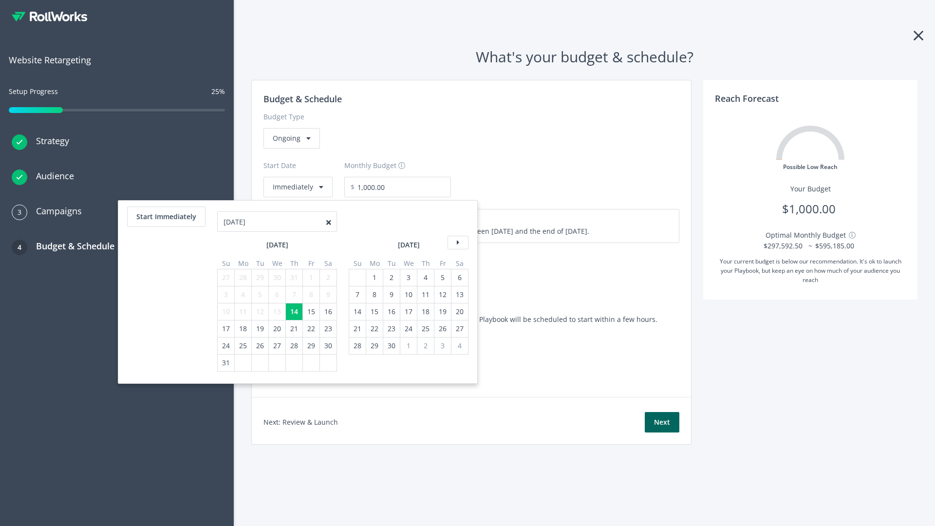
click at [457, 242] on icon at bounding box center [457, 243] width 21 height 14
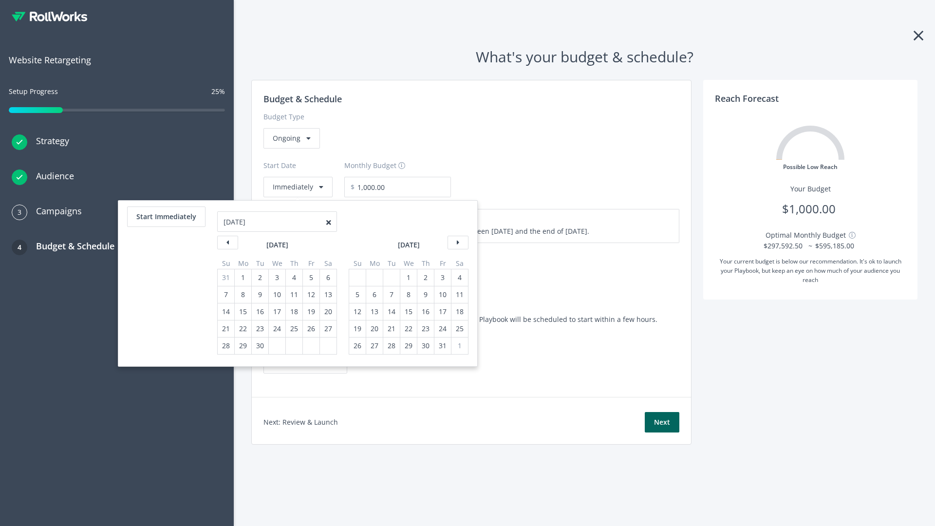
click at [356, 295] on div "5" at bounding box center [357, 294] width 13 height 17
type input "870.97"
click at [407, 277] on div "1" at bounding box center [408, 277] width 13 height 17
click at [166, 217] on button "Start Immediately" at bounding box center [166, 216] width 78 height 20
type input "08/14/2025"
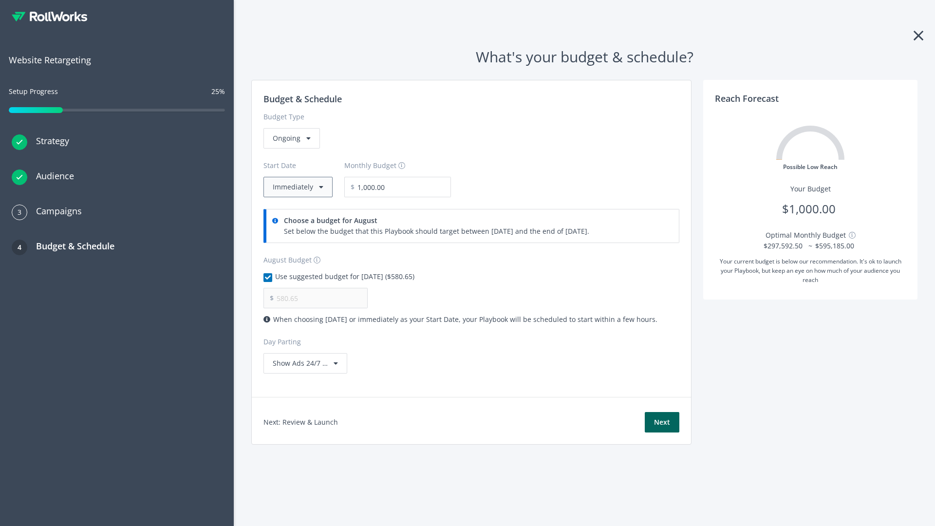
click at [297, 187] on button "Immediately" at bounding box center [297, 187] width 69 height 20
click at [662, 422] on button "Next" at bounding box center [662, 422] width 35 height 20
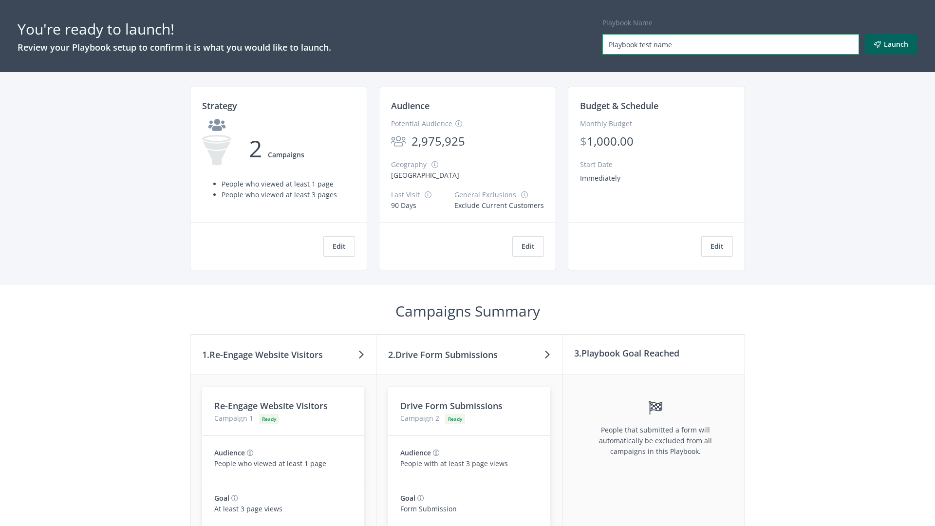
type input "Playbook test name"
click at [891, 44] on button "Launch" at bounding box center [891, 44] width 53 height 20
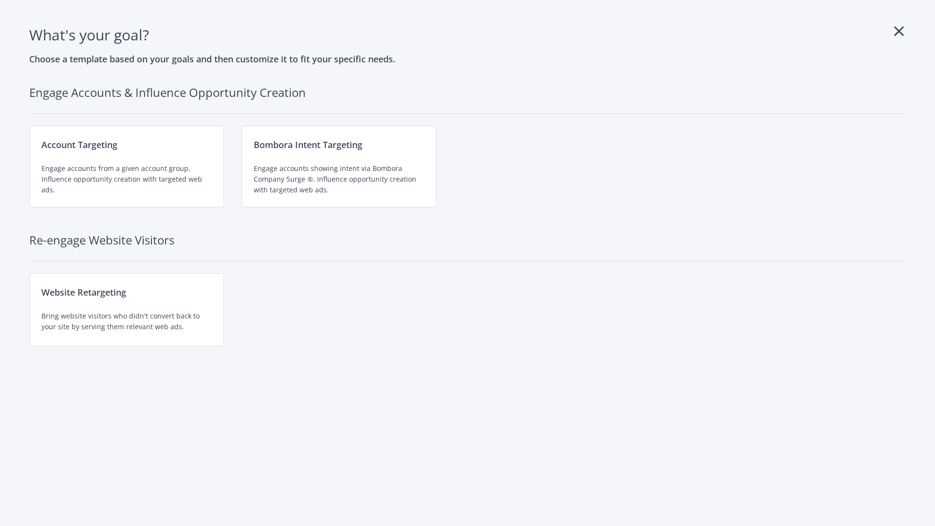
click at [127, 310] on div "Website Retargeting Bring website visitors who didn't convert back to your site…" at bounding box center [126, 309] width 195 height 73
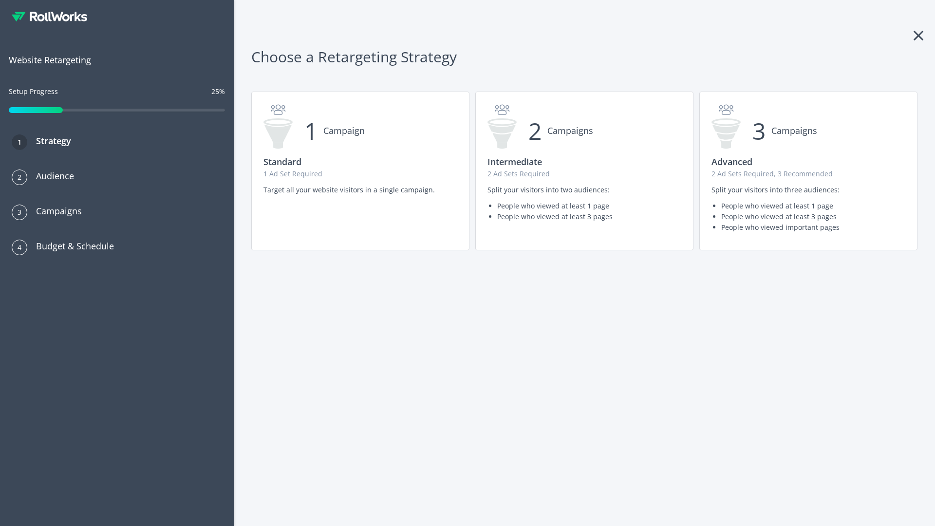
click at [360, 171] on p "1 Ad Set Required" at bounding box center [360, 173] width 194 height 11
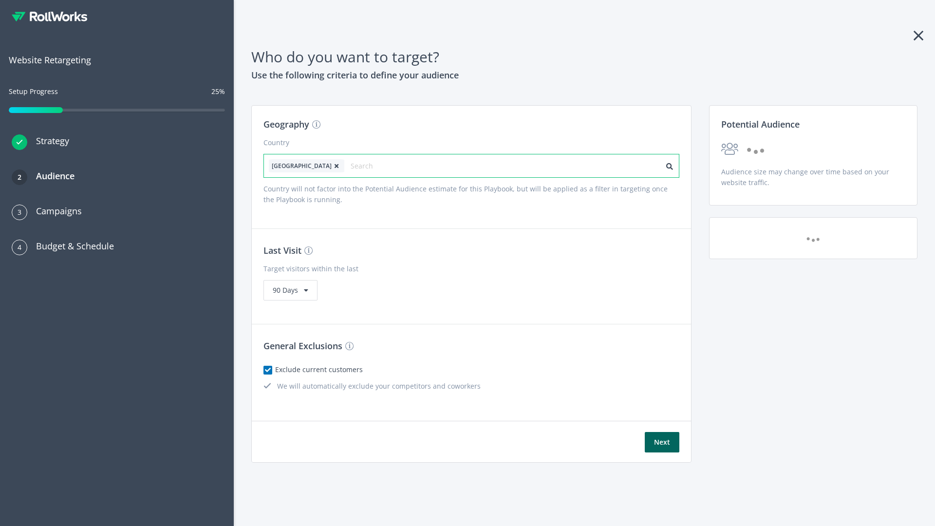
click at [367, 166] on input "text" at bounding box center [394, 166] width 87 height 14
type input "canada"
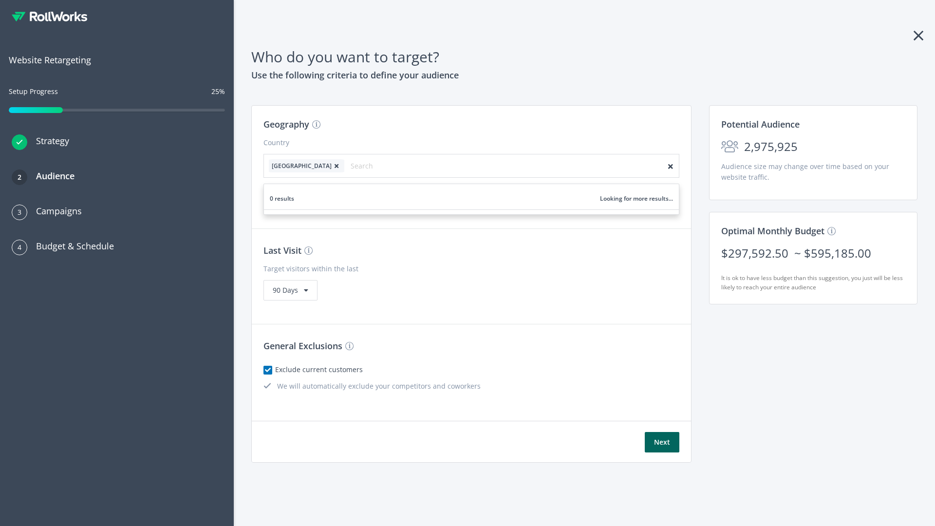
click at [332, 166] on icon at bounding box center [337, 166] width 10 height 6
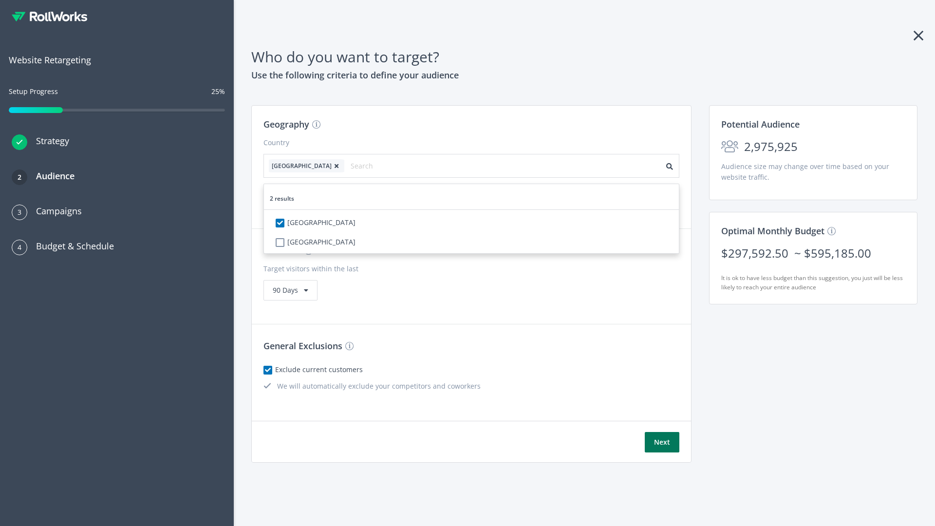
click at [662, 442] on button "Next" at bounding box center [662, 442] width 35 height 20
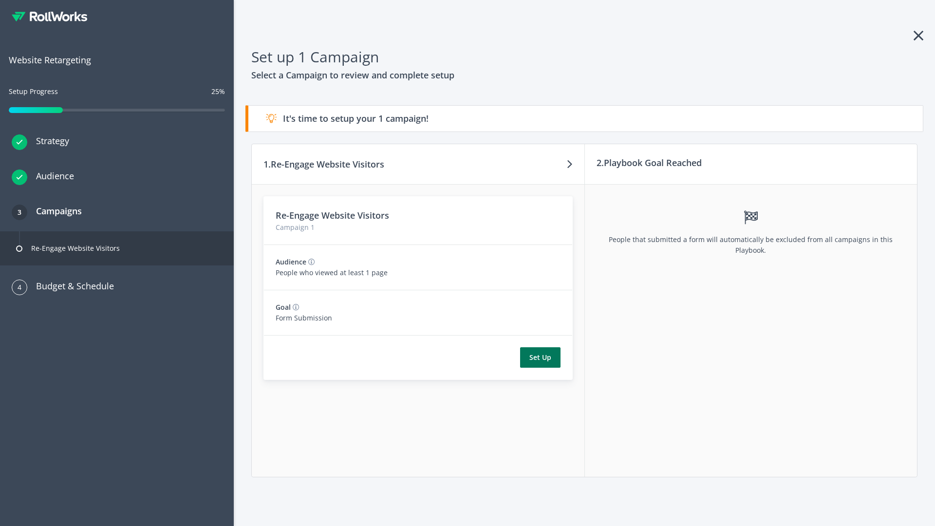
click at [540, 357] on button "Set Up" at bounding box center [540, 357] width 40 height 20
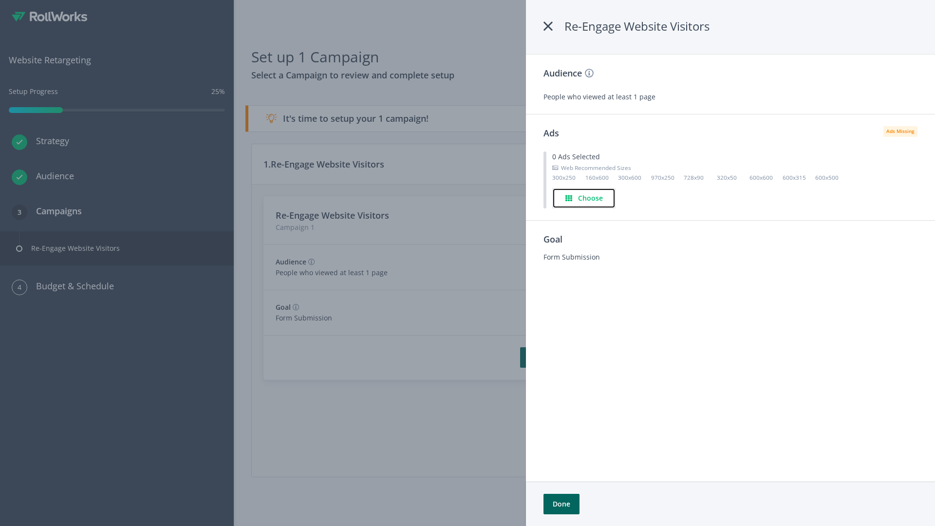
click at [584, 198] on h4 "Choose" at bounding box center [590, 198] width 25 height 11
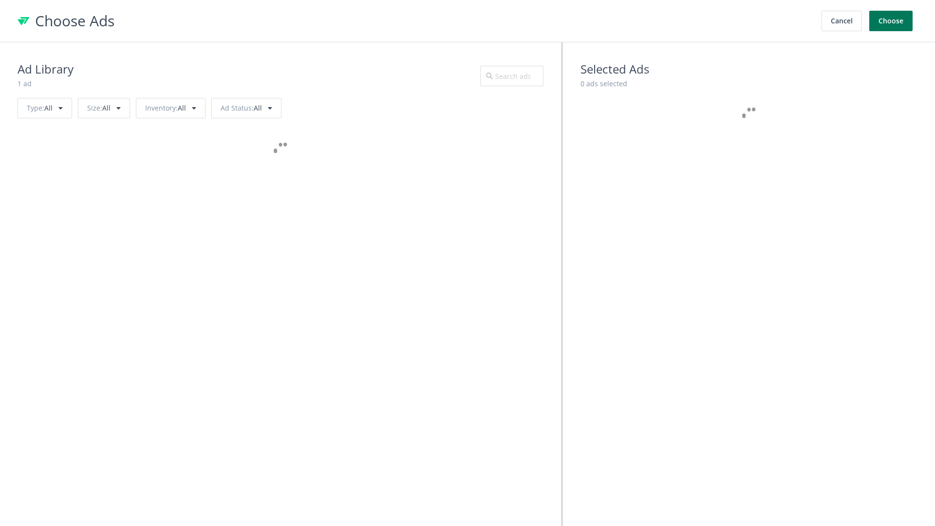
click at [891, 21] on button "Choose" at bounding box center [890, 21] width 43 height 20
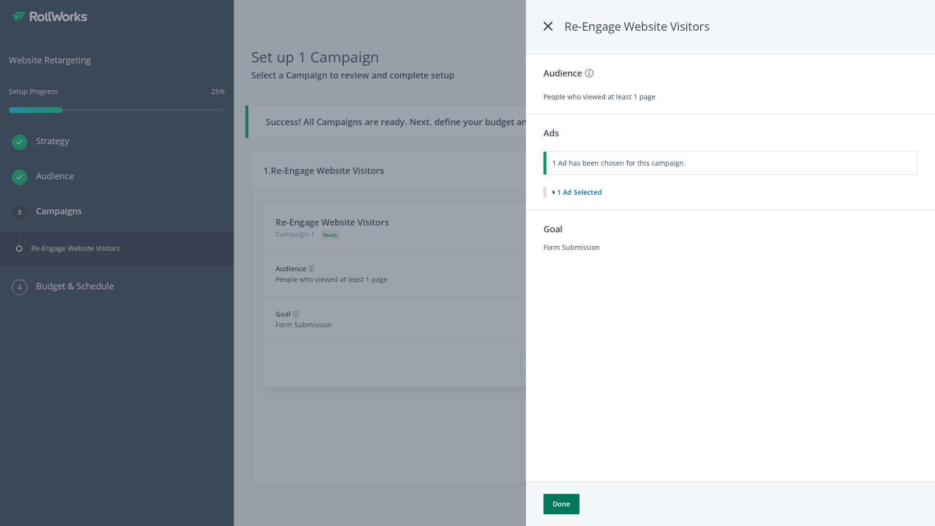
click at [561, 504] on button "Done" at bounding box center [561, 504] width 36 height 20
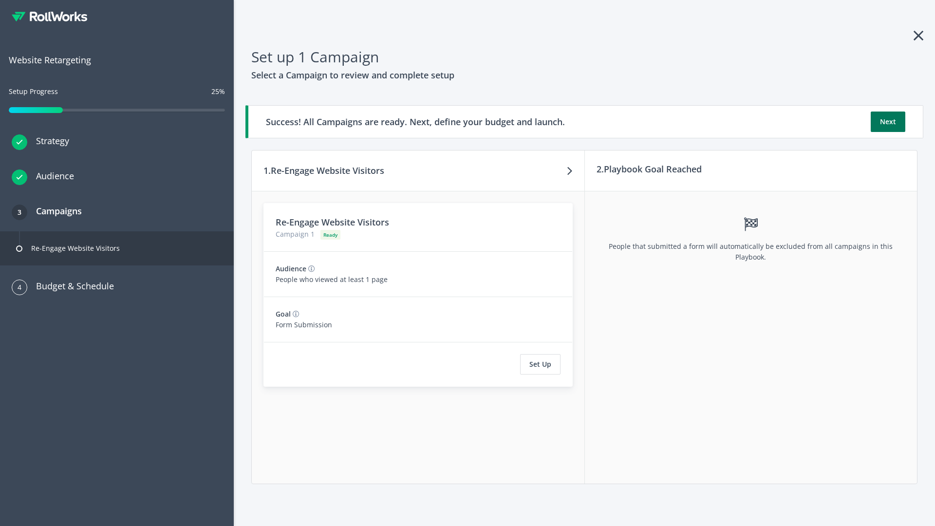
click at [888, 122] on button "Next" at bounding box center [887, 121] width 35 height 20
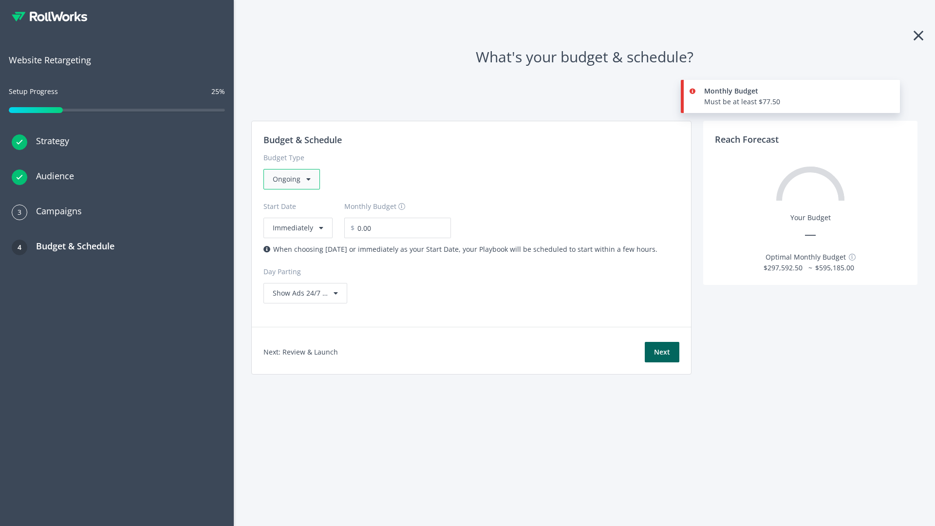
click at [291, 179] on div "Ongoing" at bounding box center [291, 179] width 56 height 20
click at [375, 235] on div "For Playbooks that you want to run for a specific duration of time" at bounding box center [378, 240] width 211 height 11
click at [296, 179] on div "Ongoing" at bounding box center [291, 179] width 56 height 20
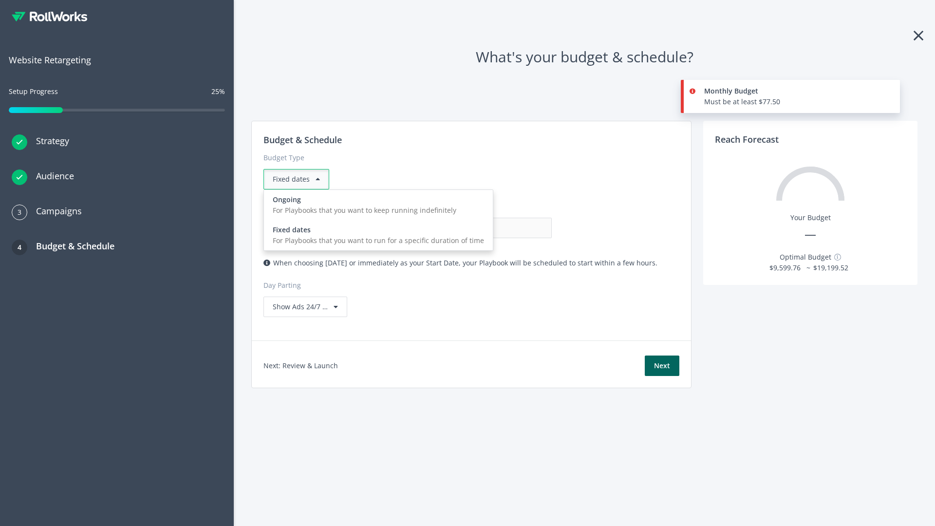
click at [375, 205] on div "For Playbooks that you want to keep running indefinitely" at bounding box center [378, 210] width 211 height 11
click at [455, 228] on input "0.00" at bounding box center [503, 228] width 96 height 20
click at [455, 228] on input "1.00" at bounding box center [503, 228] width 96 height 20
type input "1,000.00"
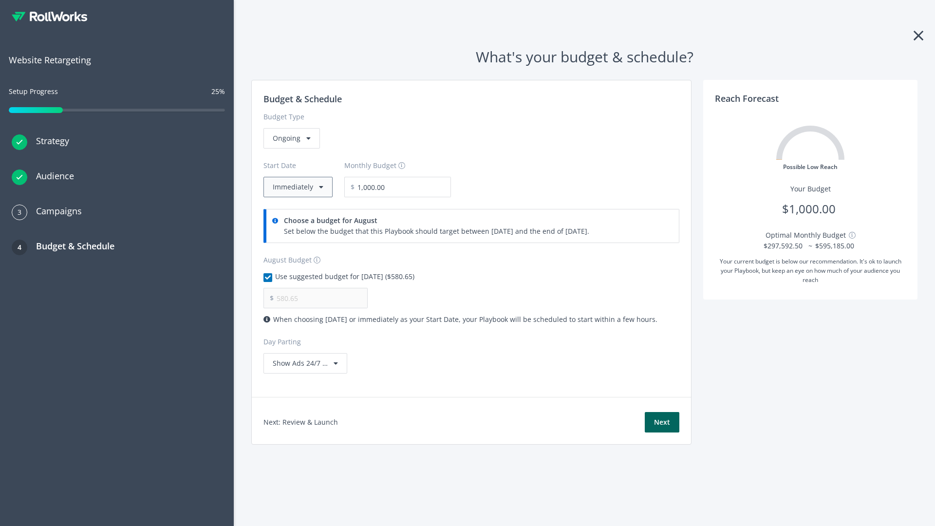
click at [297, 187] on button "Immediately" at bounding box center [297, 187] width 69 height 20
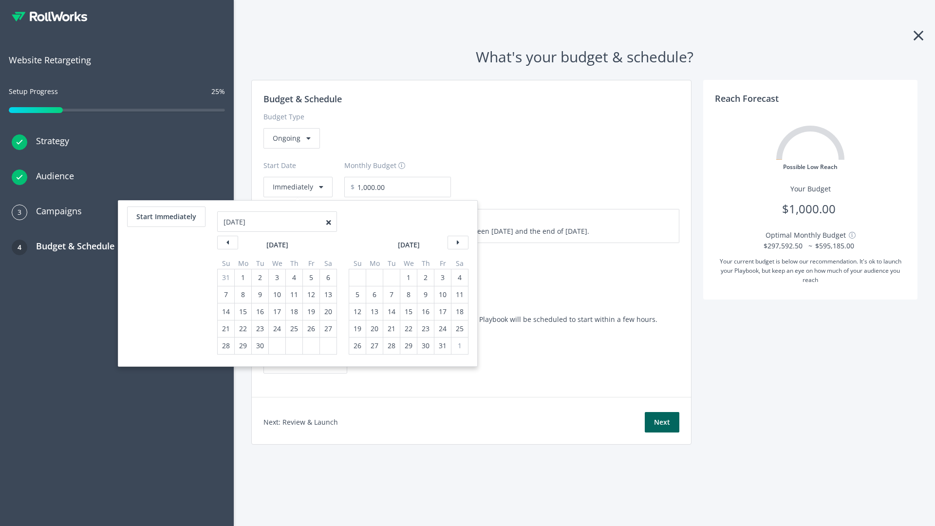
click at [356, 295] on div "5" at bounding box center [357, 294] width 13 height 17
type input "870.97"
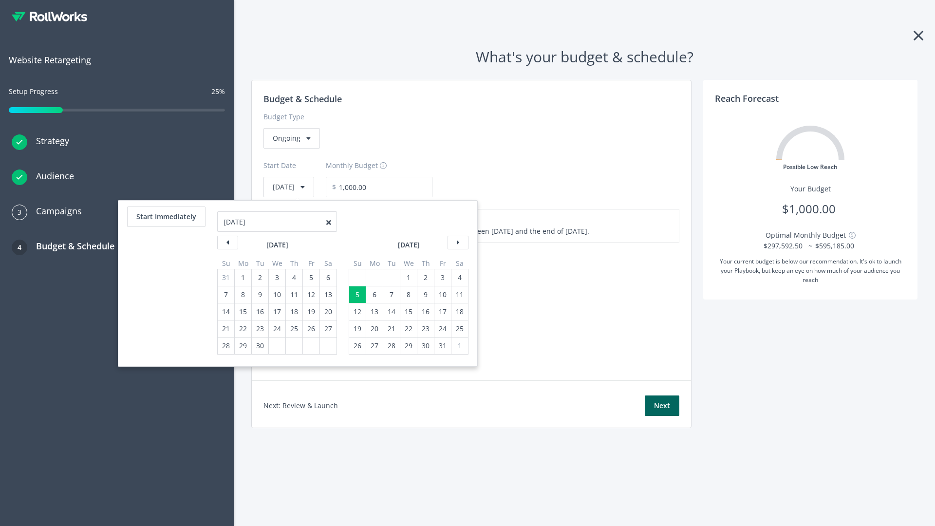
click at [407, 277] on div "1" at bounding box center [408, 277] width 13 height 17
click at [166, 217] on button "Start Immediately" at bounding box center [166, 216] width 78 height 20
type input "08/14/2025"
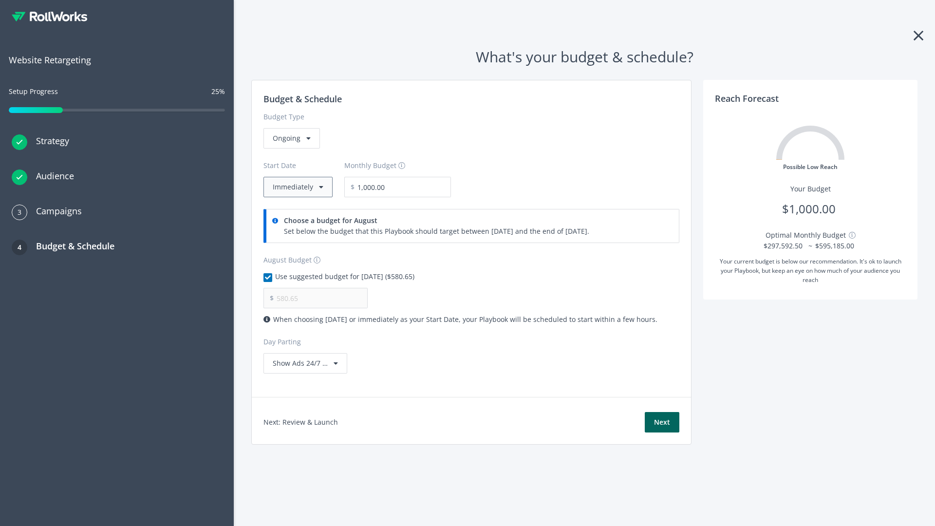
click at [297, 187] on button "Immediately" at bounding box center [297, 187] width 69 height 20
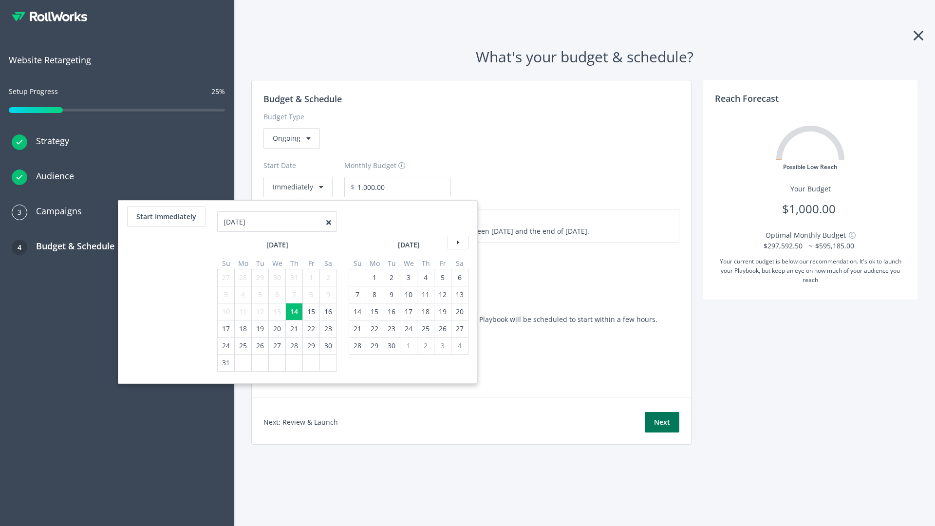
click at [662, 422] on button "Next" at bounding box center [662, 422] width 35 height 20
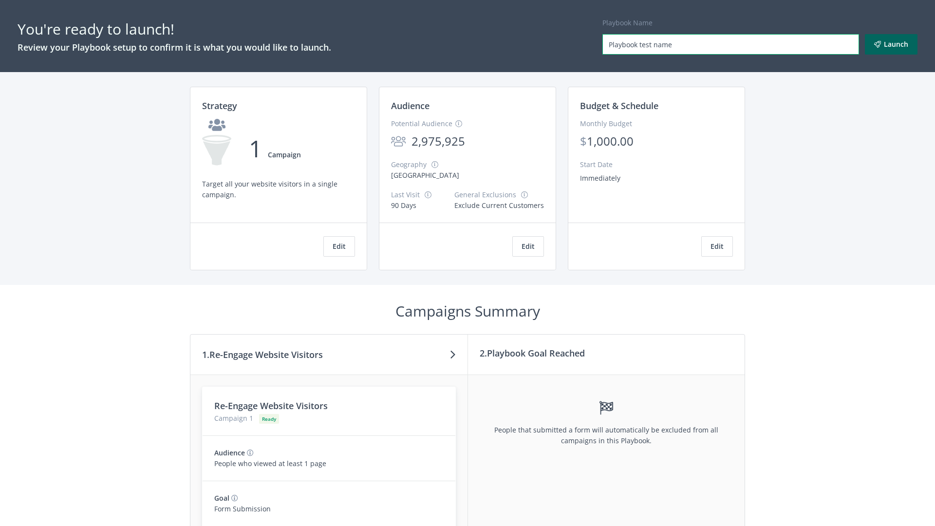
type input "Playbook test name"
click at [891, 44] on button "Launch" at bounding box center [891, 44] width 53 height 20
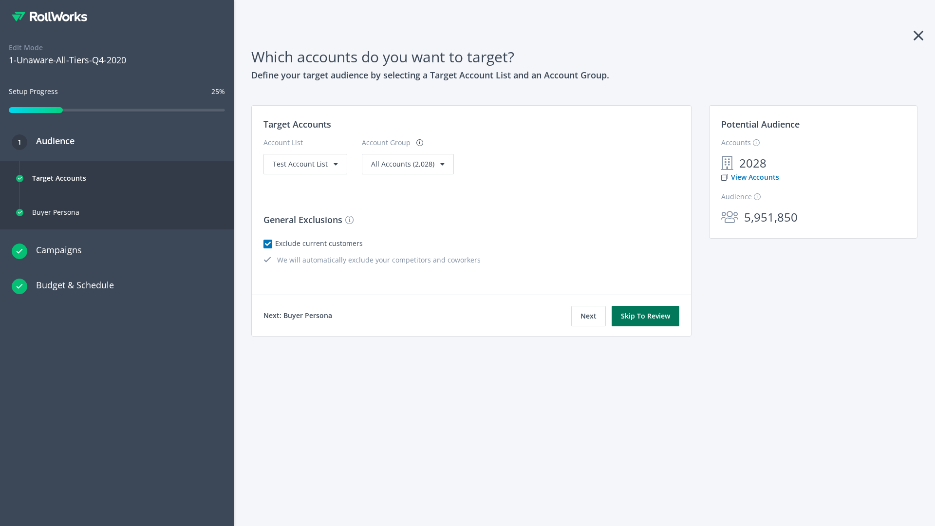
click at [646, 316] on button "Skip To Review" at bounding box center [645, 316] width 68 height 20
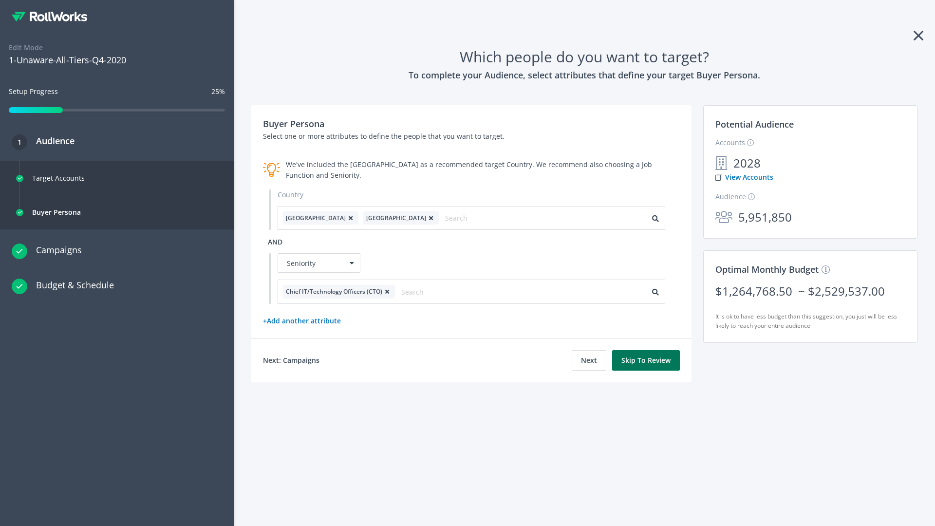
click at [646, 360] on button "Skip To Review" at bounding box center [646, 360] width 68 height 20
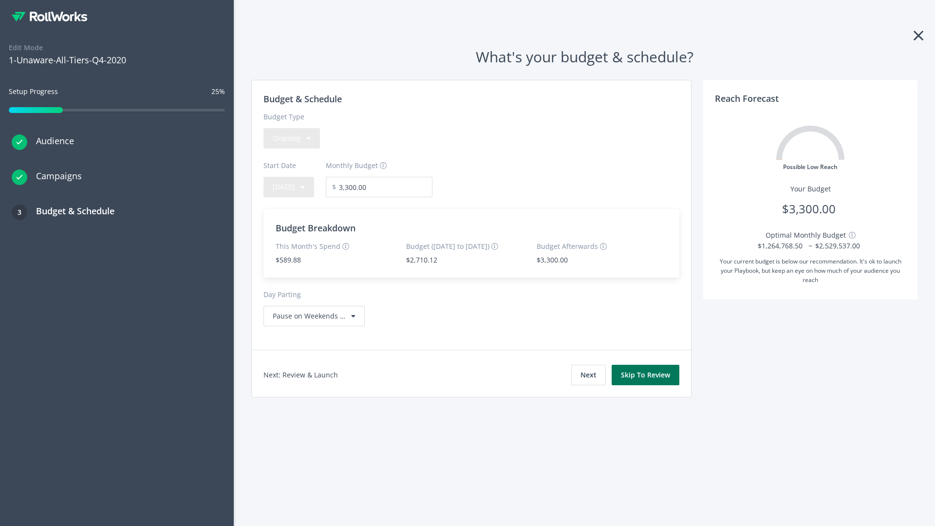
click at [646, 374] on button "Skip To Review" at bounding box center [645, 375] width 68 height 20
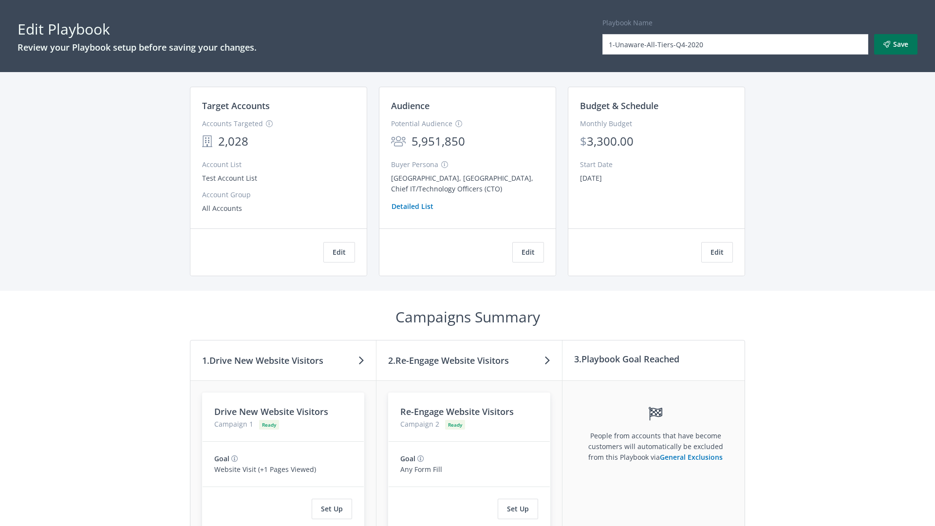
click at [895, 44] on button "Save" at bounding box center [895, 44] width 43 height 20
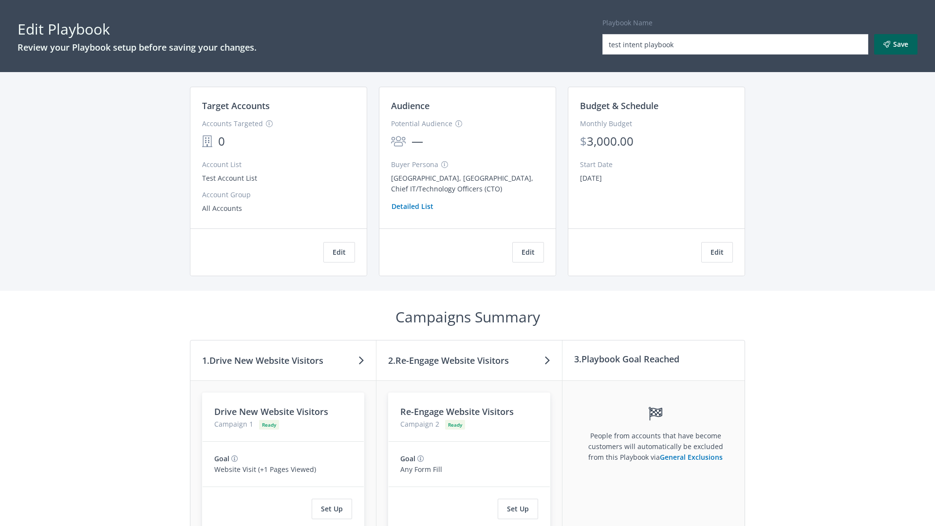
scroll to position [82, 0]
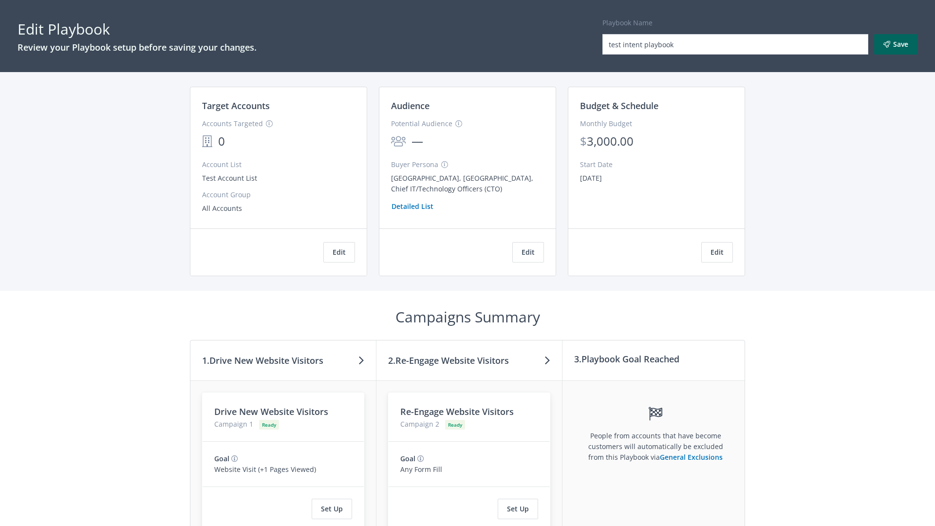
scroll to position [165, 0]
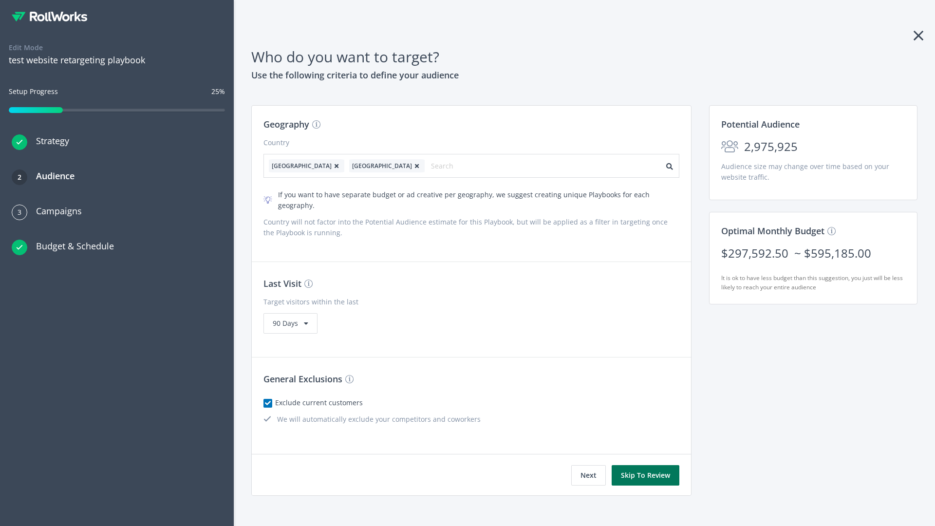
click at [646, 465] on button "Skip To Review" at bounding box center [645, 475] width 68 height 20
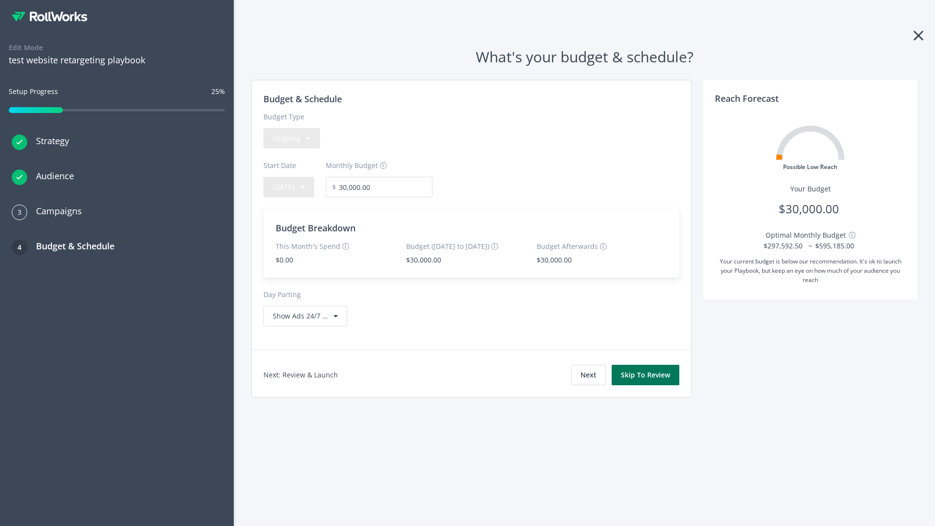
click at [646, 374] on button "Skip To Review" at bounding box center [645, 375] width 68 height 20
